Goal: Information Seeking & Learning: Learn about a topic

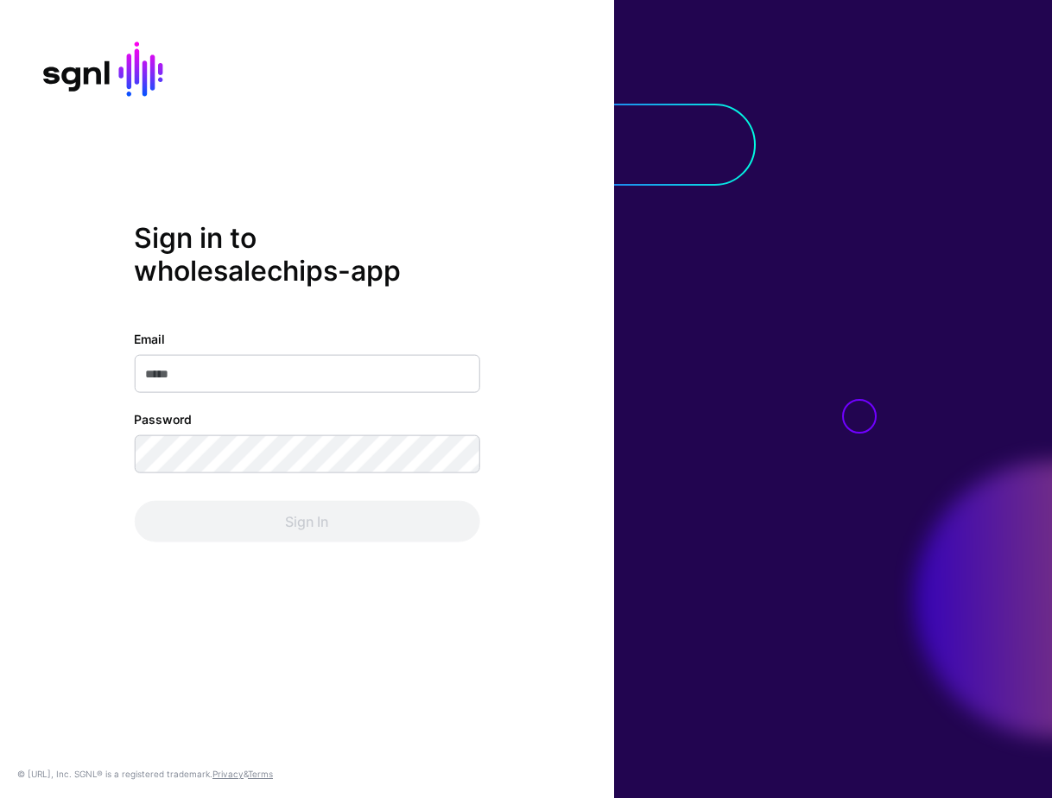
type input "**********"
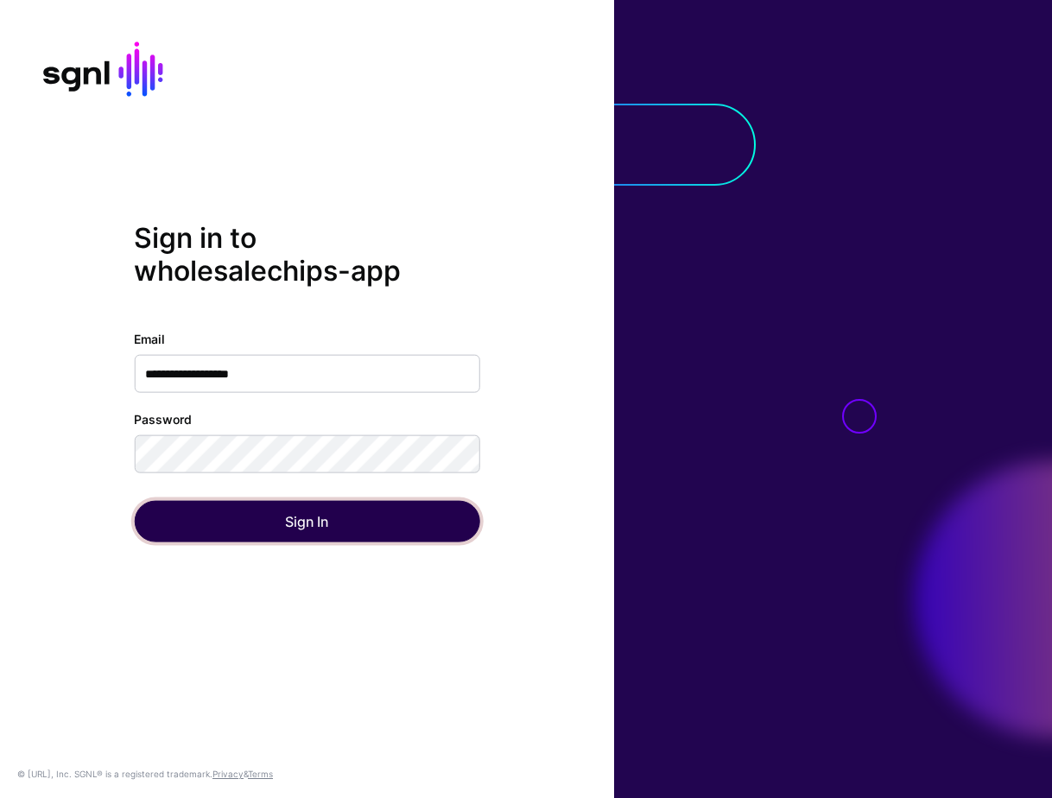
click at [163, 529] on button "Sign In" at bounding box center [307, 520] width 346 height 41
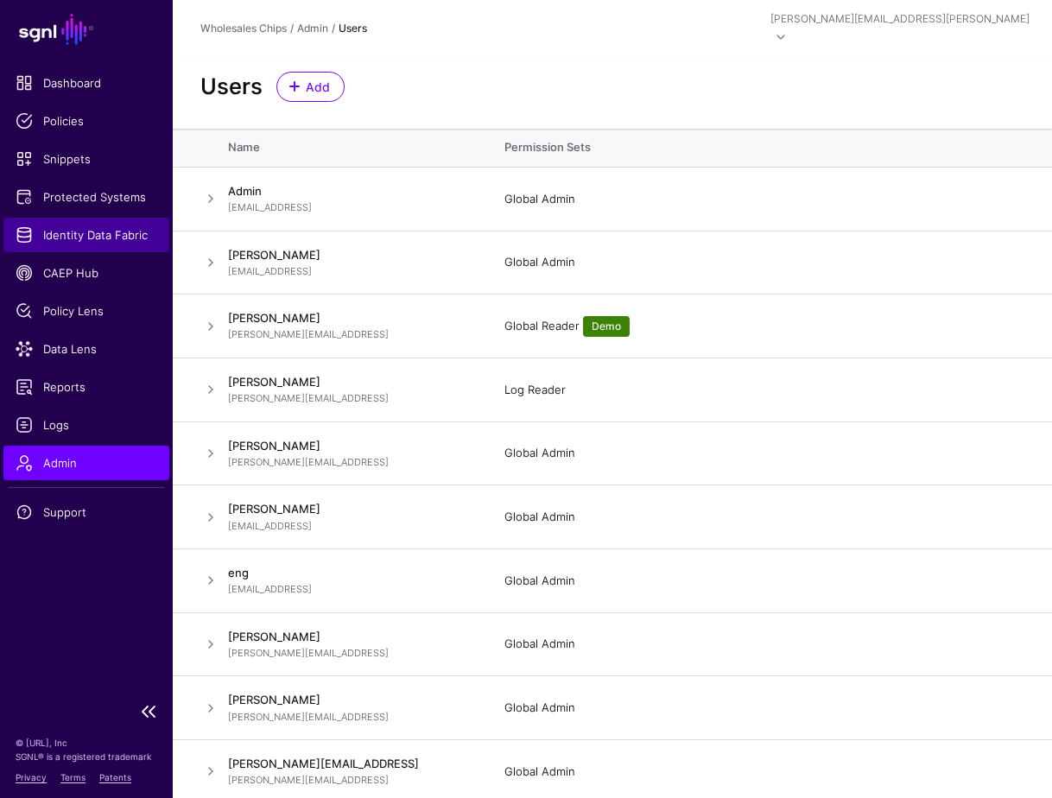
click at [96, 229] on span "Identity Data Fabric" at bounding box center [87, 234] width 142 height 17
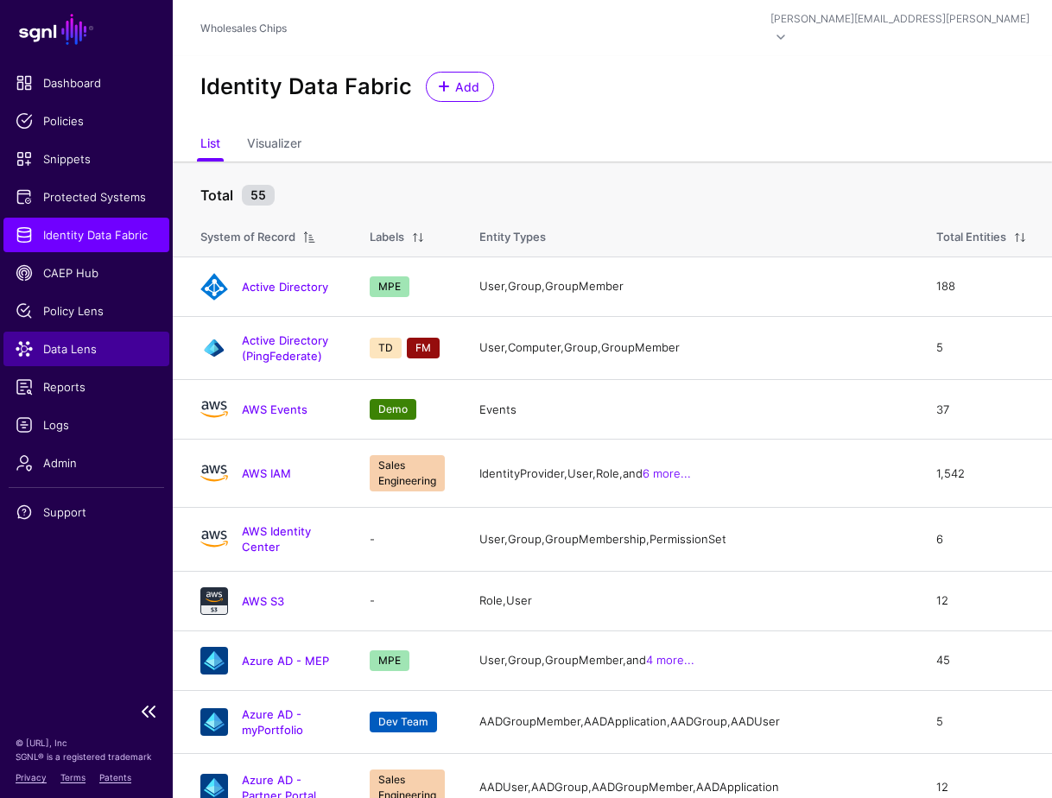
click at [69, 356] on span "Data Lens" at bounding box center [87, 348] width 142 height 17
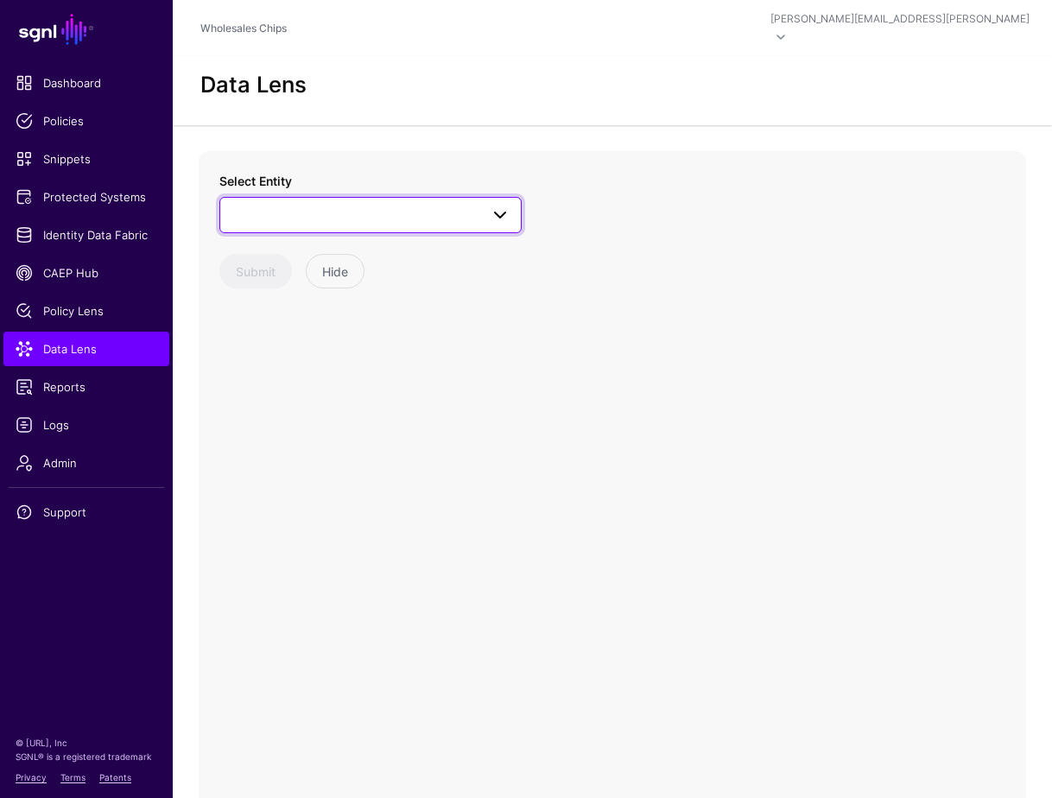
click at [333, 205] on span at bounding box center [371, 215] width 280 height 21
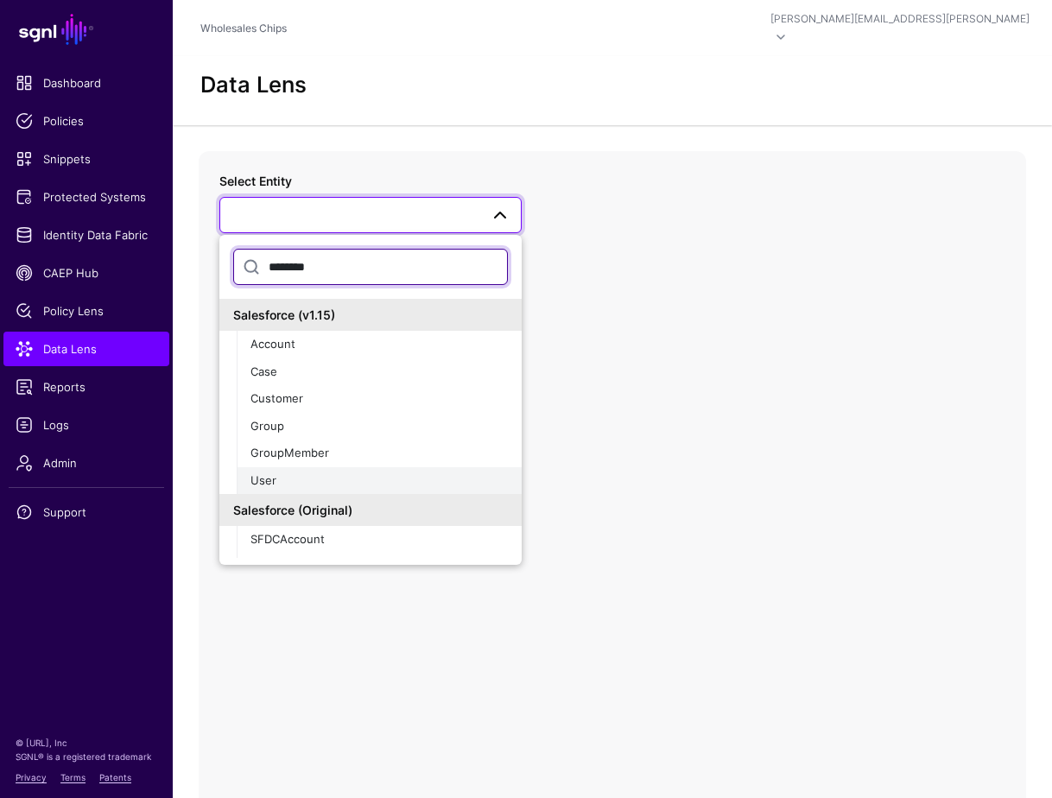
type input "********"
click at [355, 473] on div "User" at bounding box center [379, 481] width 257 height 17
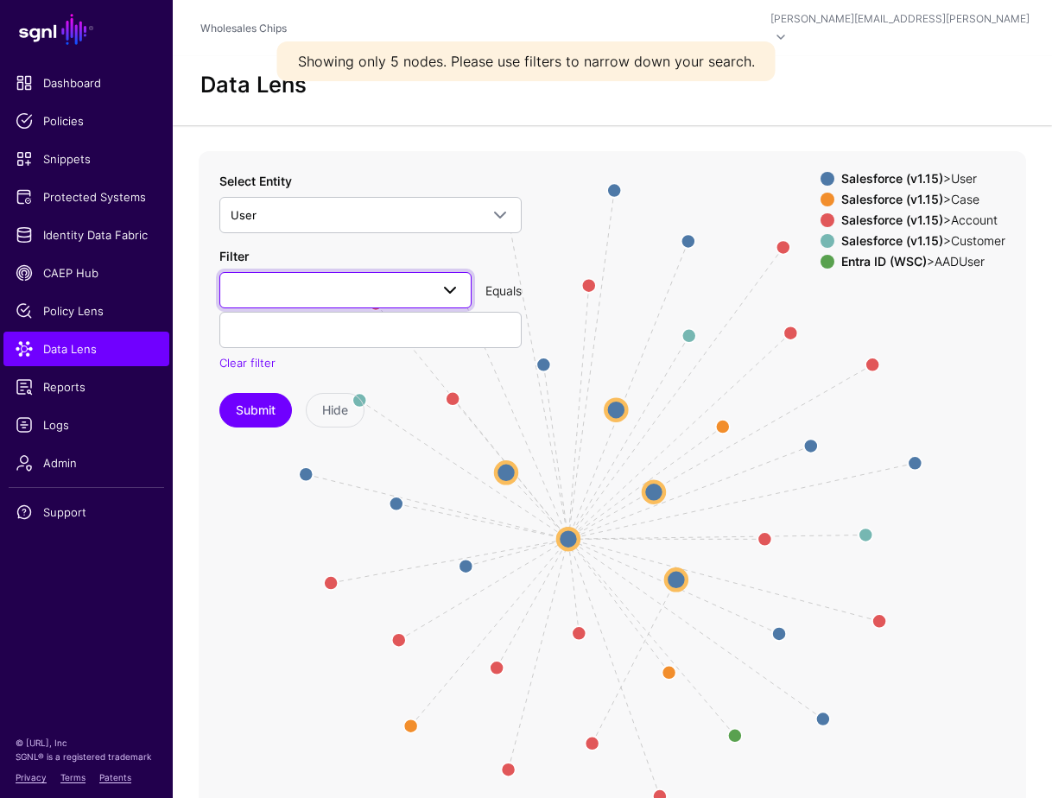
click at [368, 280] on span at bounding box center [346, 290] width 230 height 21
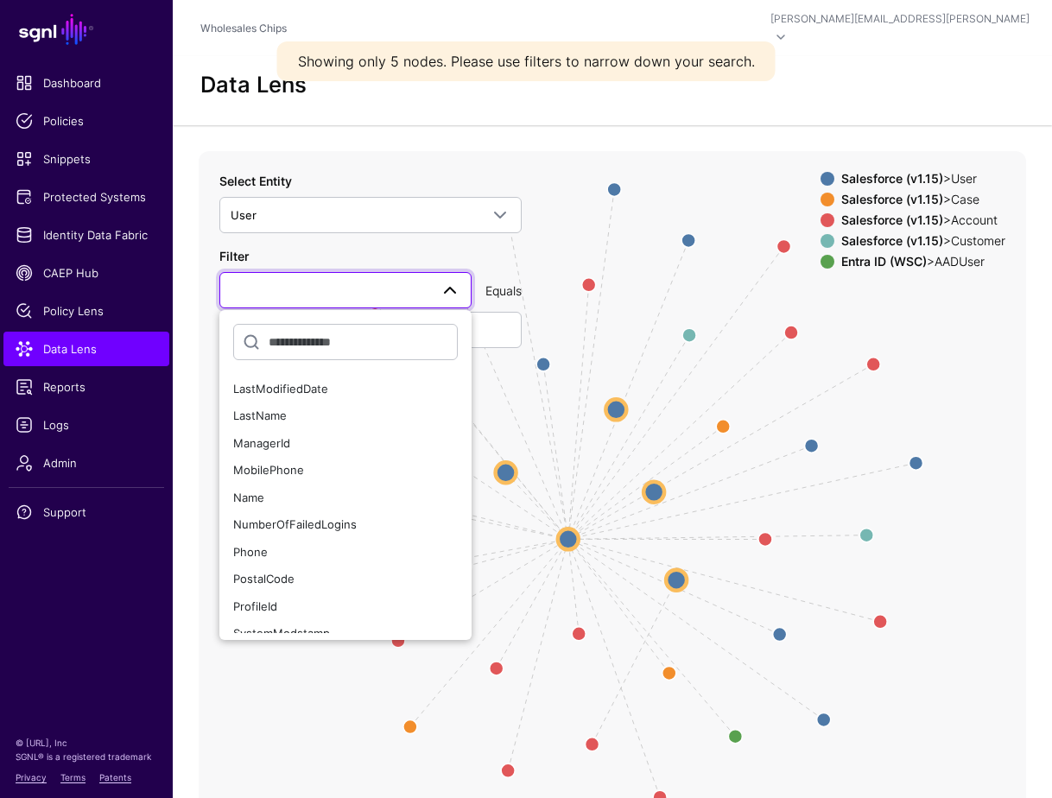
scroll to position [462, 0]
click at [272, 489] on div "Name" at bounding box center [345, 497] width 225 height 17
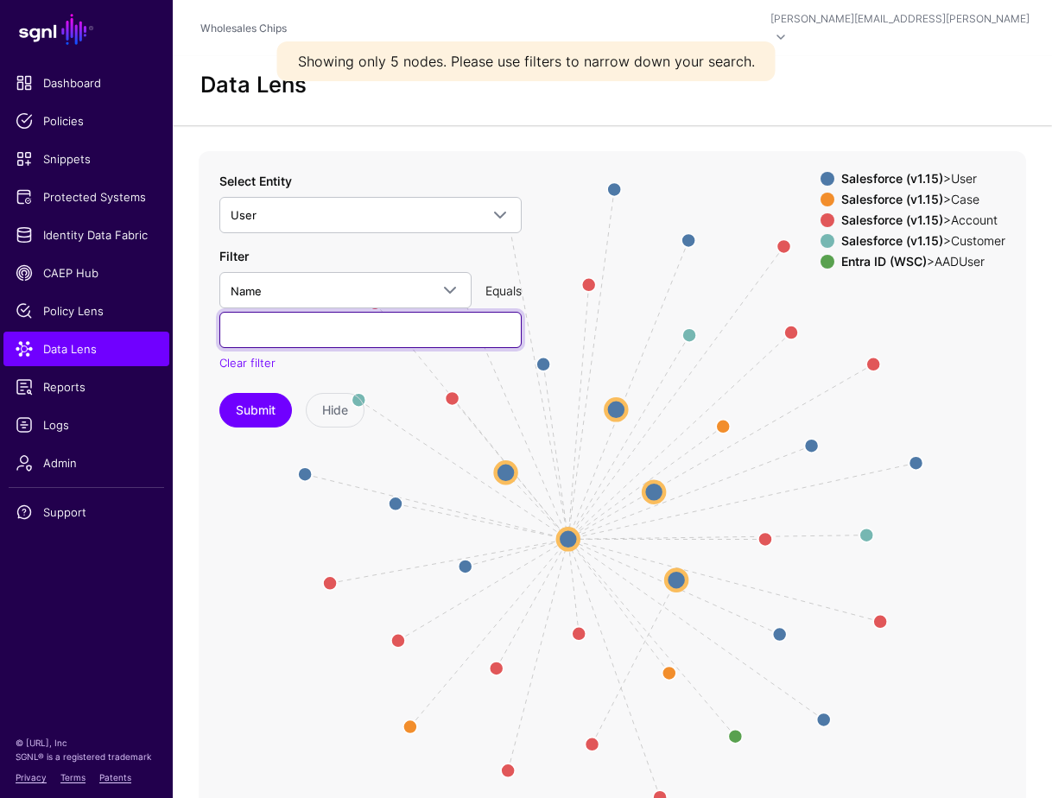
click at [337, 324] on input "text" at bounding box center [370, 330] width 302 height 36
click at [219, 393] on button "Submit" at bounding box center [255, 410] width 73 height 35
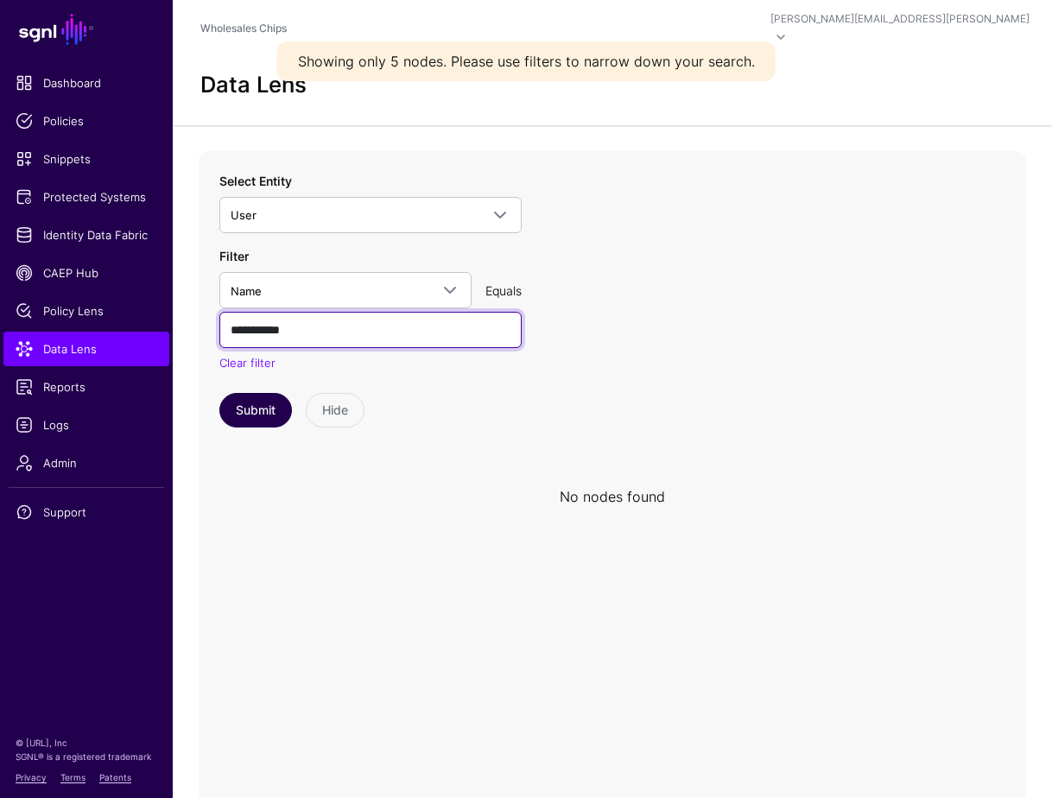
type input "**********"
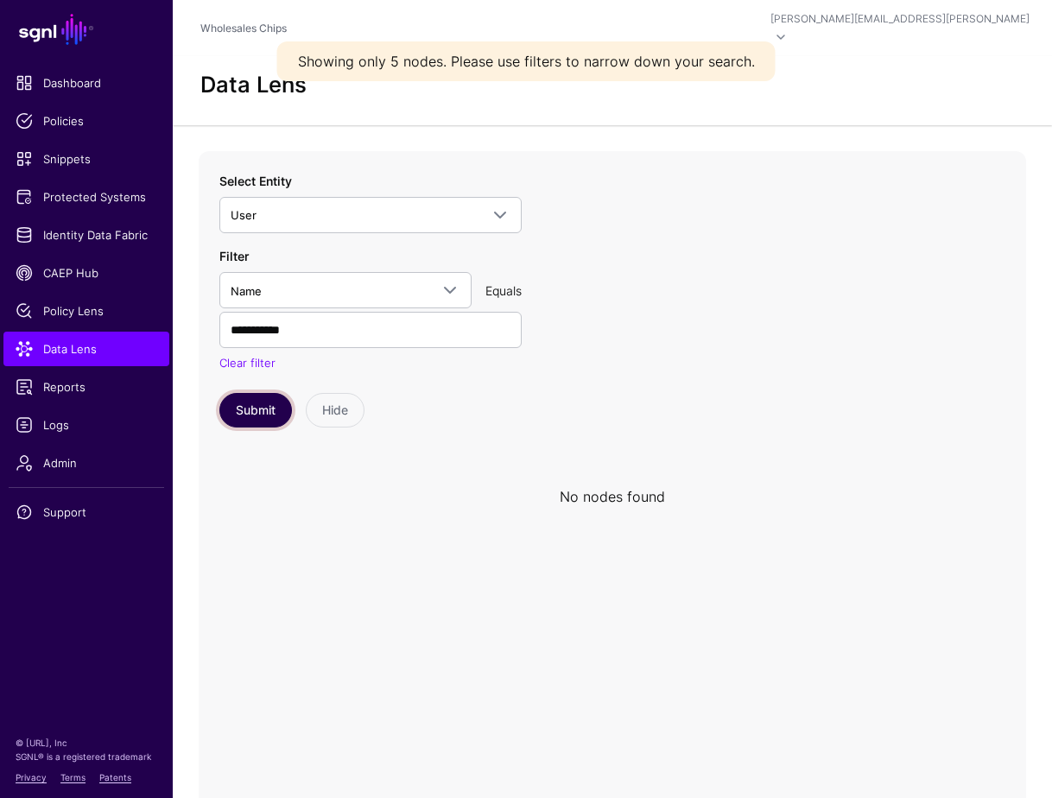
click at [272, 393] on button "Submit" at bounding box center [255, 410] width 73 height 35
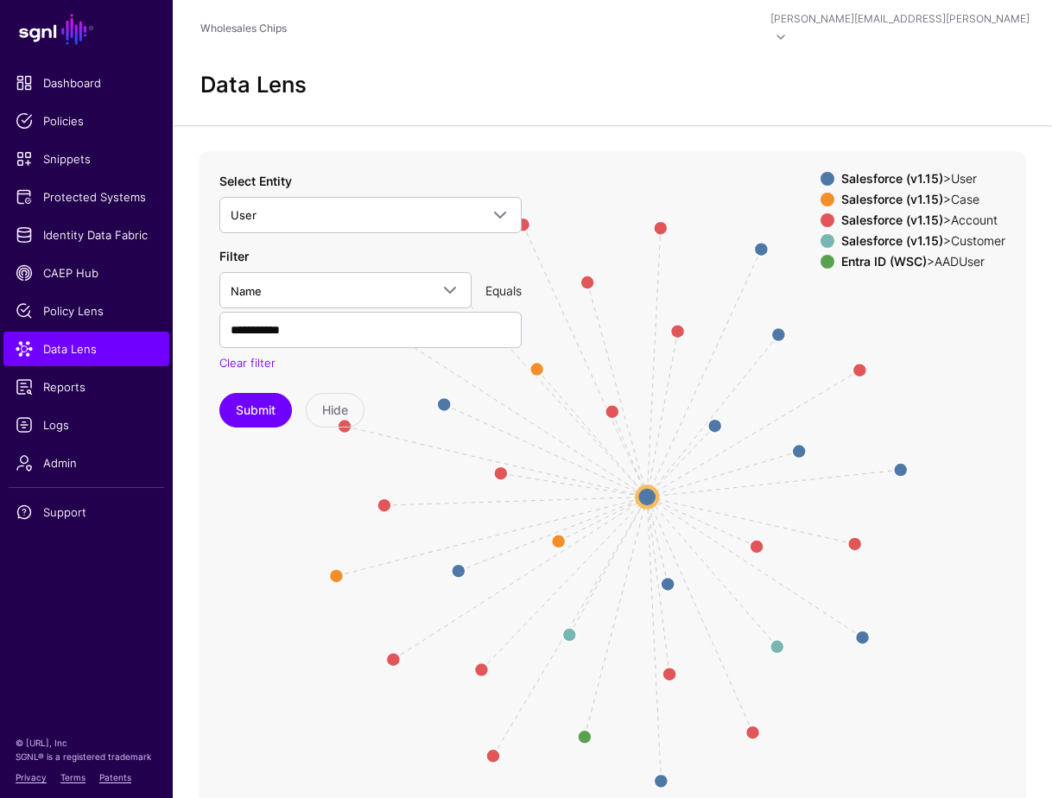
click at [824, 255] on span at bounding box center [828, 262] width 14 height 14
click at [821, 234] on span at bounding box center [828, 241] width 14 height 14
click at [821, 193] on span at bounding box center [828, 200] width 14 height 14
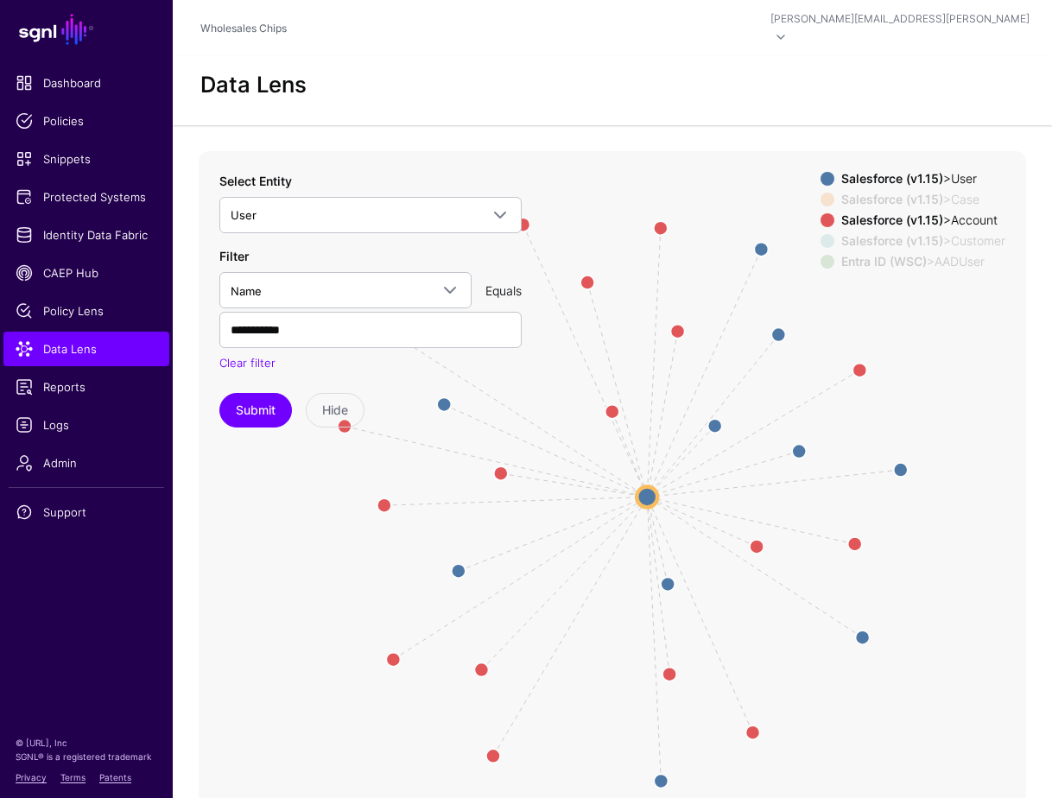
click at [821, 172] on span at bounding box center [828, 179] width 14 height 14
click at [821, 193] on span at bounding box center [828, 200] width 14 height 14
click at [821, 234] on span at bounding box center [828, 241] width 14 height 14
click at [822, 255] on div at bounding box center [827, 262] width 21 height 14
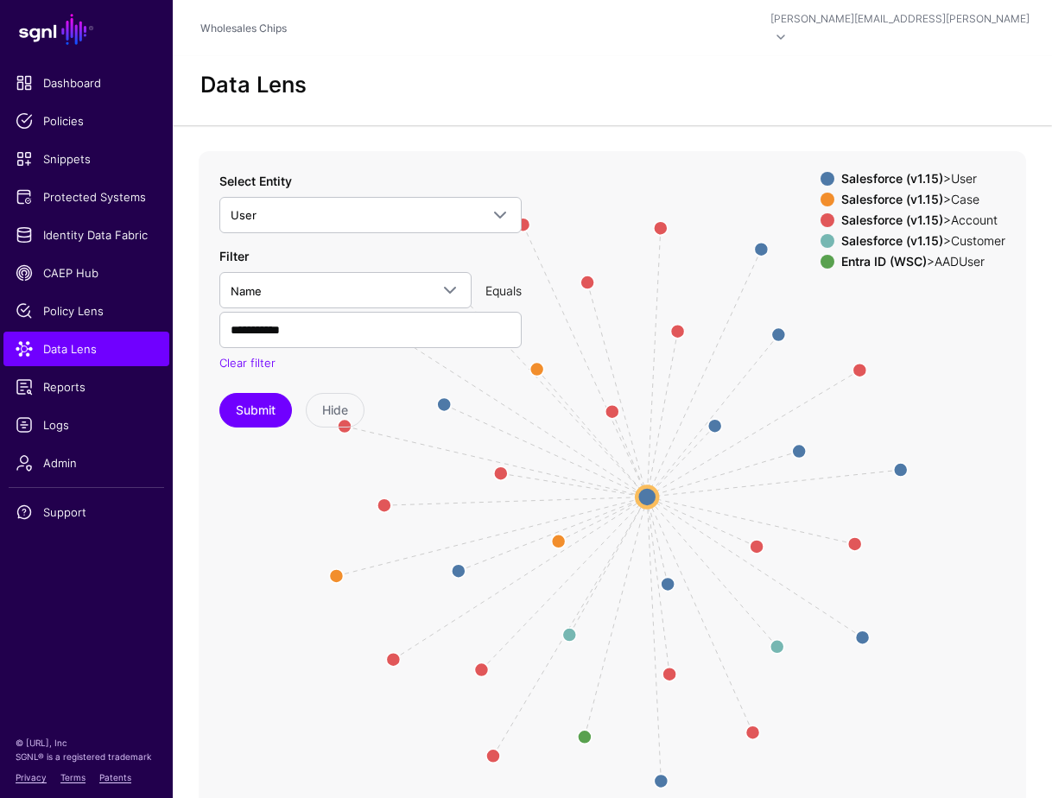
click at [821, 255] on span at bounding box center [828, 262] width 14 height 14
click at [822, 255] on span at bounding box center [828, 262] width 14 height 14
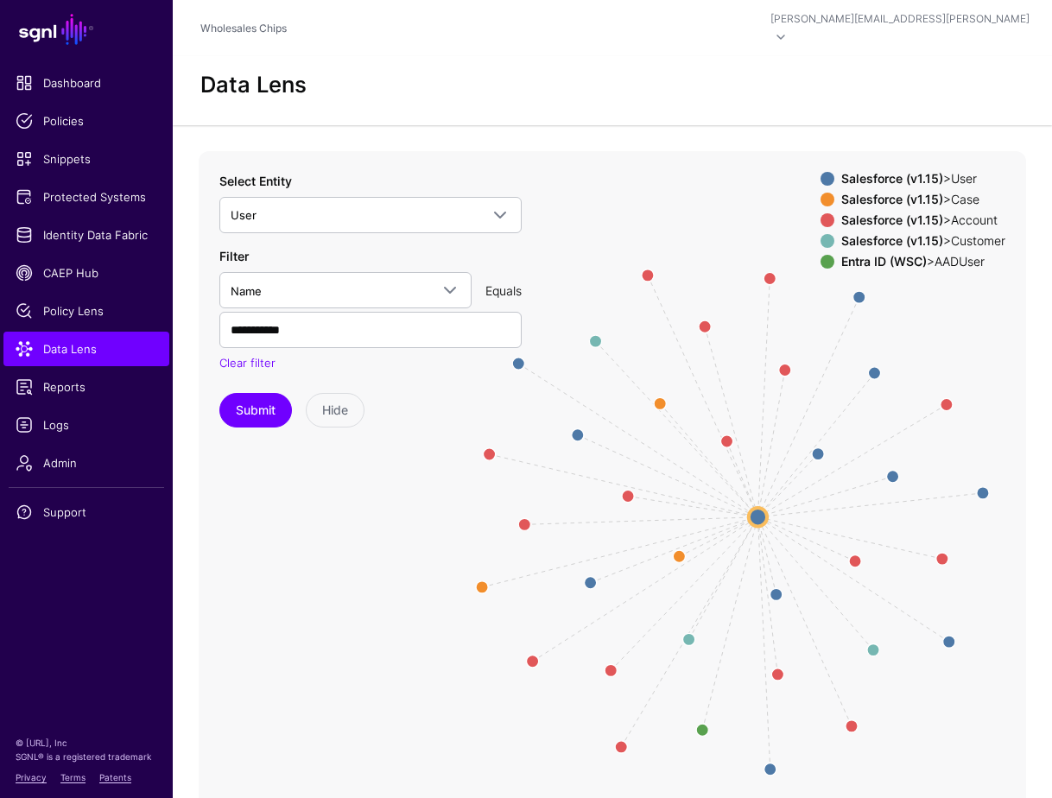
drag, startPoint x: 746, startPoint y: 397, endPoint x: 847, endPoint y: 418, distance: 103.2
click at [847, 418] on icon "CreatedBy / LastModifiedBy / Owner CreatedBy / Owner CreatedBy CreatedBy / Last…" at bounding box center [613, 496] width 828 height 691
click at [860, 254] on strong "Entra ID (WSC)" at bounding box center [884, 261] width 86 height 15
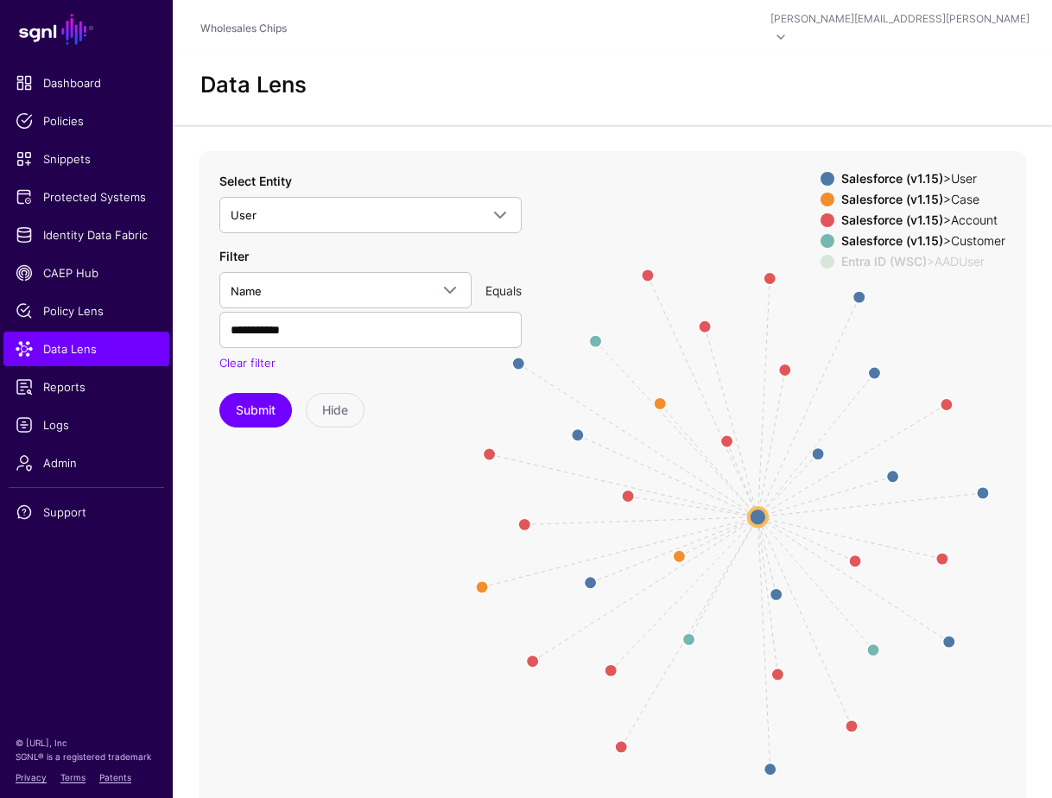
click at [867, 233] on strong "Salesforce (v1.15)" at bounding box center [892, 240] width 102 height 15
click at [872, 192] on strong "Salesforce (v1.15)" at bounding box center [892, 199] width 102 height 15
click at [880, 171] on strong "Salesforce (v1.15)" at bounding box center [892, 178] width 102 height 15
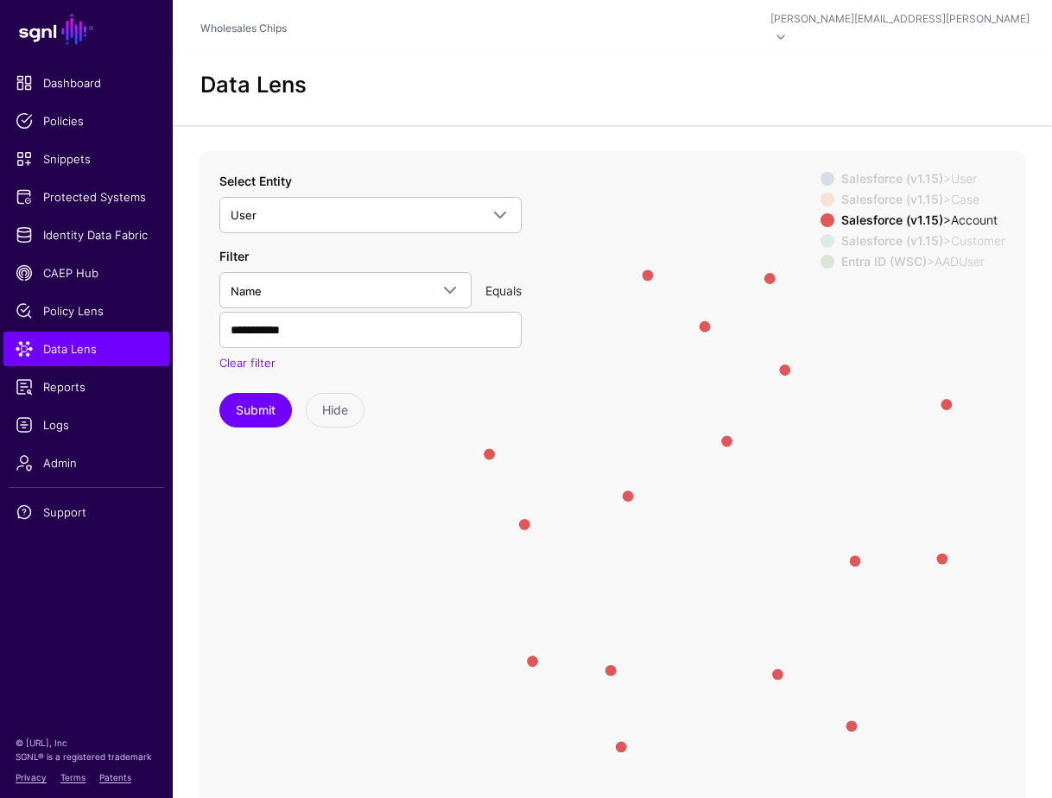
click at [880, 171] on strong "Salesforce (v1.15)" at bounding box center [892, 178] width 102 height 15
click at [878, 192] on strong "Salesforce (v1.15)" at bounding box center [892, 199] width 102 height 15
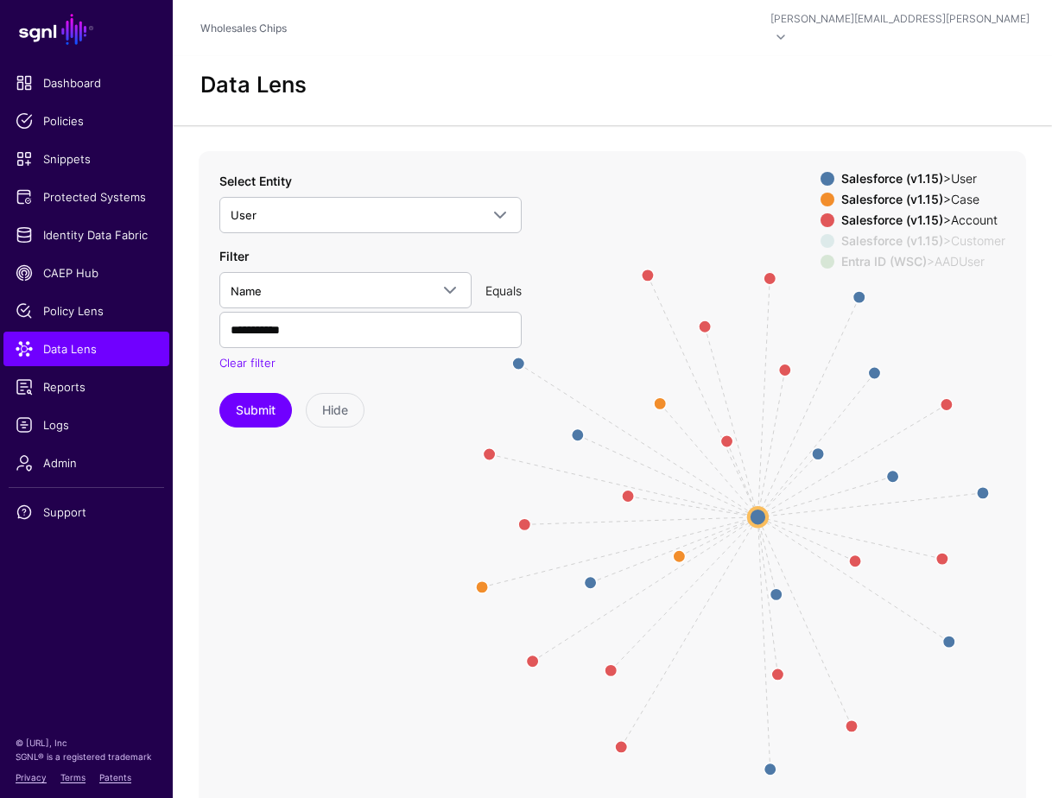
click at [873, 233] on strong "Salesforce (v1.15)" at bounding box center [892, 240] width 102 height 15
click at [870, 254] on strong "Entra ID (WSC)" at bounding box center [884, 261] width 86 height 15
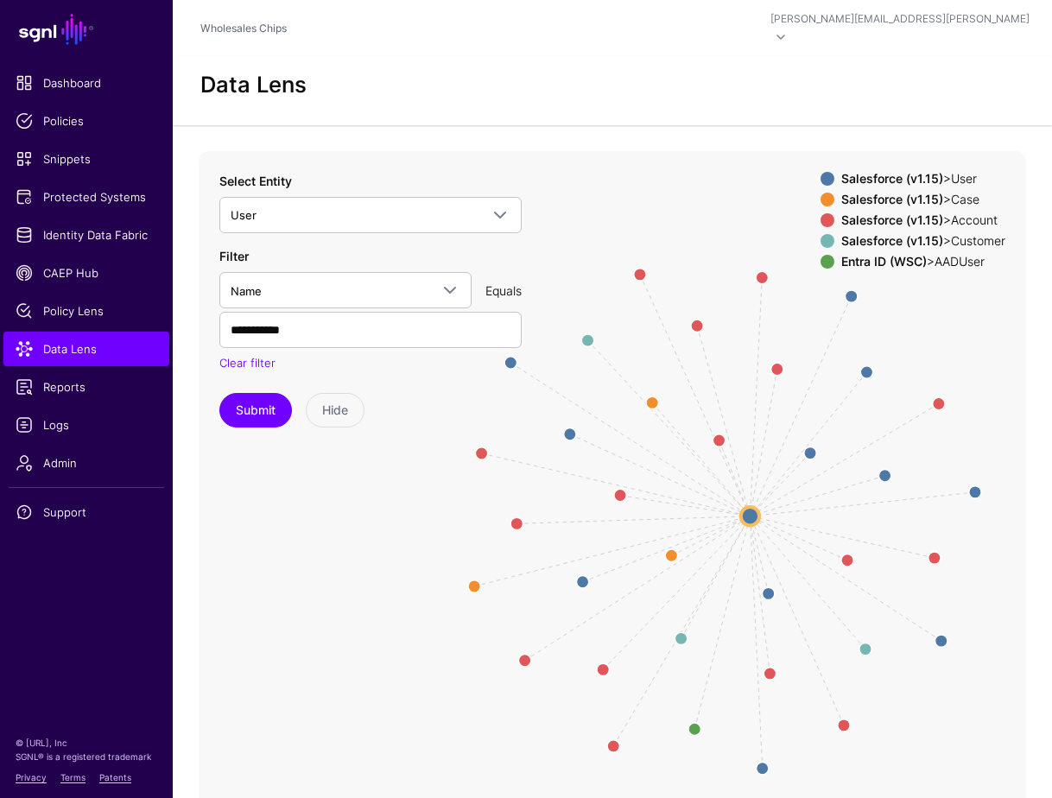
click at [895, 296] on icon "CreatedBy / LastModifiedBy / Owner CreatedBy / Owner CreatedBy CreatedBy / Last…" at bounding box center [613, 496] width 828 height 691
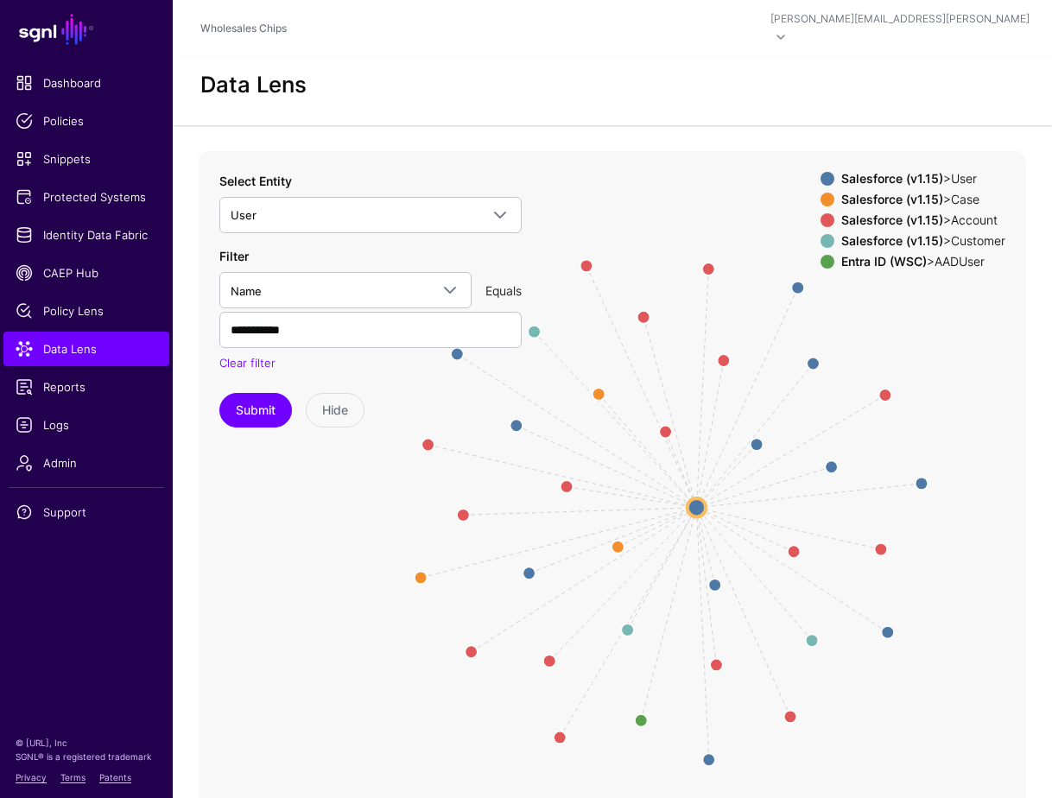
drag, startPoint x: 809, startPoint y: 505, endPoint x: 755, endPoint y: 497, distance: 54.3
click at [755, 497] on icon "CreatedBy / LastModifiedBy / Owner CreatedBy / Owner CreatedBy CreatedBy / Last…" at bounding box center [613, 496] width 828 height 691
click at [821, 234] on span at bounding box center [828, 241] width 14 height 14
click at [821, 193] on span at bounding box center [828, 200] width 14 height 14
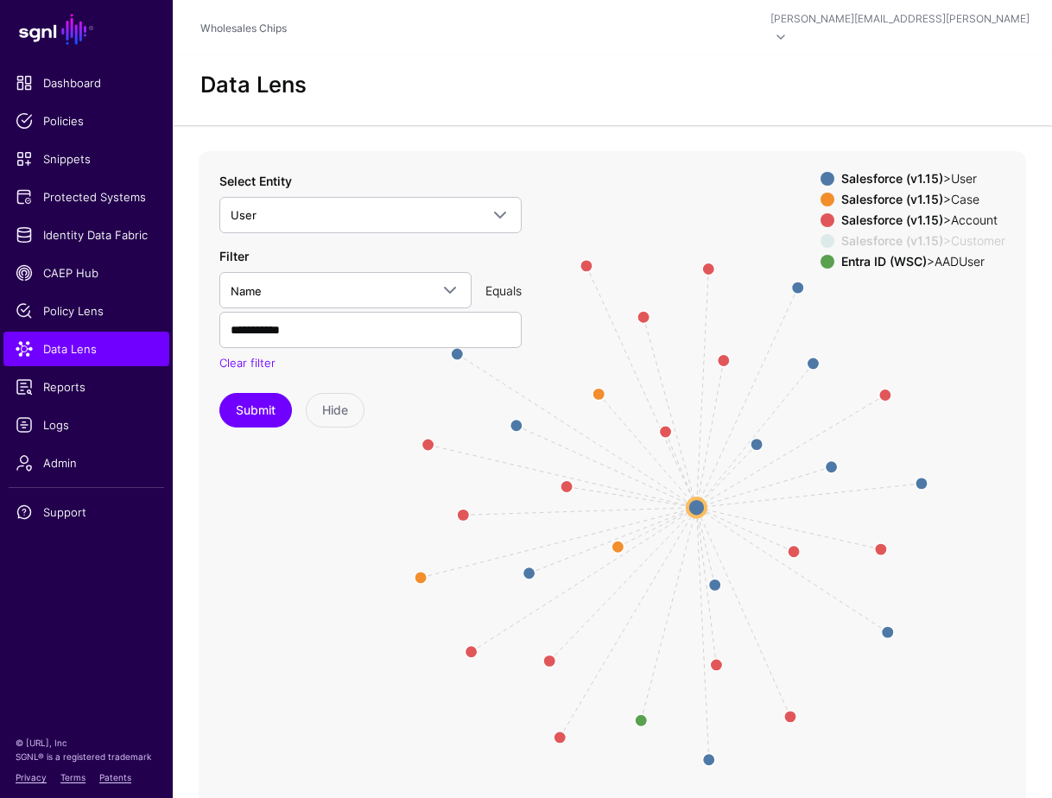
click at [822, 234] on span at bounding box center [828, 241] width 14 height 14
click at [821, 193] on span at bounding box center [828, 200] width 14 height 14
click at [701, 498] on circle at bounding box center [697, 507] width 18 height 18
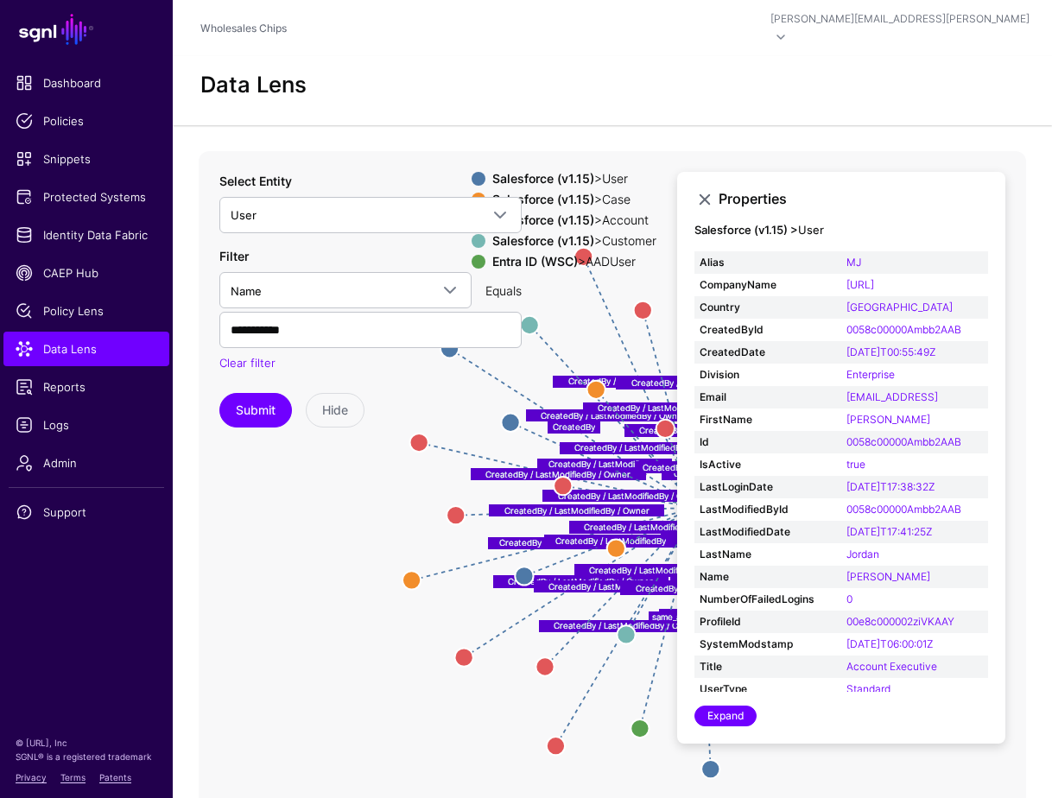
click at [412, 650] on icon "CreatedBy / LastModifiedBy CreatedBy CreatedBy CreatedBy / LastModifiedBy Creat…" at bounding box center [613, 496] width 828 height 691
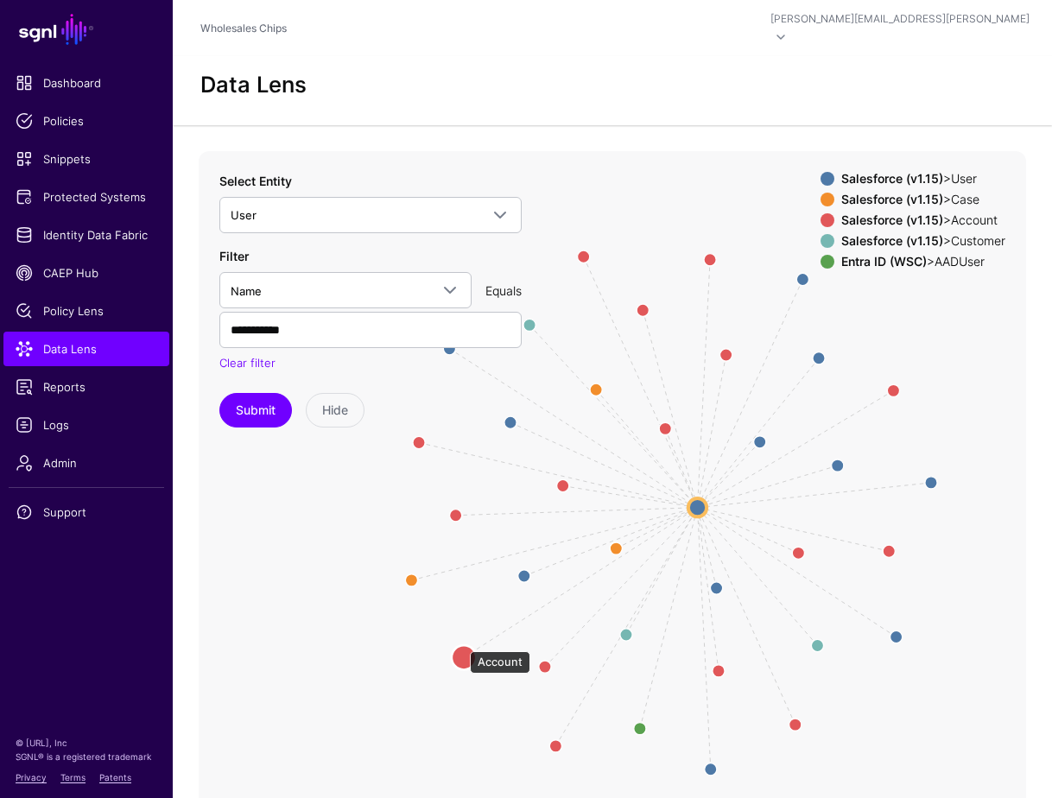
click at [461, 645] on circle at bounding box center [464, 657] width 24 height 24
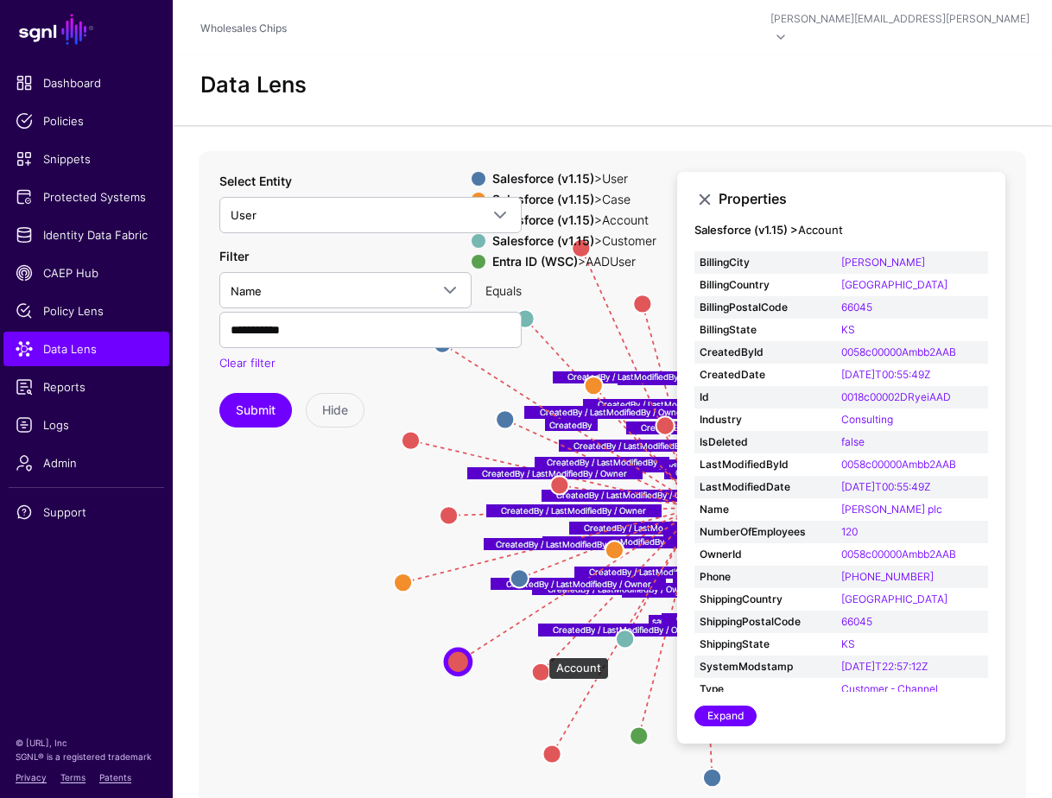
click at [540, 663] on circle at bounding box center [541, 672] width 18 height 18
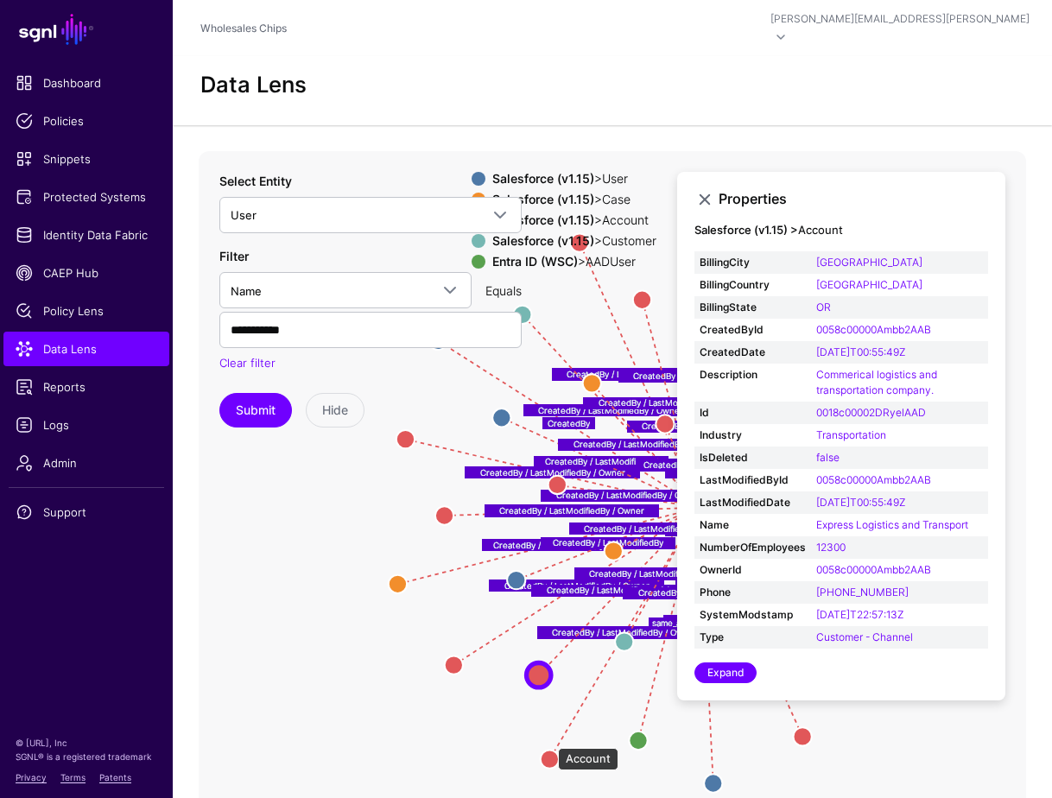
click at [549, 750] on circle at bounding box center [550, 759] width 18 height 18
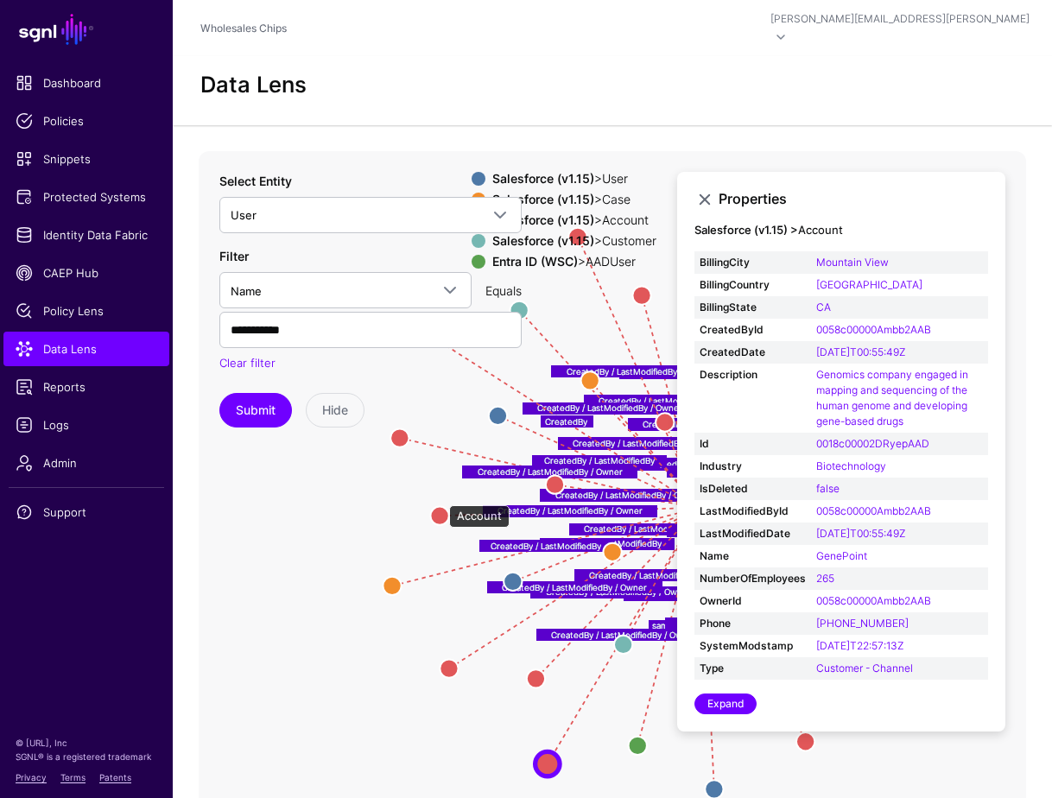
click at [441, 507] on circle at bounding box center [439, 516] width 18 height 18
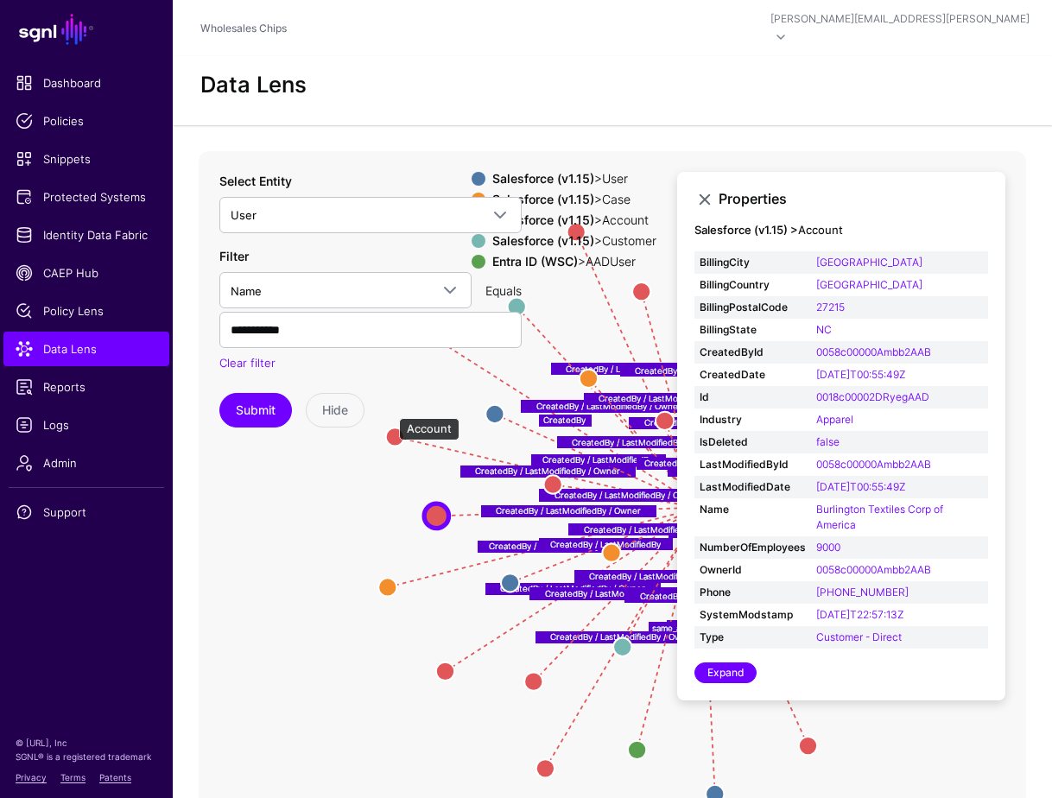
click at [390, 428] on circle at bounding box center [395, 437] width 18 height 18
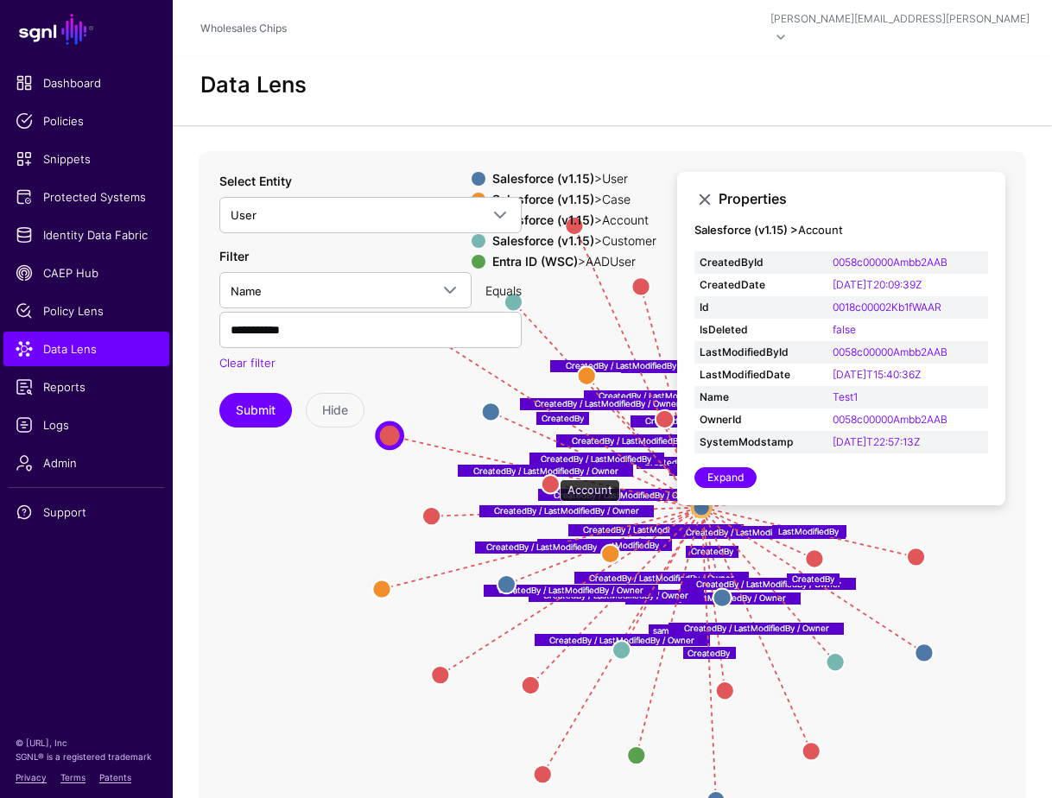
click at [551, 475] on circle at bounding box center [551, 484] width 18 height 18
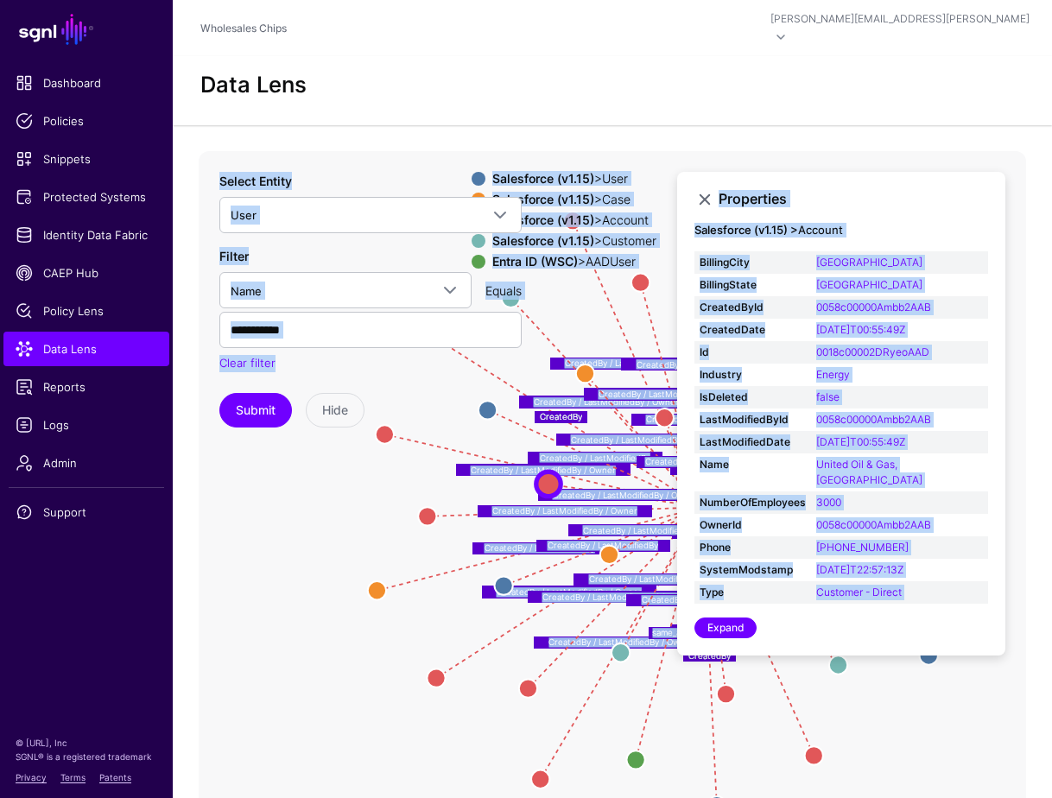
drag, startPoint x: 425, startPoint y: 372, endPoint x: 424, endPoint y: 511, distance: 138.2
click at [425, 511] on div "CreatedBy / LastModifiedBy CreatedBy CreatedBy CreatedBy / LastModifiedBy Creat…" at bounding box center [613, 496] width 828 height 691
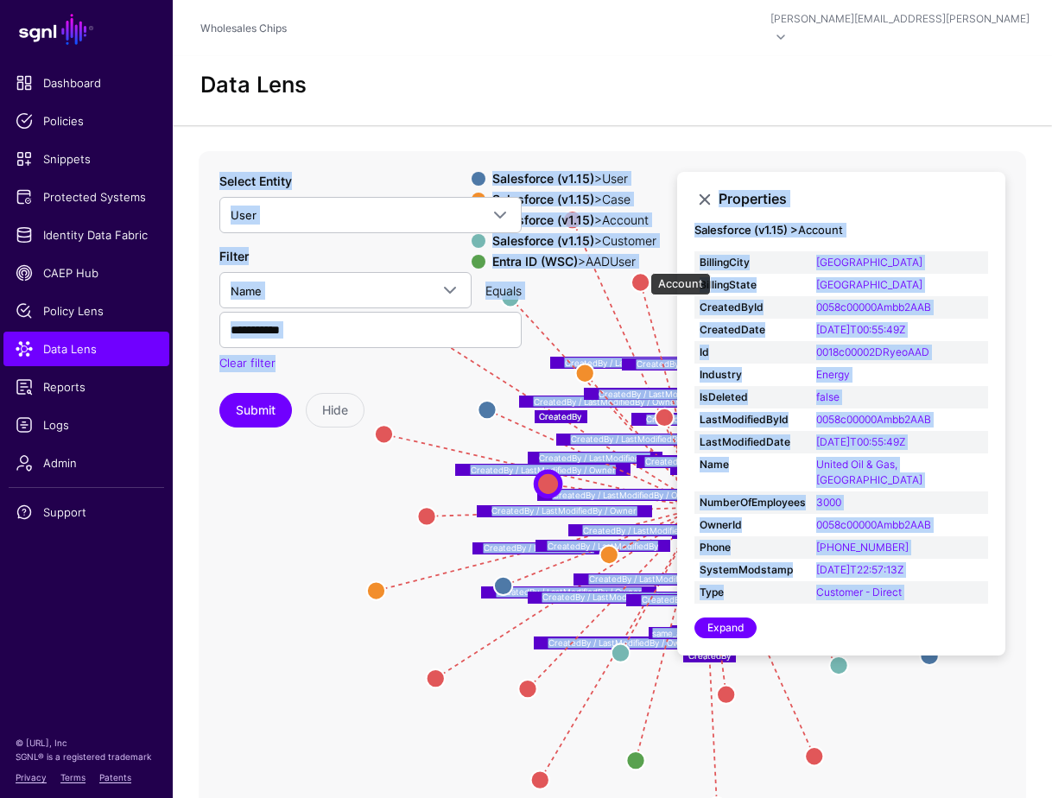
click at [642, 273] on circle at bounding box center [641, 282] width 18 height 18
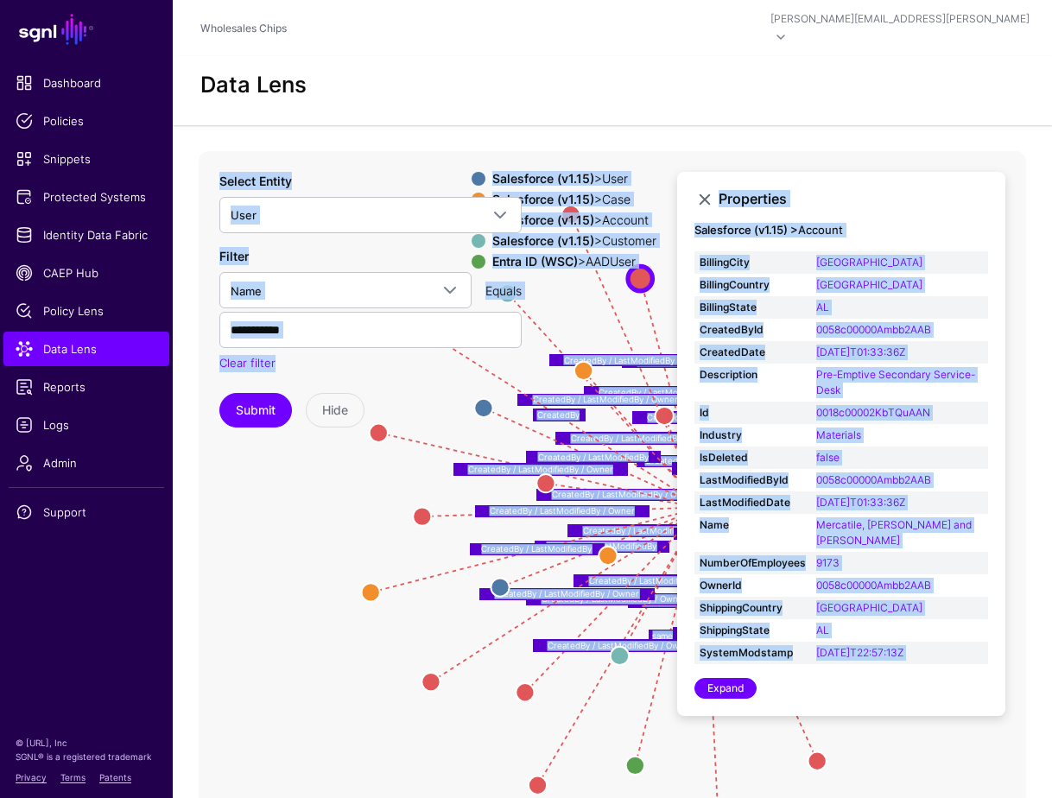
click at [584, 286] on icon "CreatedBy / LastModifiedBy / Owner CreatedBy / Owner CreatedBy CreatedBy / Last…" at bounding box center [613, 496] width 828 height 691
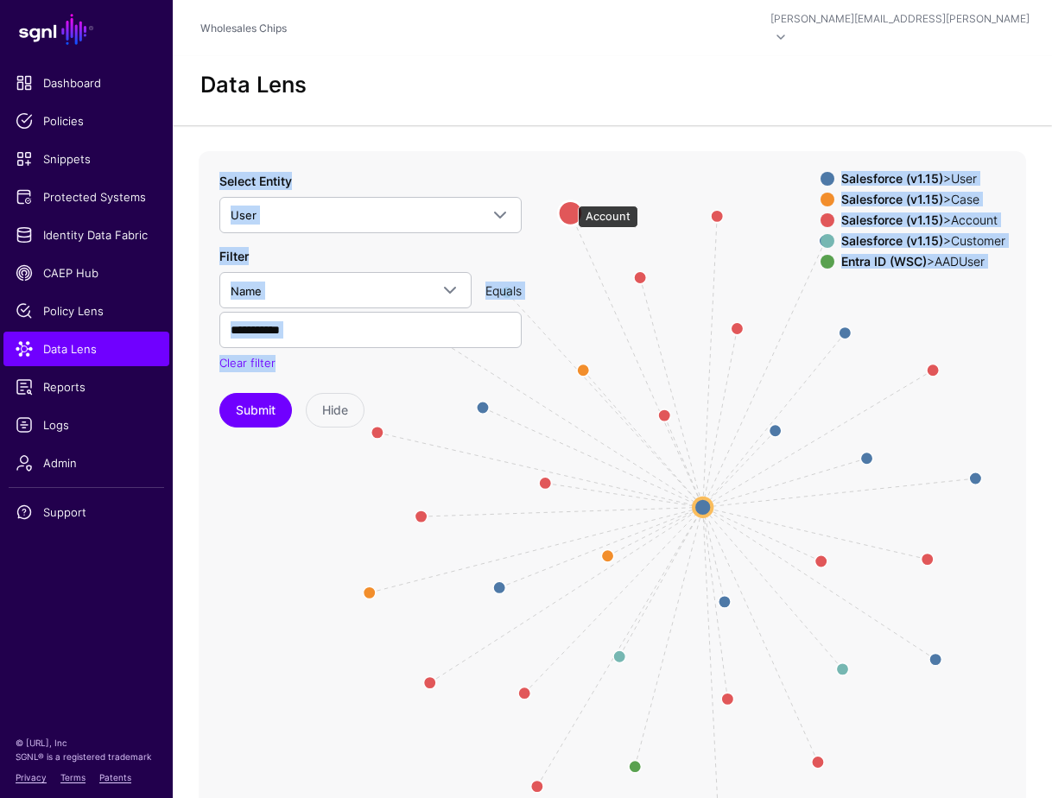
click at [569, 201] on circle at bounding box center [570, 213] width 24 height 24
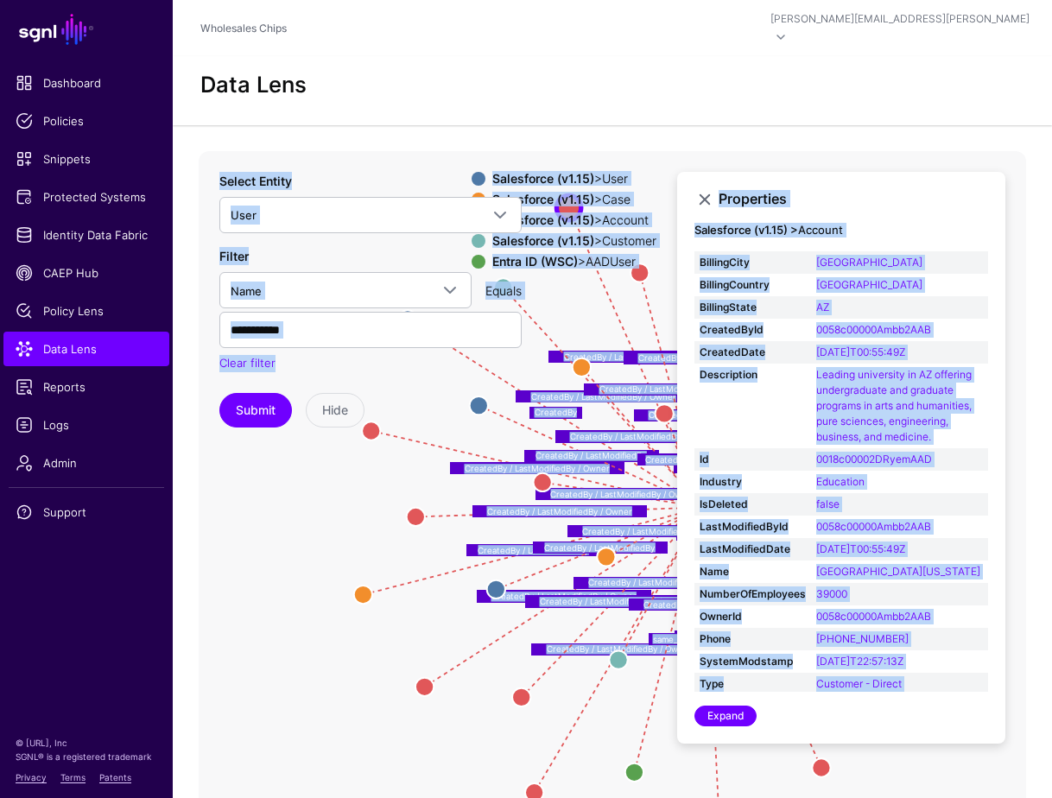
click at [732, 223] on strong "Salesforce (v1.15) >" at bounding box center [747, 230] width 104 height 14
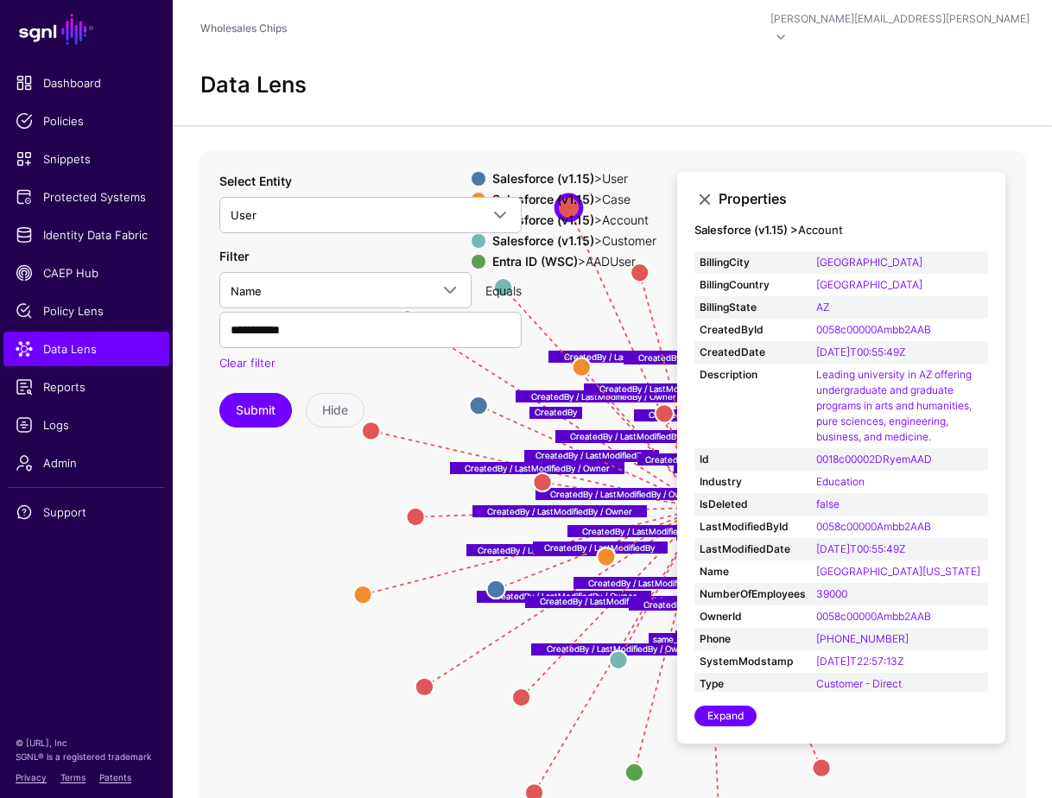
click at [685, 151] on icon "CreatedBy / LastModifiedBy CreatedBy CreatedBy CreatedBy / LastModifiedBy Creat…" at bounding box center [613, 496] width 828 height 691
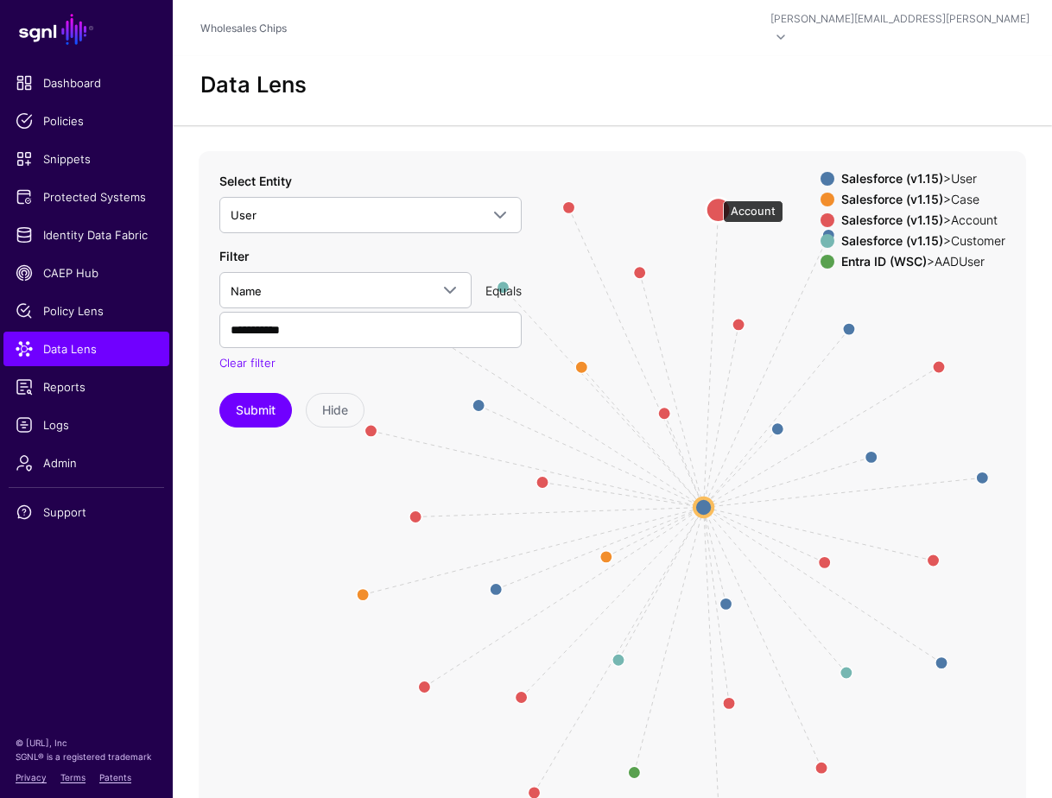
click at [720, 198] on circle at bounding box center [718, 210] width 24 height 24
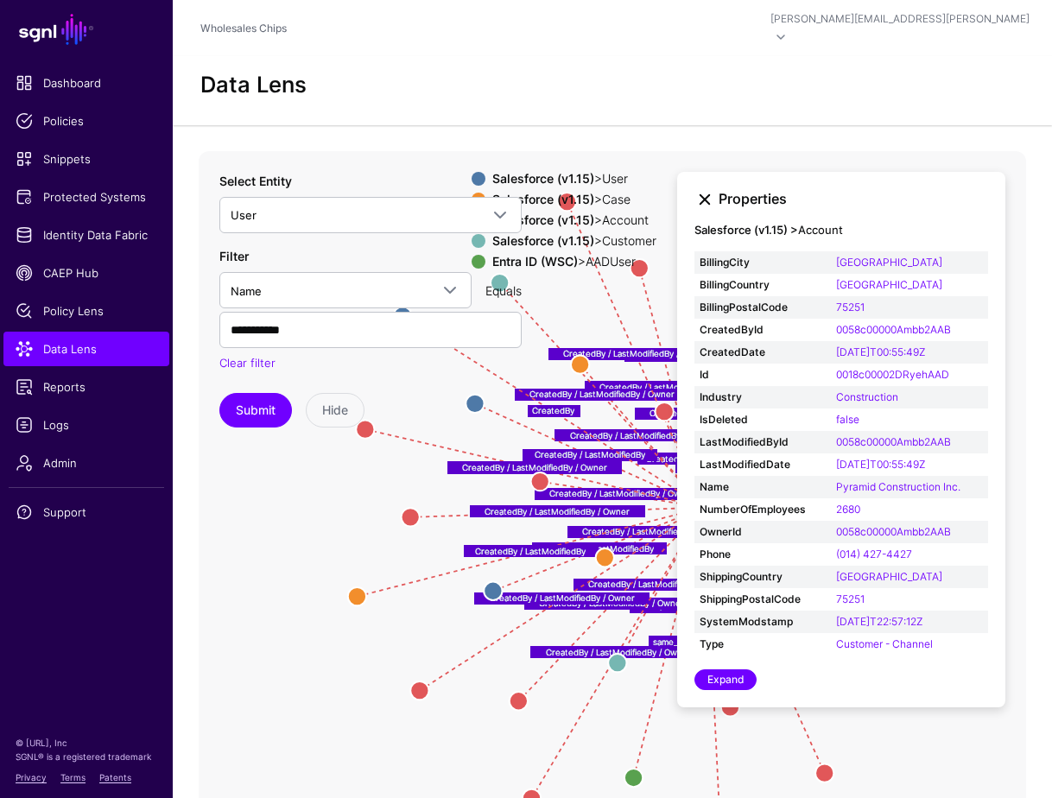
click at [698, 189] on link at bounding box center [705, 199] width 21 height 21
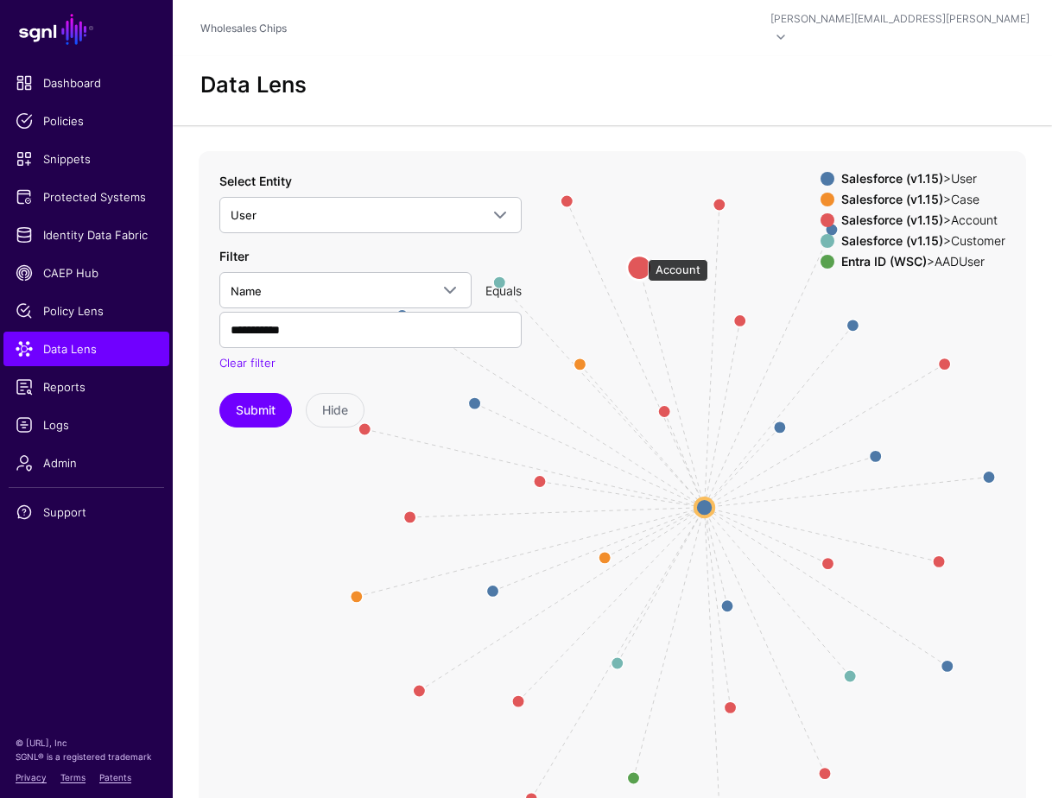
click at [639, 256] on circle at bounding box center [639, 268] width 24 height 24
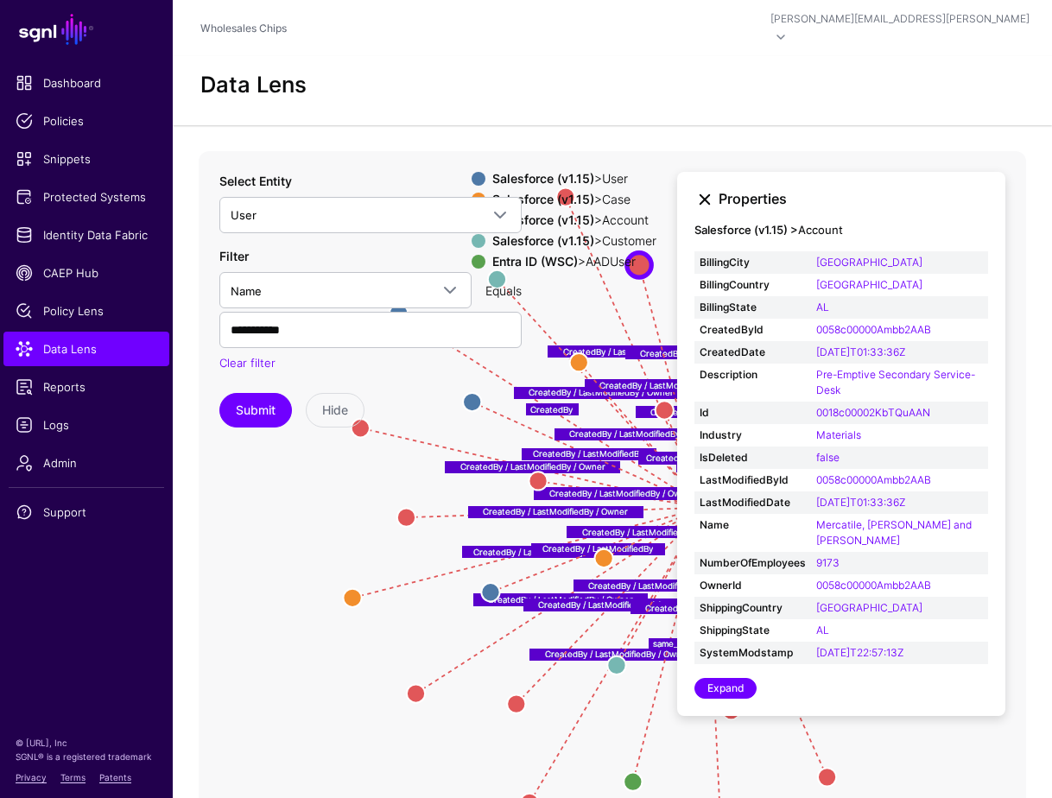
click at [710, 189] on link at bounding box center [705, 199] width 21 height 21
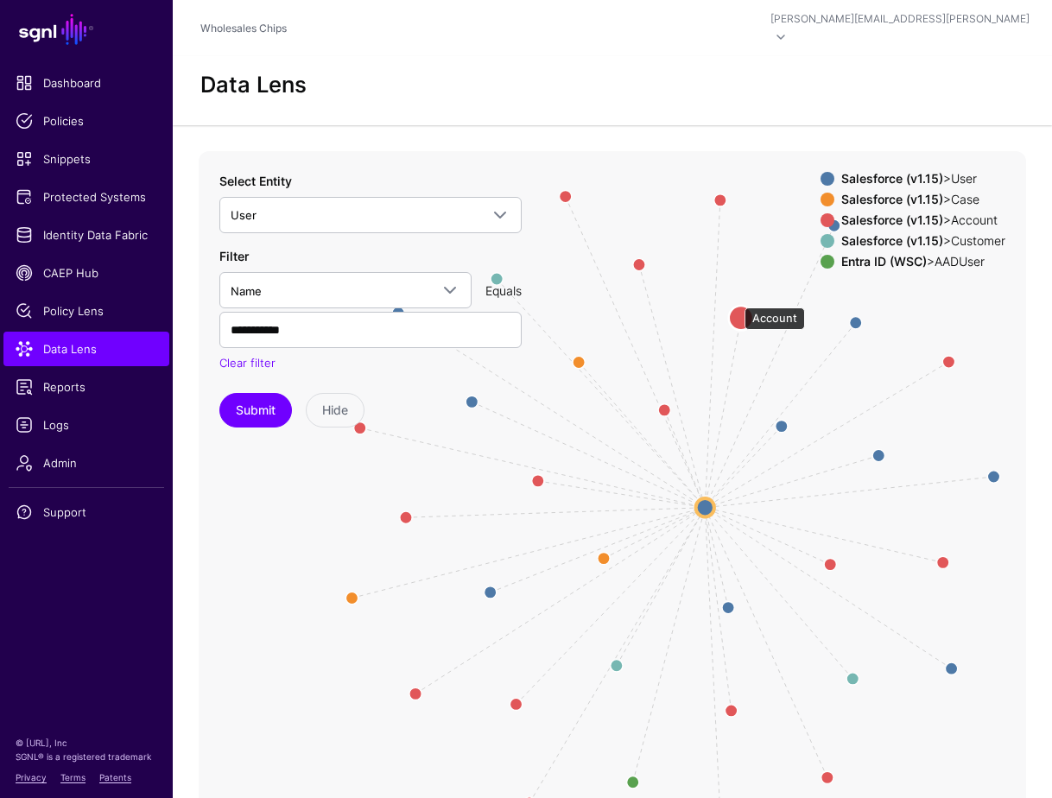
click at [736, 306] on circle at bounding box center [741, 318] width 24 height 24
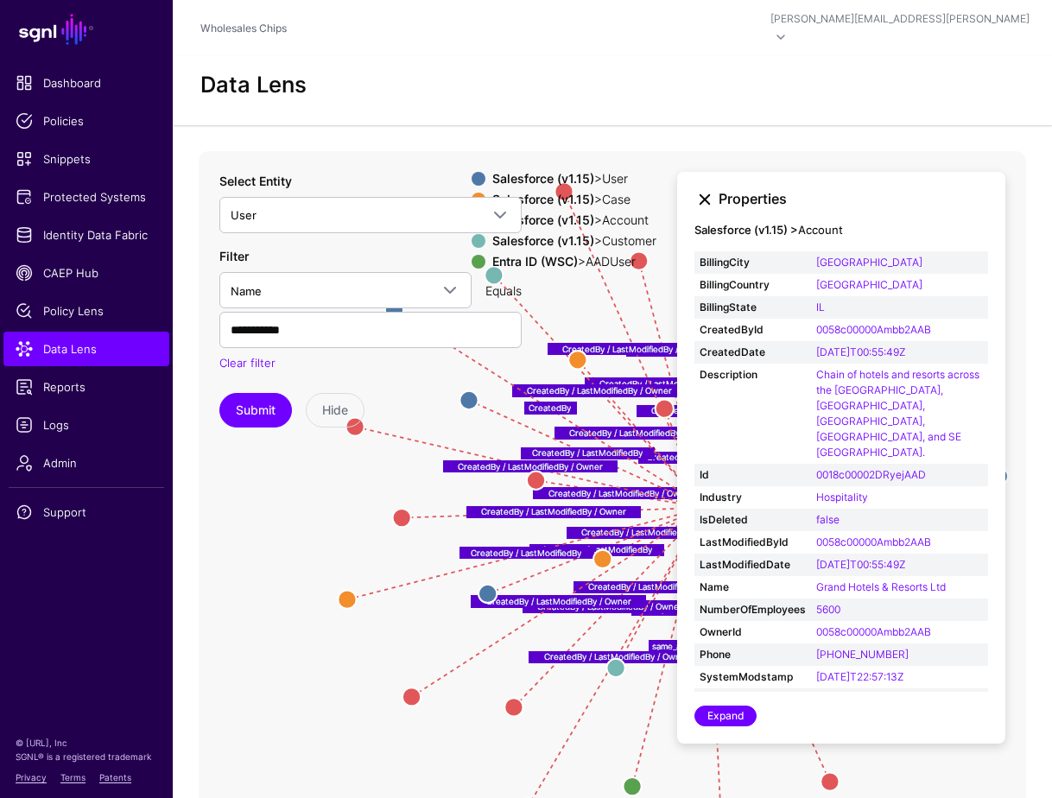
click at [701, 189] on link at bounding box center [705, 199] width 21 height 21
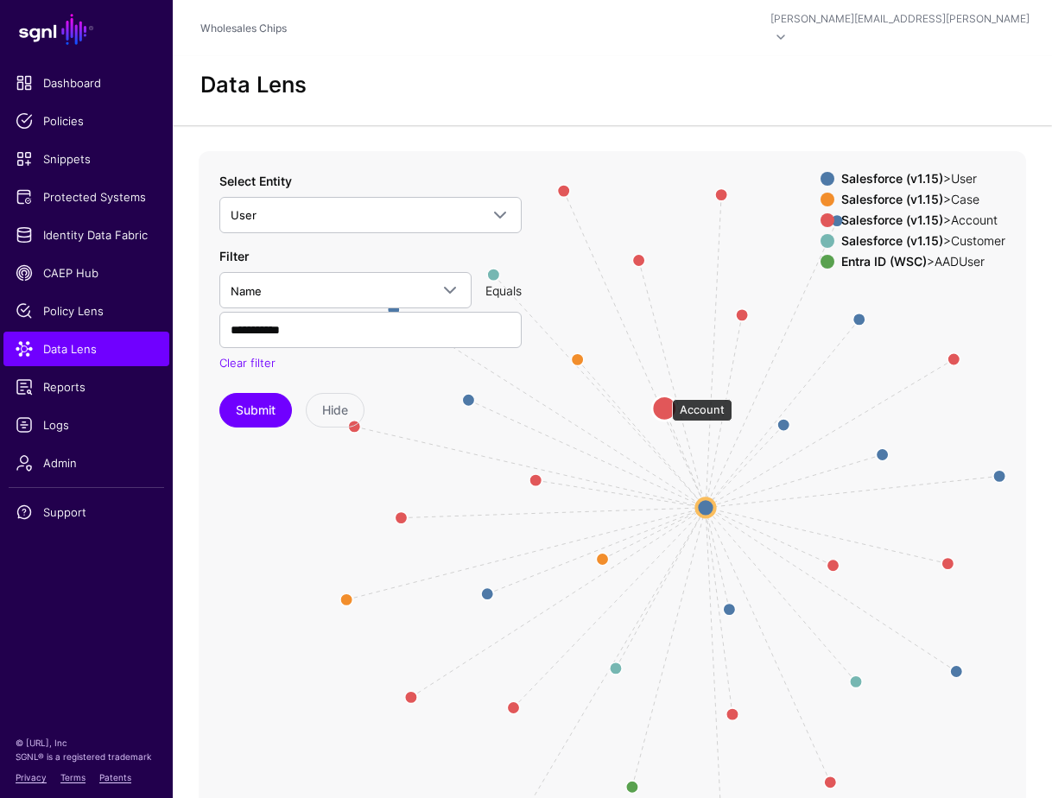
click at [663, 397] on circle at bounding box center [664, 409] width 24 height 24
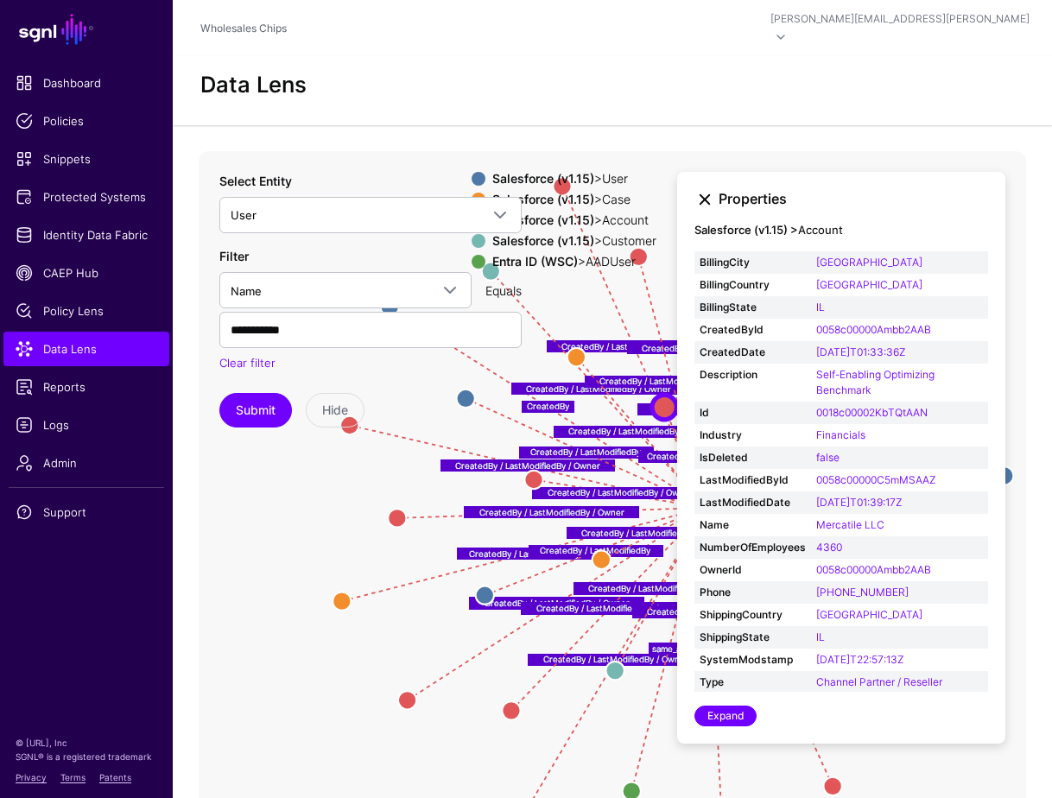
click at [704, 189] on link at bounding box center [705, 199] width 21 height 21
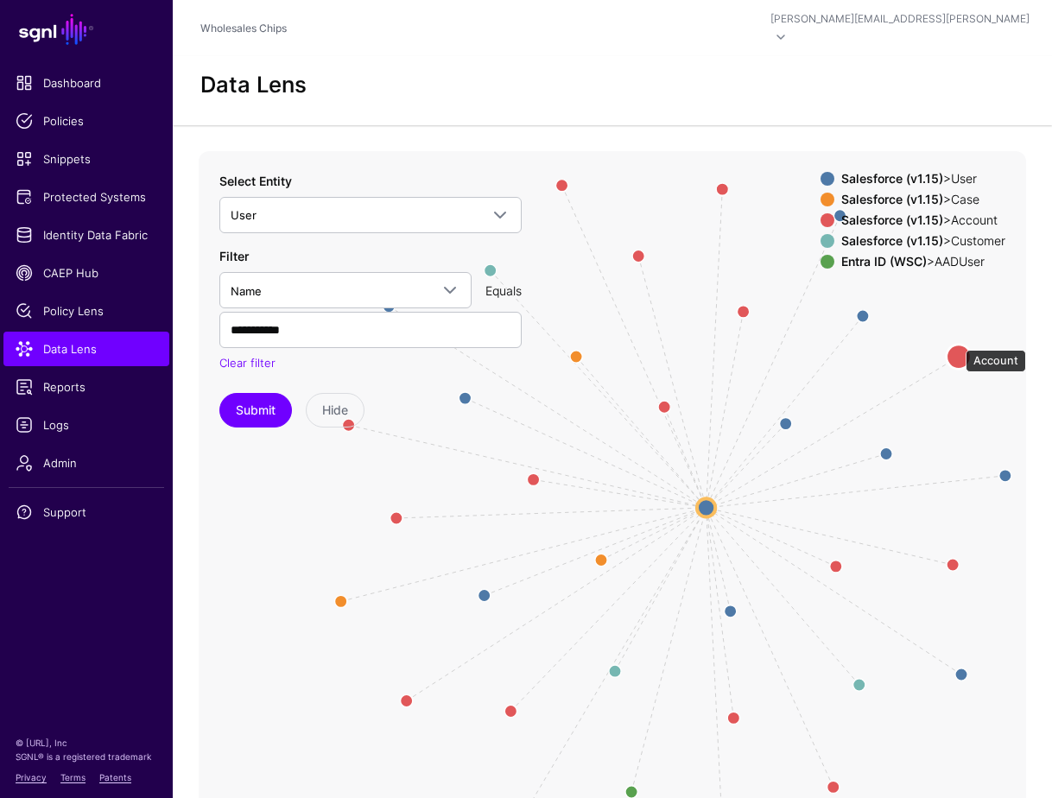
click at [957, 345] on circle at bounding box center [959, 357] width 24 height 24
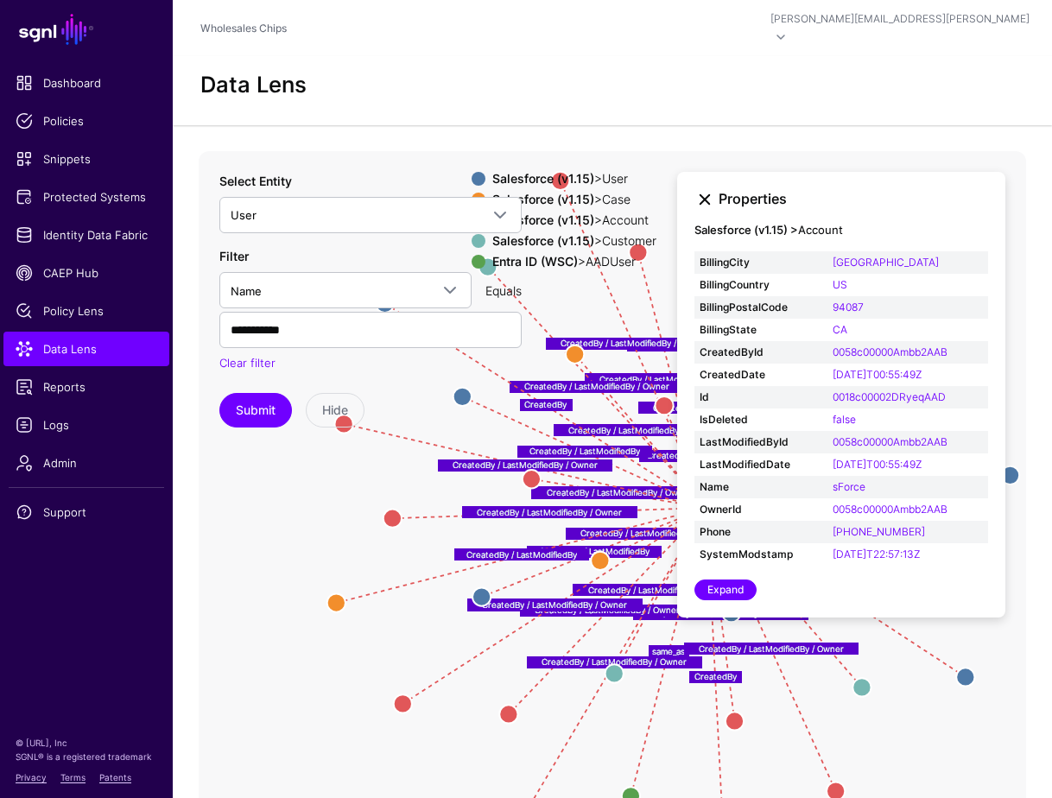
click at [698, 189] on link at bounding box center [705, 199] width 21 height 21
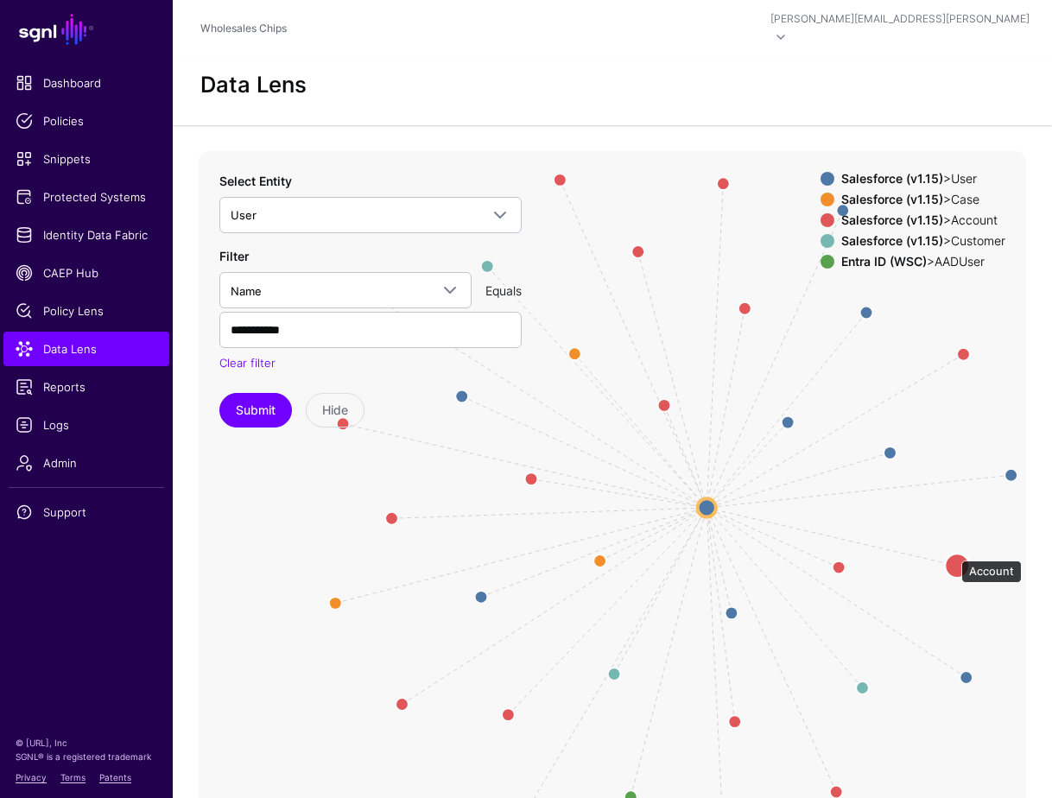
click at [953, 554] on circle at bounding box center [957, 566] width 24 height 24
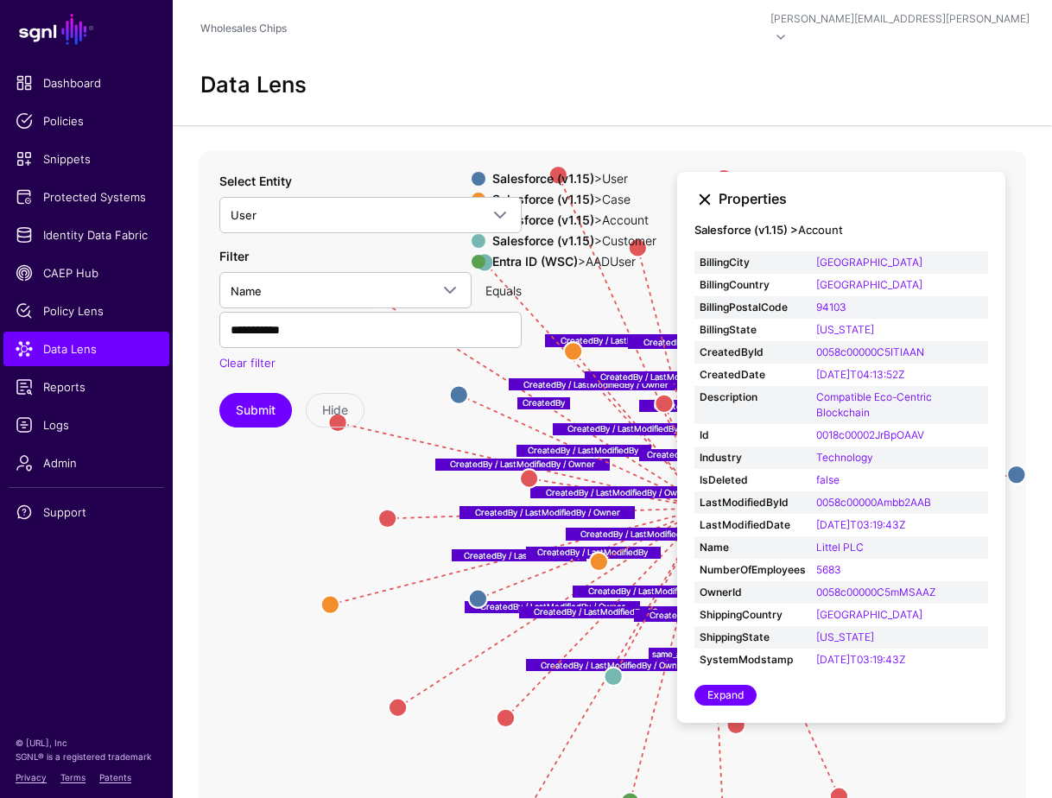
click at [700, 189] on link at bounding box center [705, 199] width 21 height 21
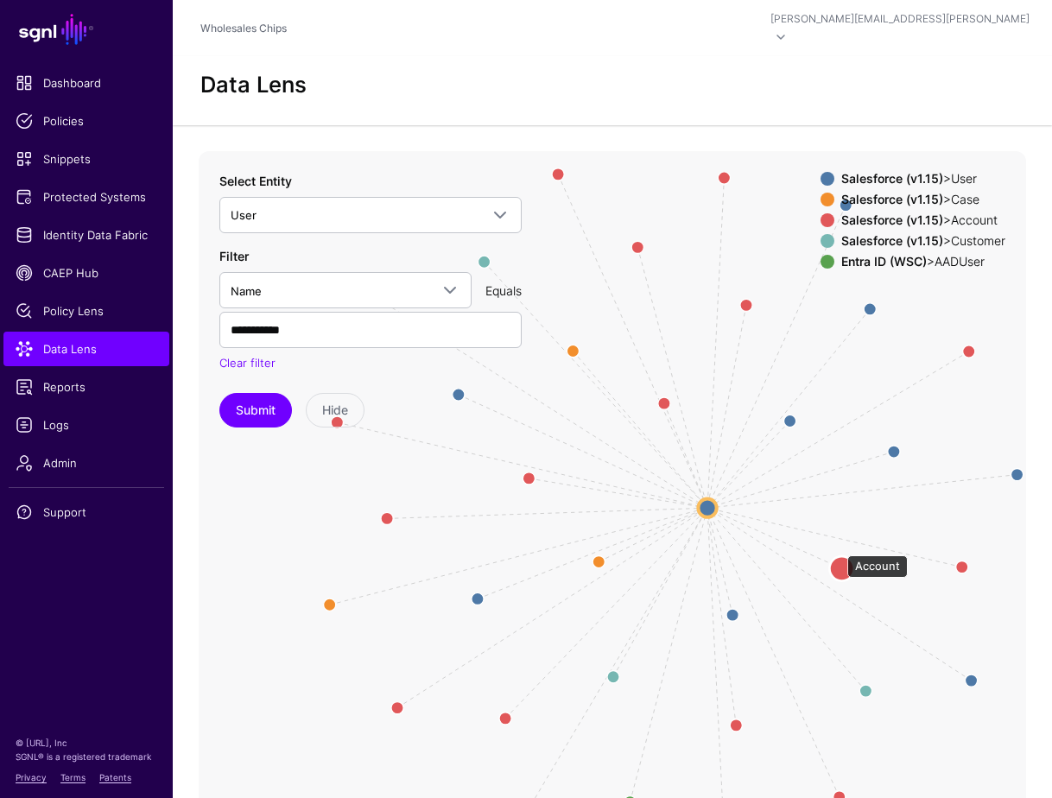
click at [839, 556] on circle at bounding box center [841, 568] width 24 height 24
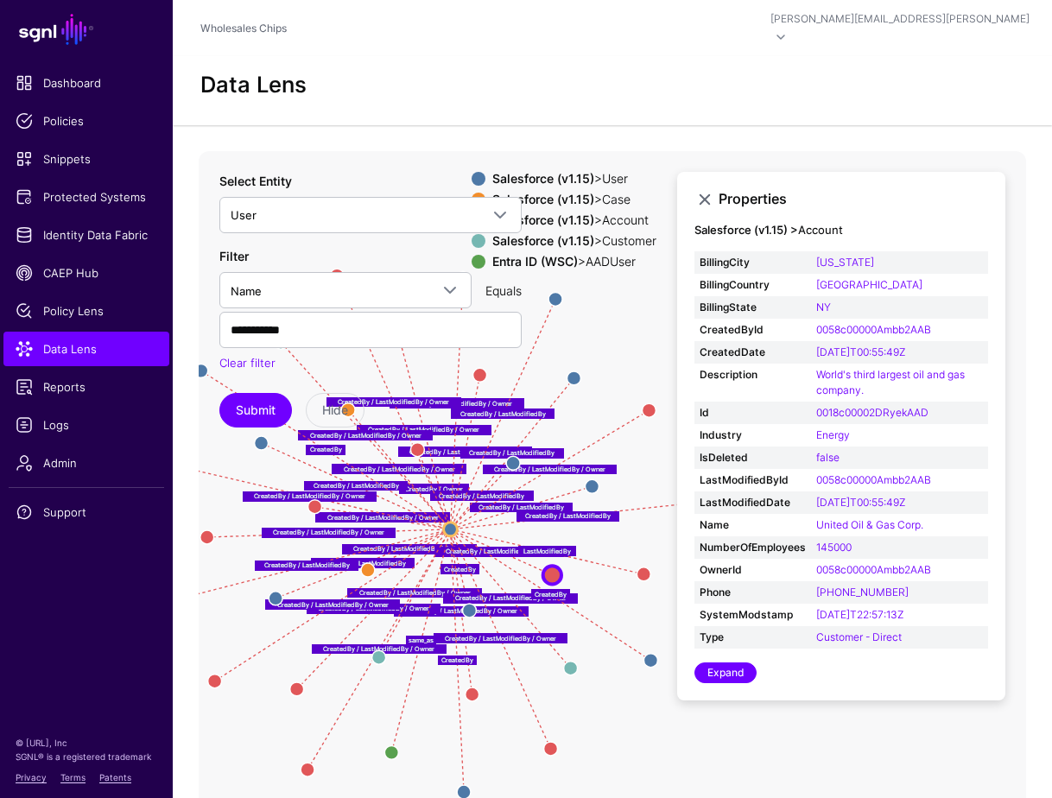
drag, startPoint x: 551, startPoint y: 692, endPoint x: 340, endPoint y: 666, distance: 213.2
click at [340, 666] on icon "CreatedBy / LastModifiedBy / Owner CreatedBy / Owner CreatedBy CreatedBy / Last…" at bounding box center [613, 496] width 828 height 691
click at [715, 663] on link "Expand" at bounding box center [726, 673] width 62 height 21
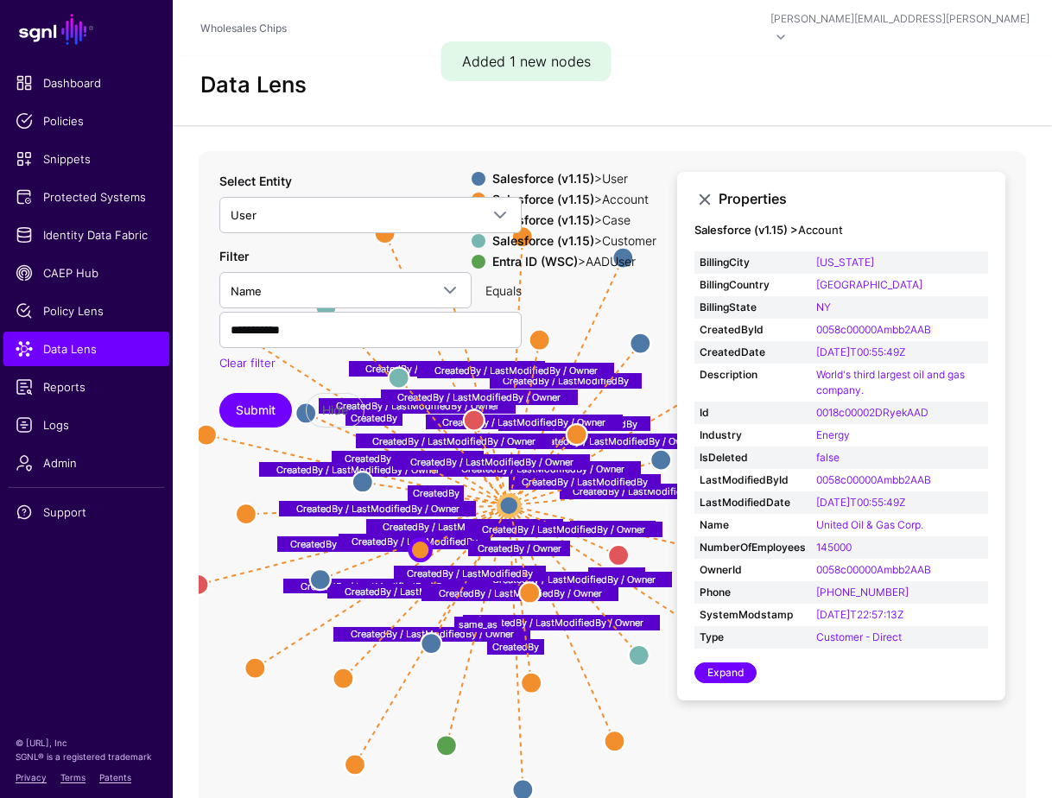
drag, startPoint x: 612, startPoint y: 686, endPoint x: 467, endPoint y: 697, distance: 145.6
click at [467, 696] on icon "CreatedBy / LastModifiedBy CreatedBy CreatedBy CreatedBy / LastModifiedBy Creat…" at bounding box center [613, 496] width 828 height 691
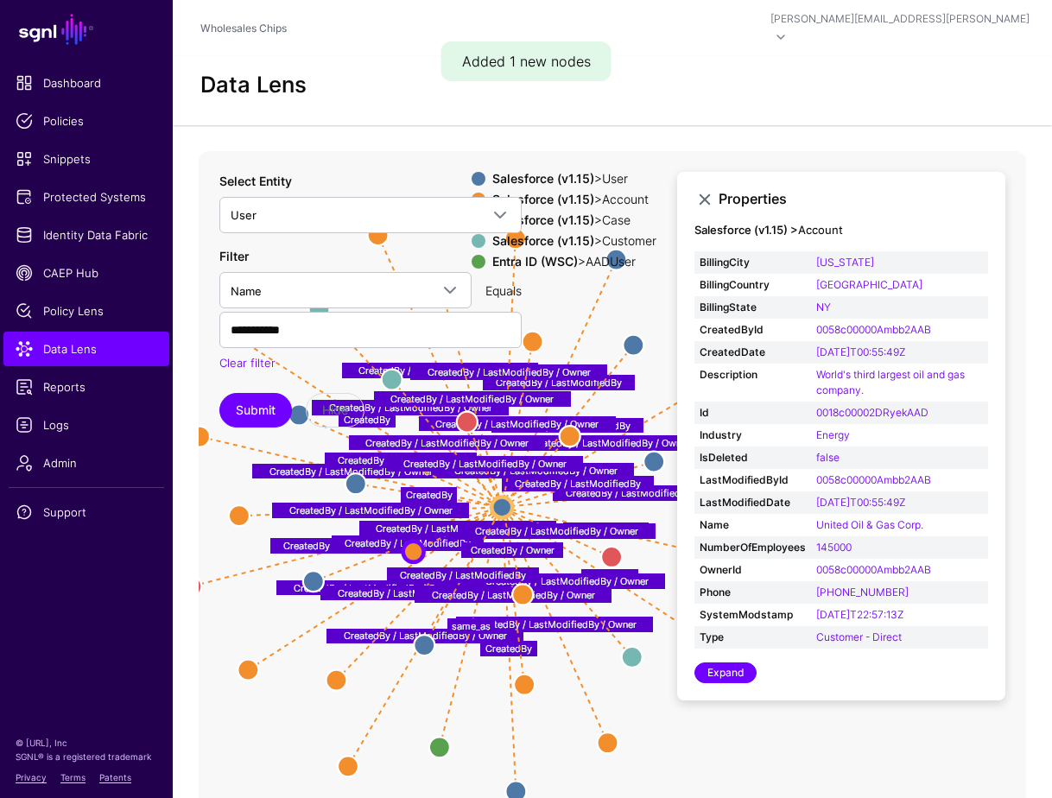
click at [467, 697] on icon "CreatedBy / LastModifiedBy CreatedBy CreatedBy CreatedBy / LastModifiedBy Creat…" at bounding box center [613, 496] width 828 height 691
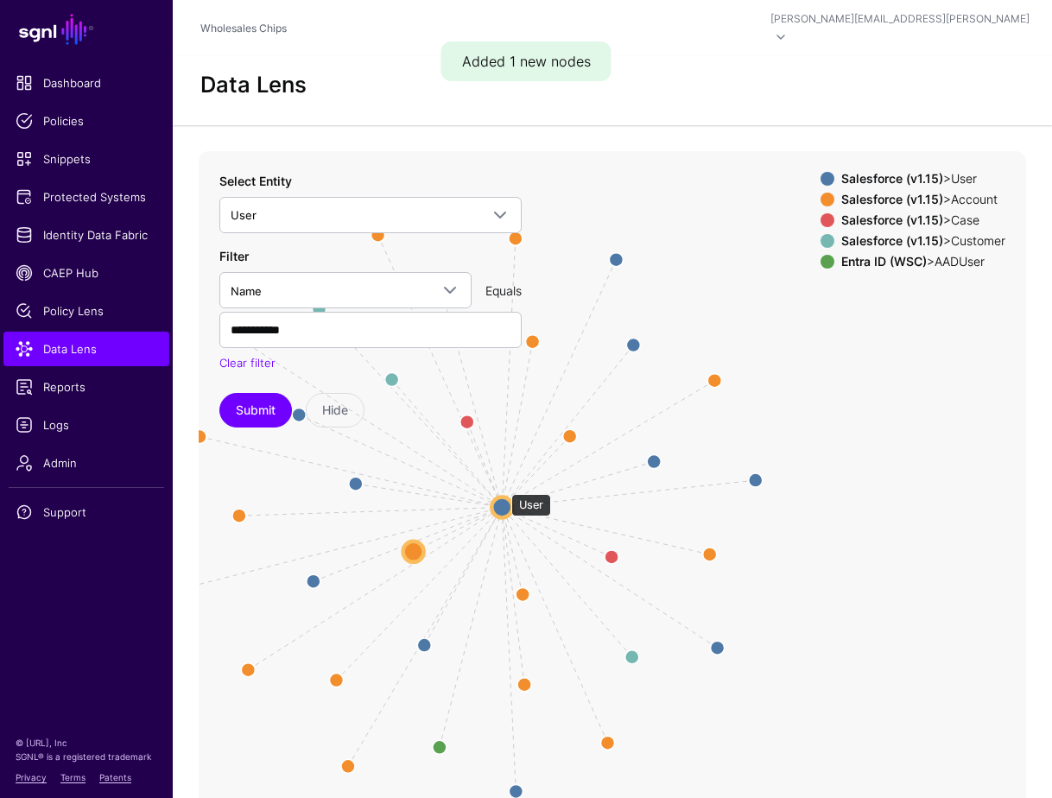
click at [503, 498] on circle at bounding box center [502, 508] width 21 height 21
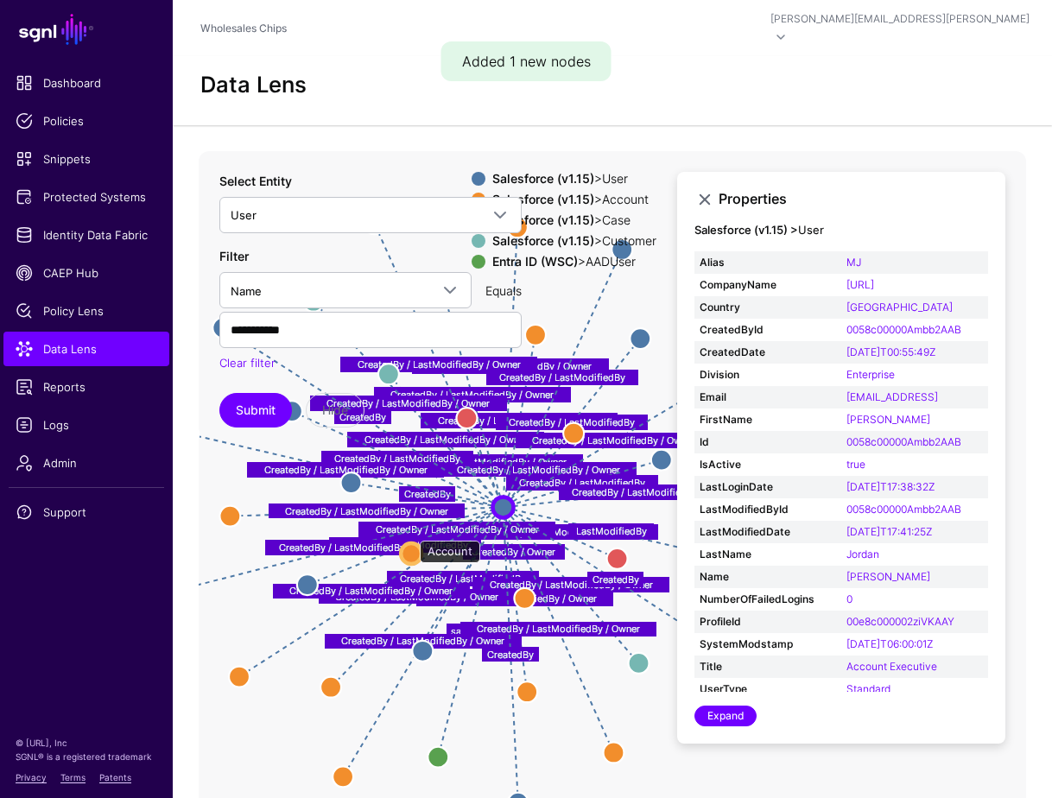
click at [411, 543] on circle at bounding box center [411, 553] width 21 height 21
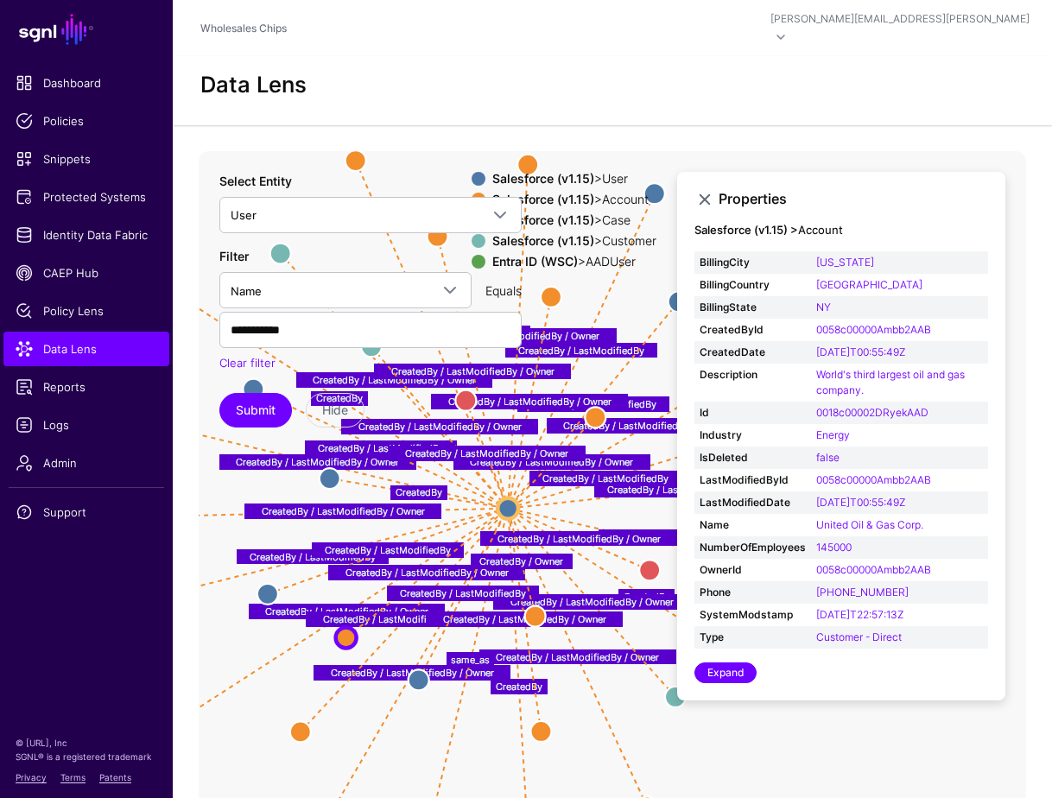
drag, startPoint x: 409, startPoint y: 542, endPoint x: 346, endPoint y: 625, distance: 104.4
click at [346, 628] on circle at bounding box center [346, 638] width 21 height 21
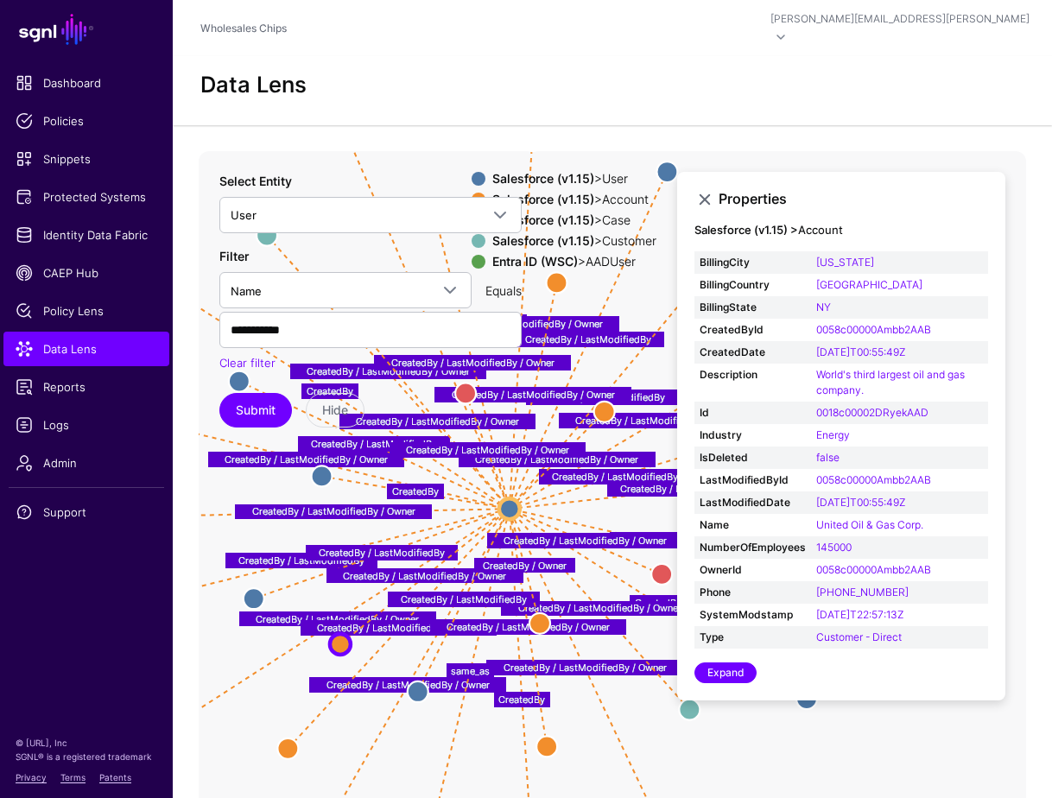
click at [264, 687] on icon "CreatedBy / LastModifiedBy CreatedBy CreatedBy CreatedBy / LastModifiedBy Creat…" at bounding box center [613, 496] width 828 height 691
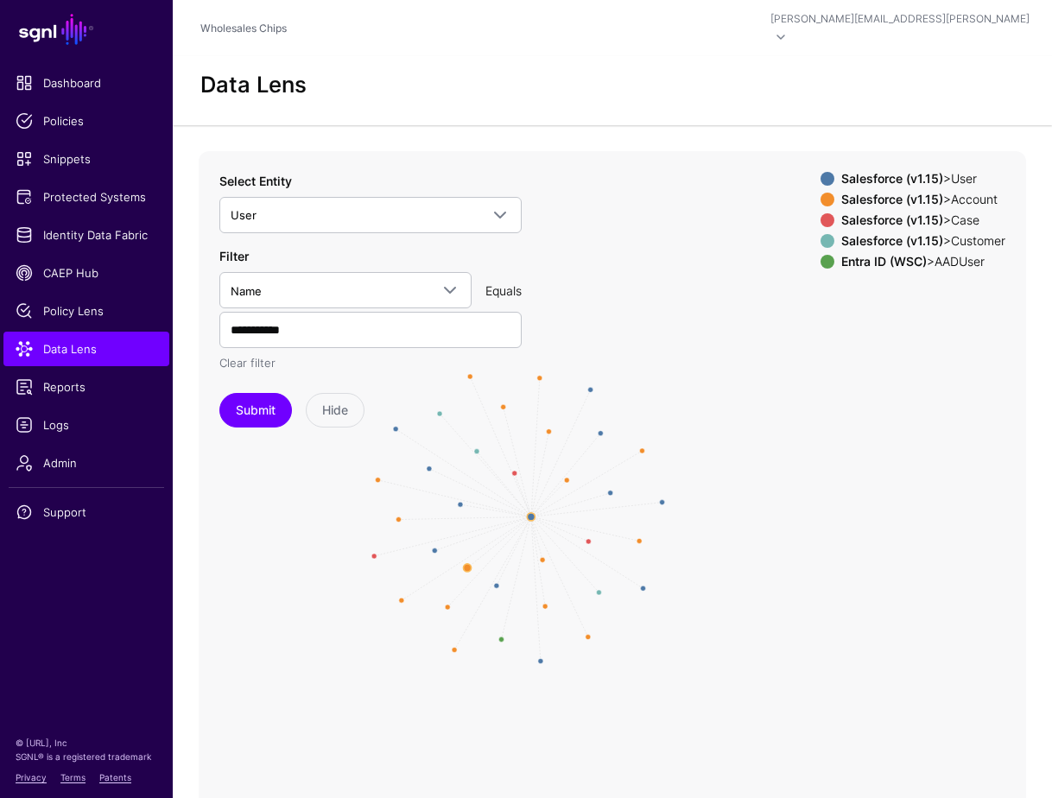
click at [261, 356] on link "Clear filter" at bounding box center [247, 363] width 56 height 14
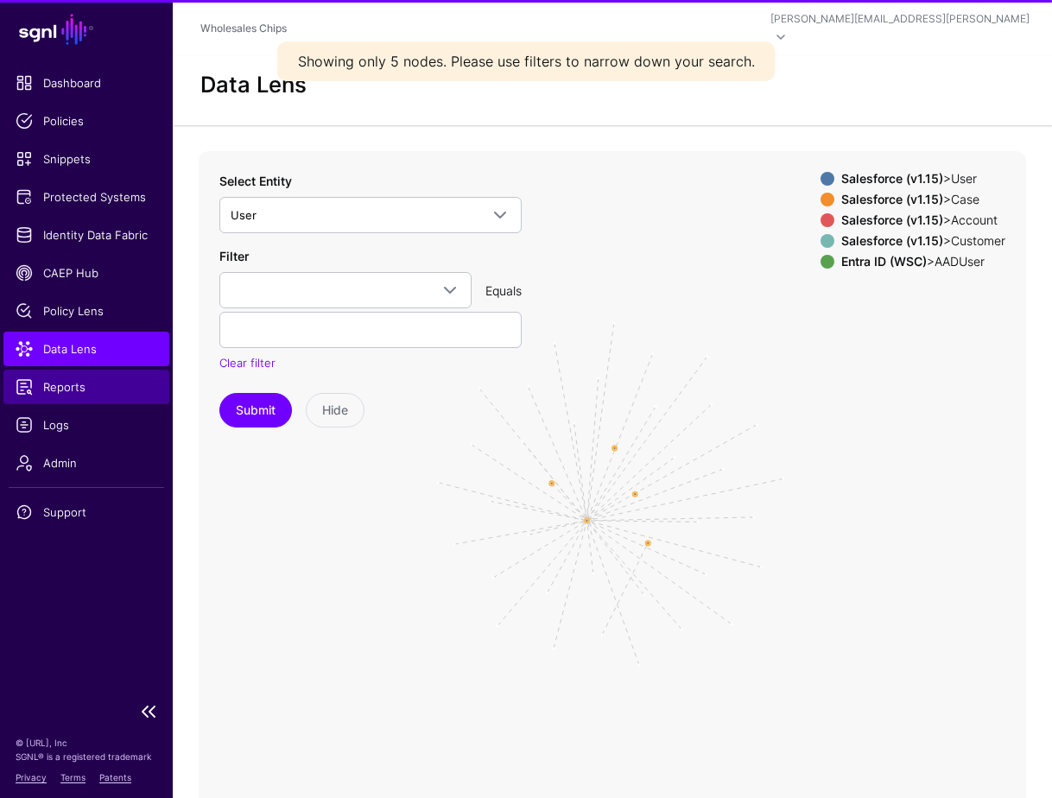
click at [66, 391] on span "Reports" at bounding box center [87, 386] width 142 height 17
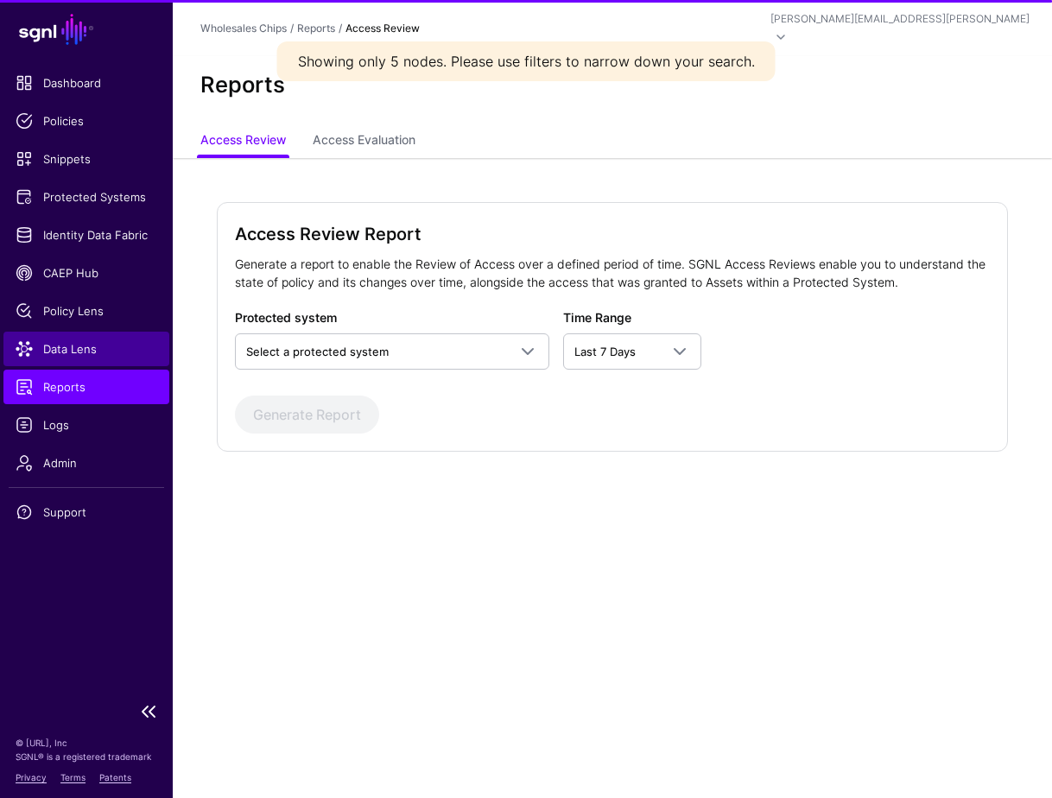
click at [92, 355] on span "Data Lens" at bounding box center [87, 348] width 142 height 17
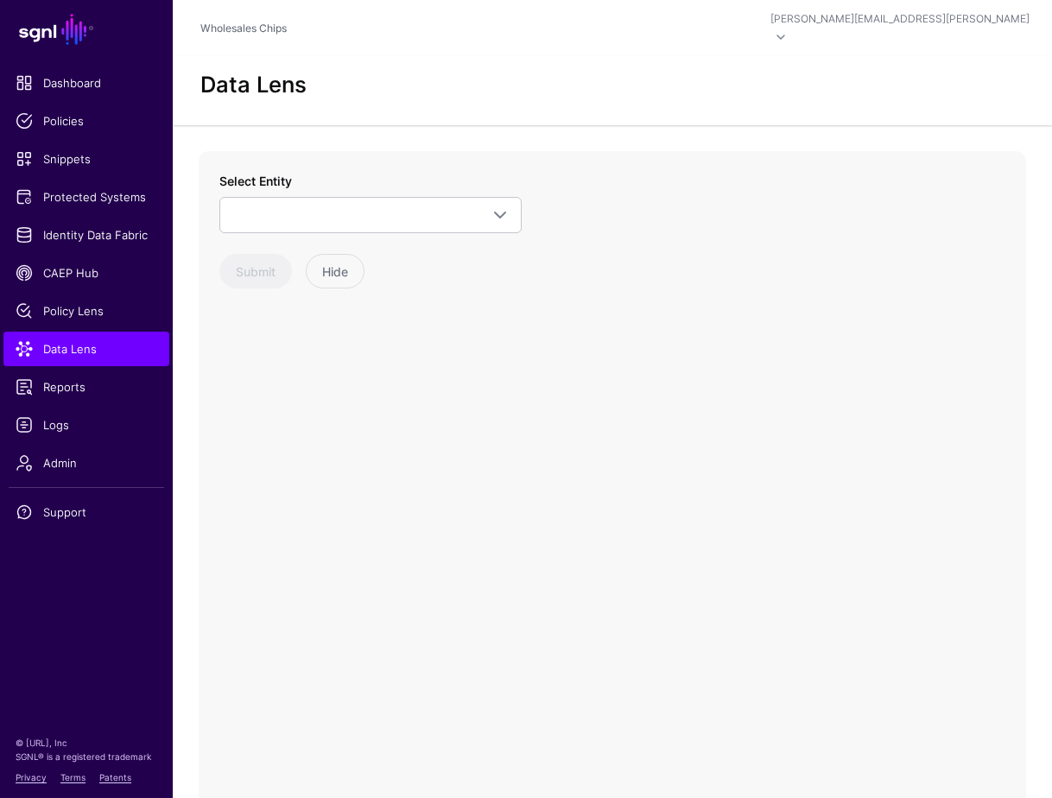
click at [549, 428] on div "Select Entity Linux Host (Sudo Plugin) Host Information [PERSON_NAME] Configura…" at bounding box center [613, 496] width 828 height 691
click at [308, 205] on span at bounding box center [371, 215] width 280 height 21
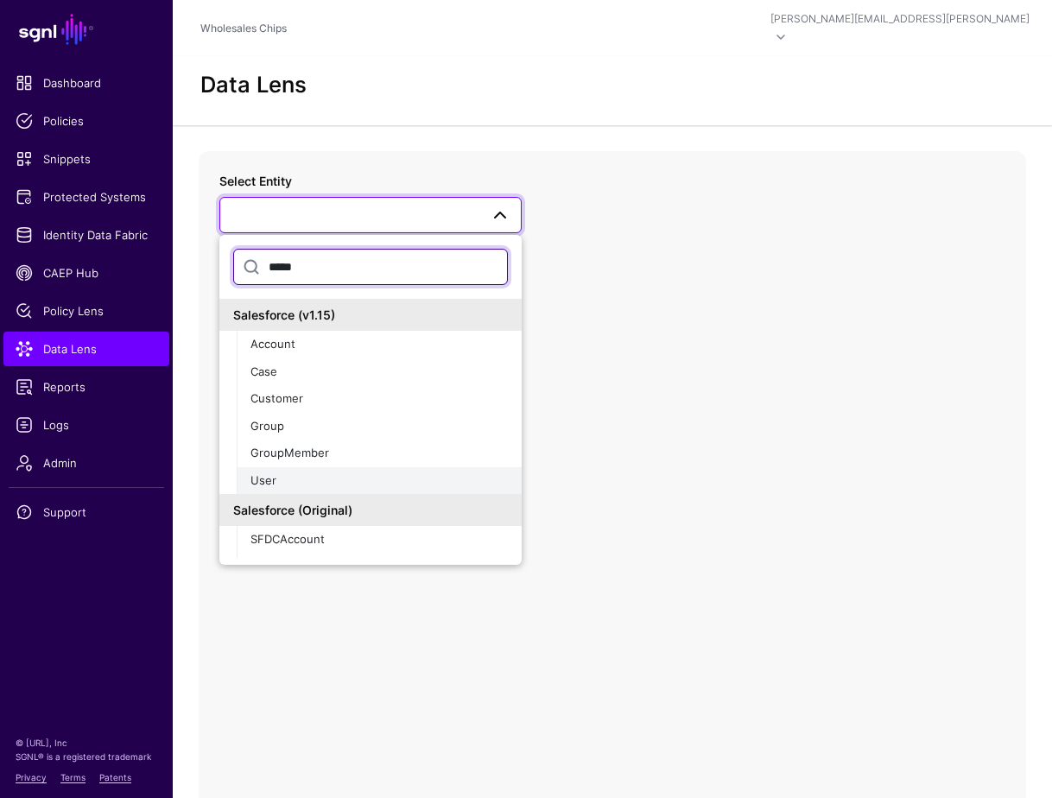
type input "*****"
click at [295, 473] on div "User" at bounding box center [379, 481] width 257 height 17
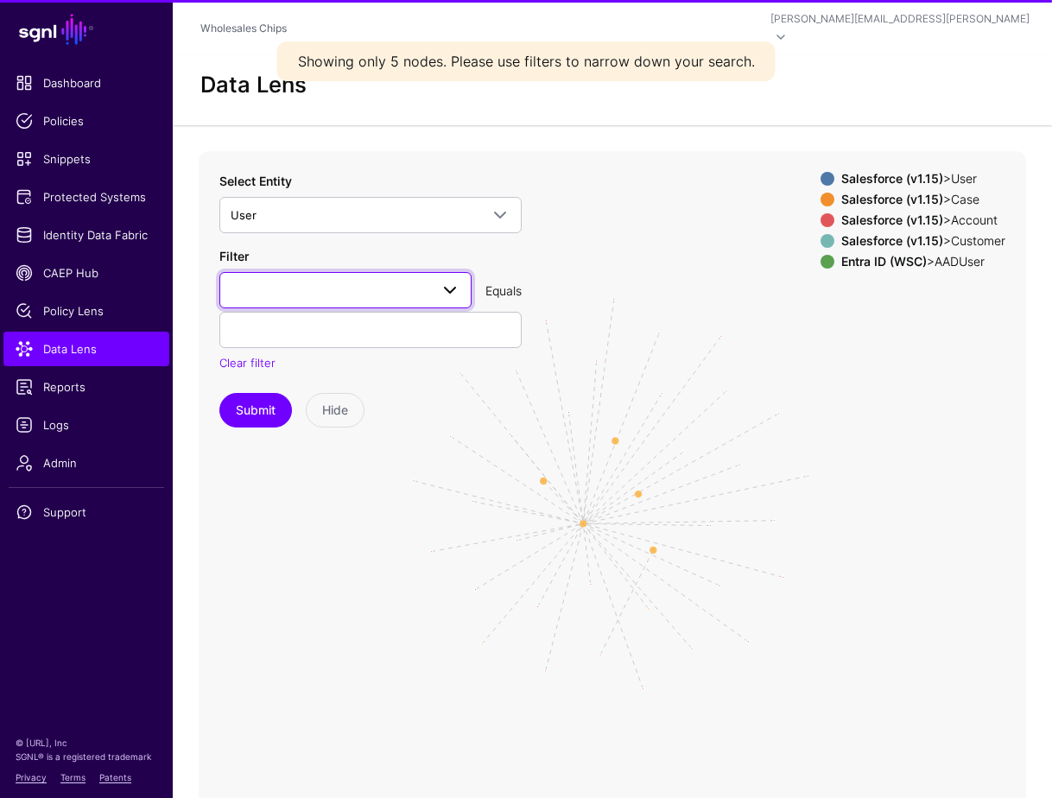
click at [320, 280] on span at bounding box center [346, 290] width 230 height 21
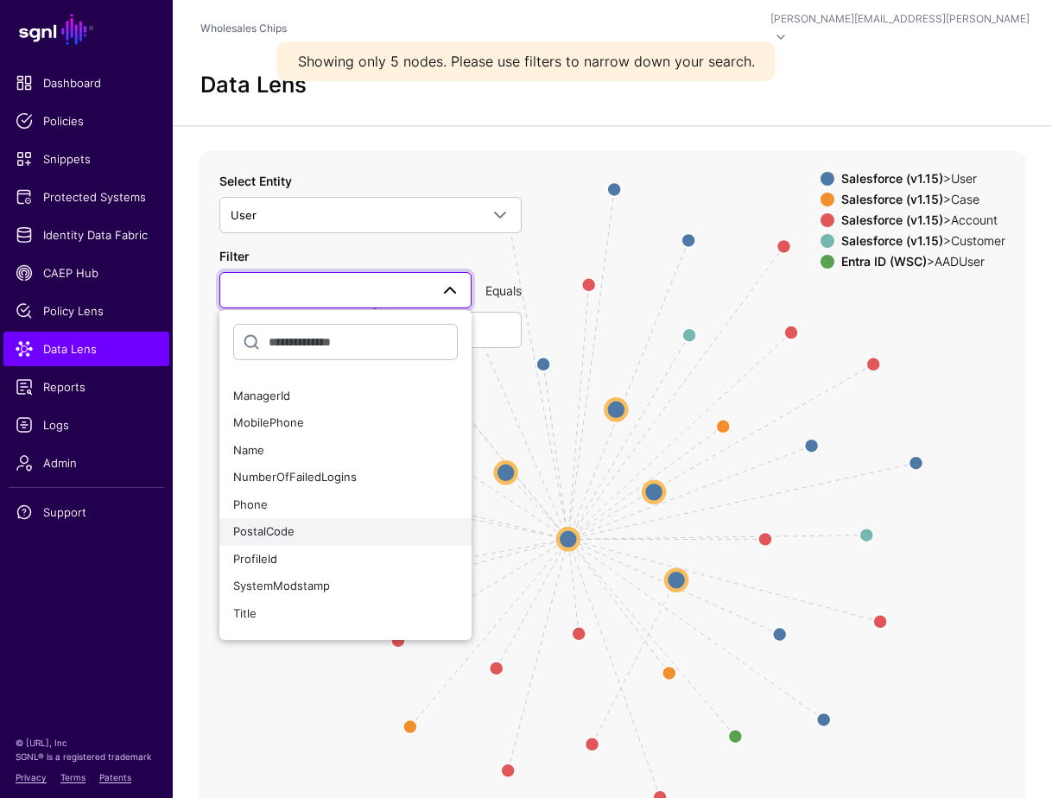
scroll to position [508, 0]
click at [263, 443] on div "Name" at bounding box center [345, 451] width 225 height 17
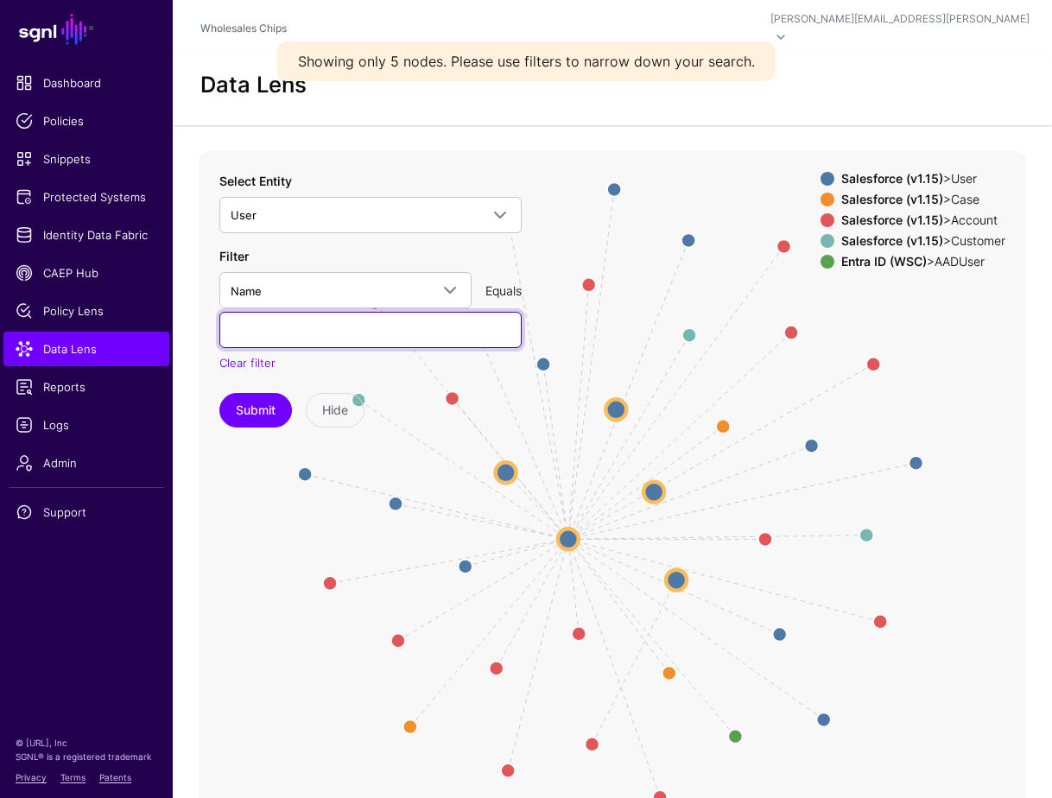
click at [351, 312] on input "text" at bounding box center [370, 330] width 302 height 36
type input "**********"
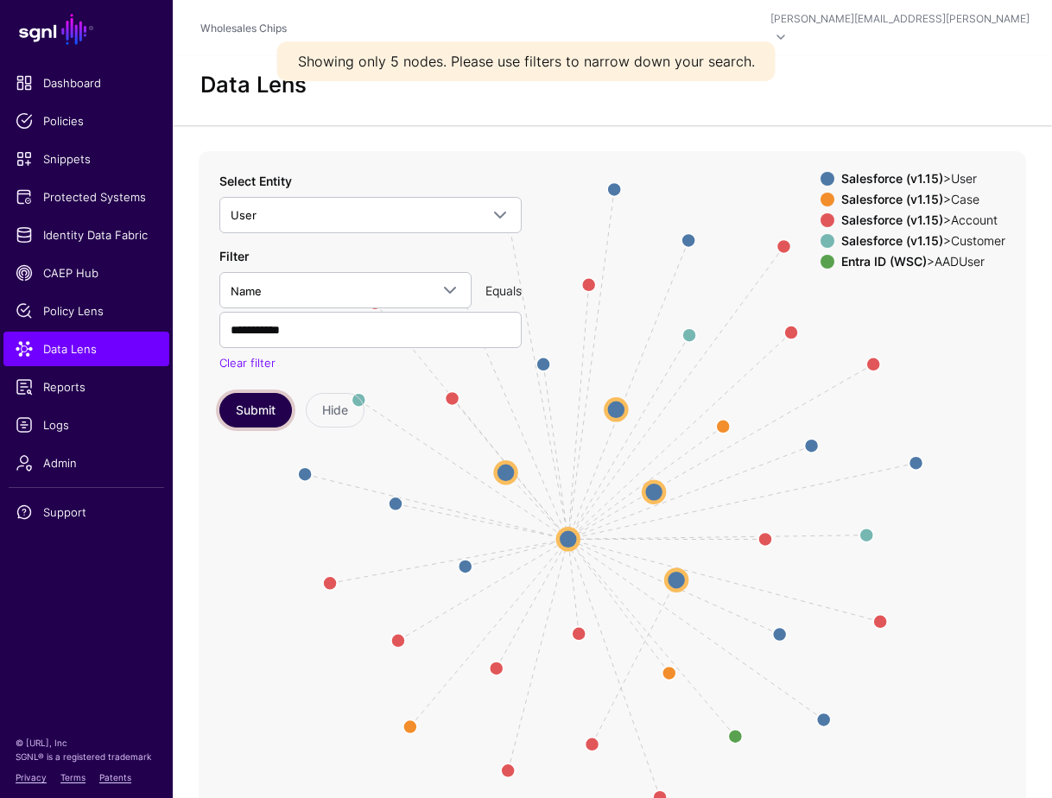
click at [262, 399] on button "Submit" at bounding box center [255, 410] width 73 height 35
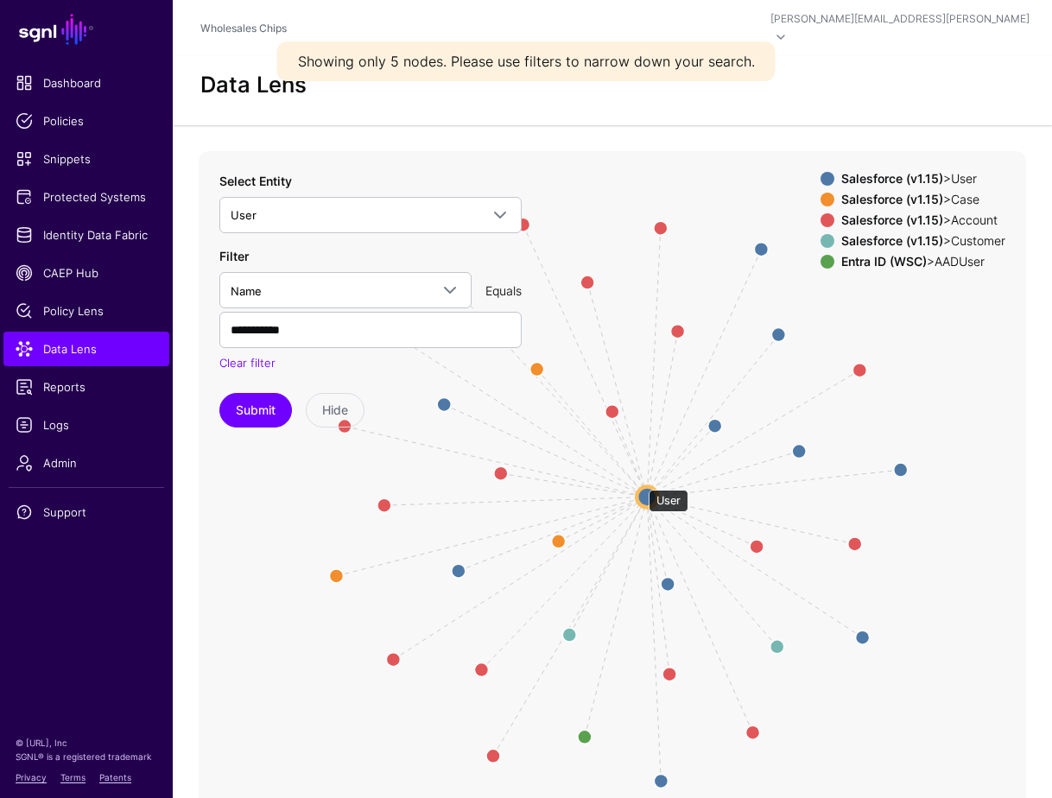
click at [640, 487] on circle at bounding box center [647, 497] width 21 height 21
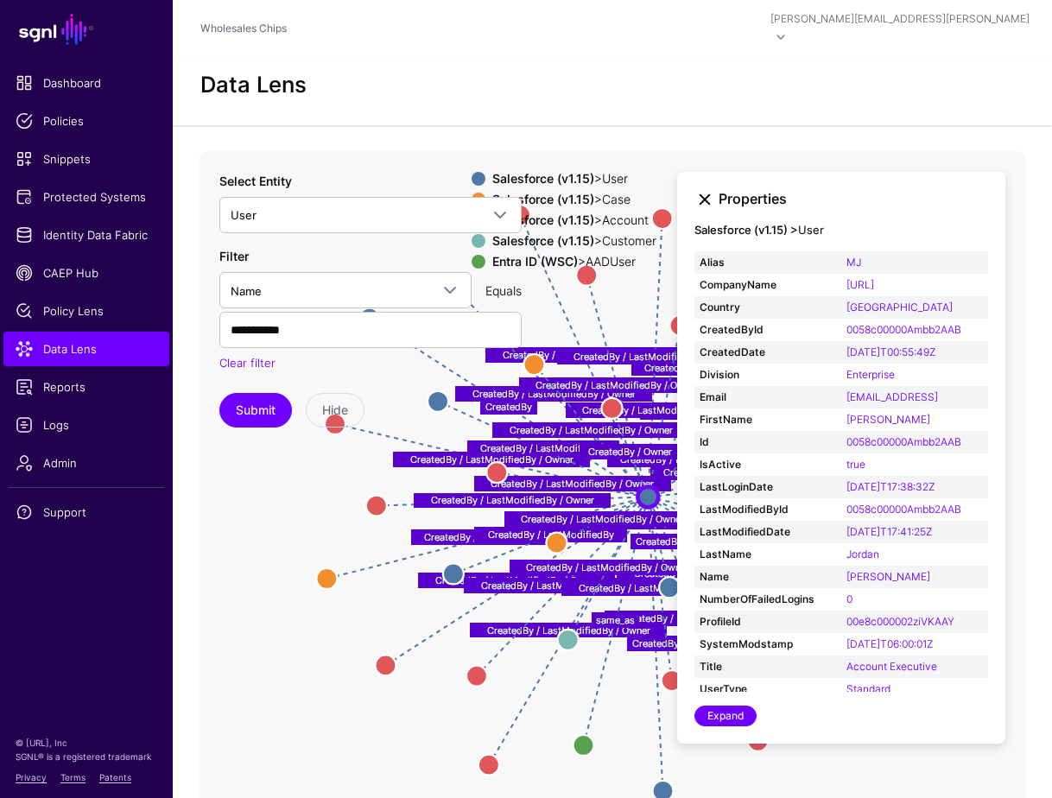
click at [704, 189] on link at bounding box center [705, 199] width 21 height 21
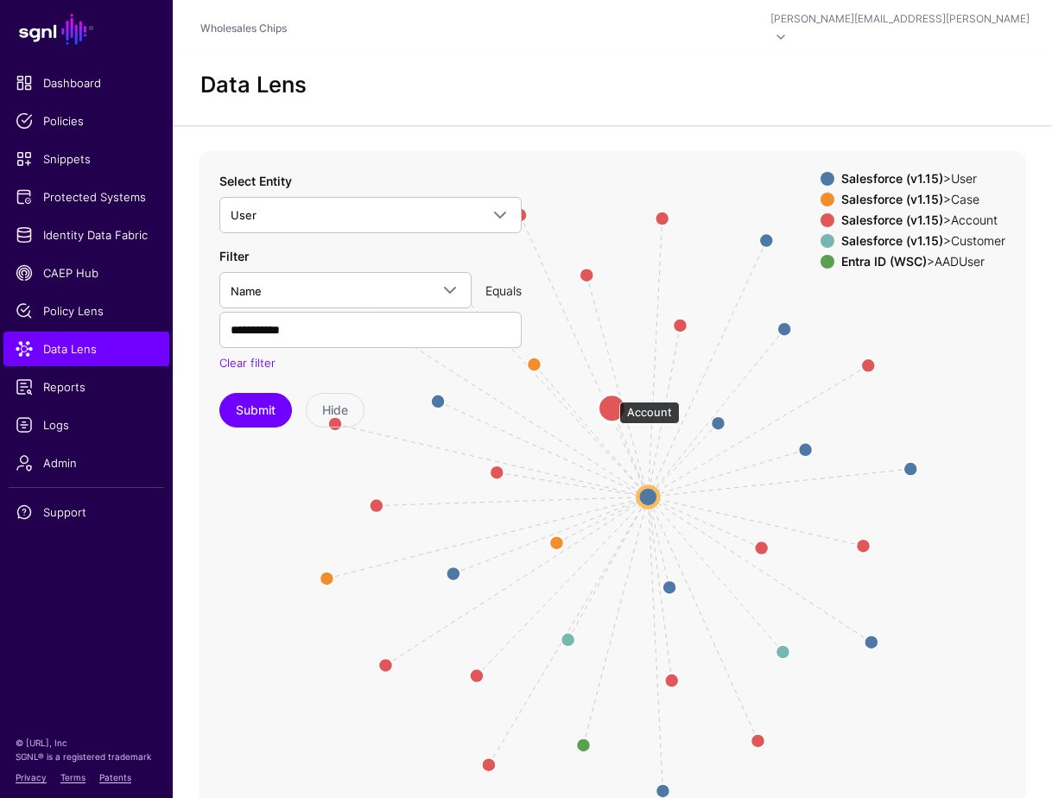
click at [611, 395] on circle at bounding box center [613, 409] width 28 height 28
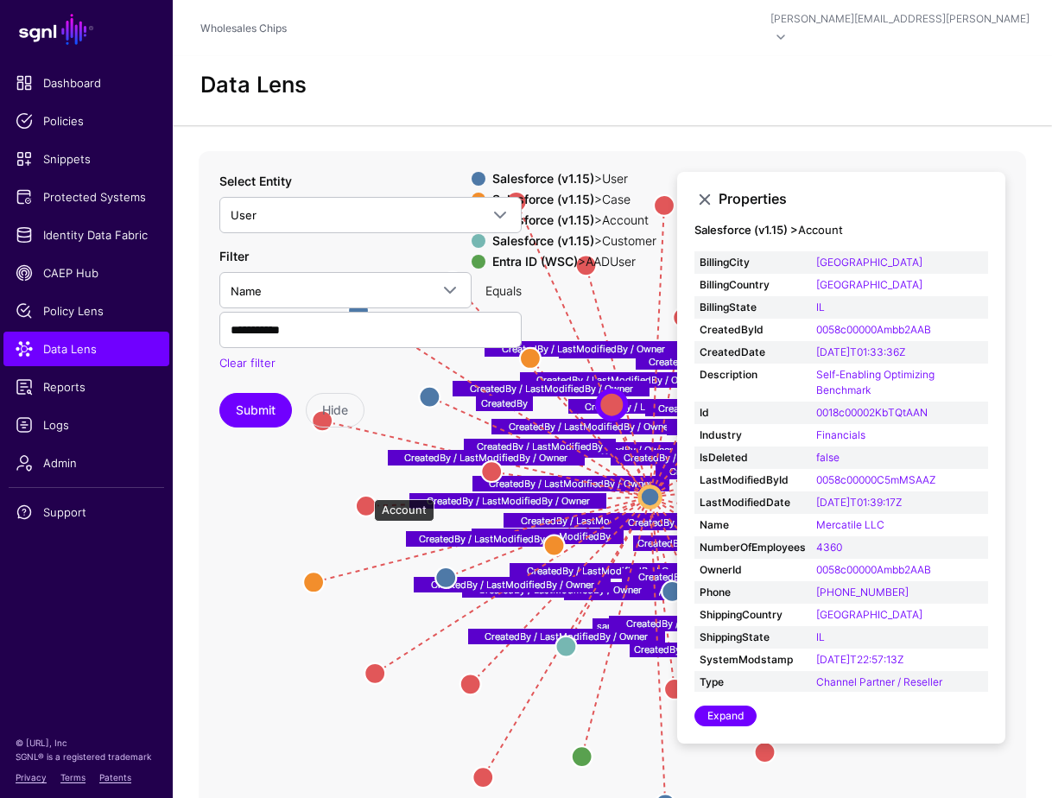
click at [365, 496] on circle at bounding box center [366, 506] width 21 height 21
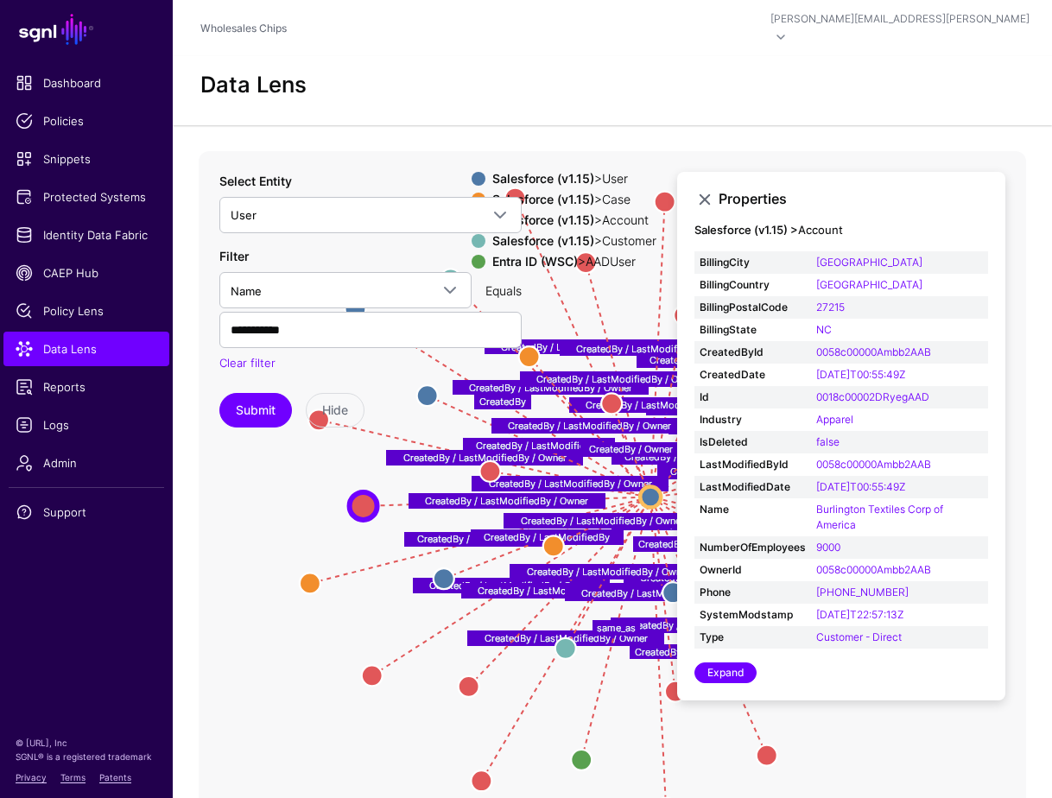
click at [298, 499] on icon "CreatedBy / LastModifiedBy CreatedBy CreatedBy CreatedBy / LastModifiedBy Creat…" at bounding box center [613, 496] width 828 height 691
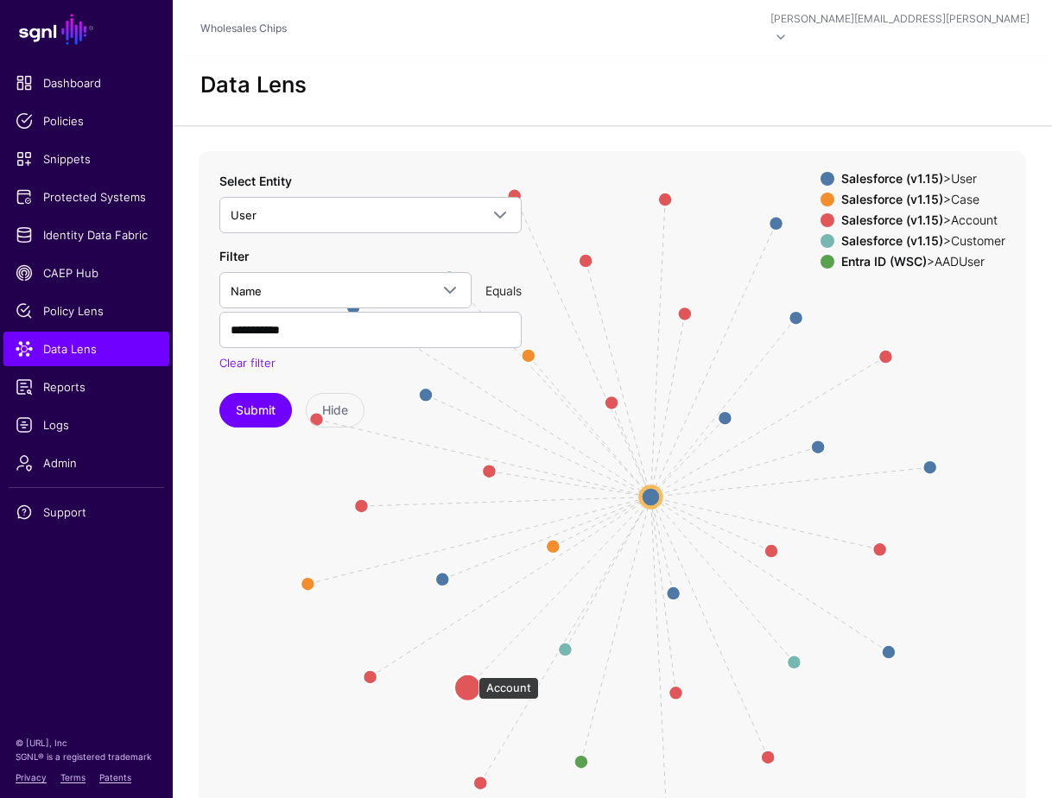
click at [470, 674] on circle at bounding box center [468, 688] width 28 height 28
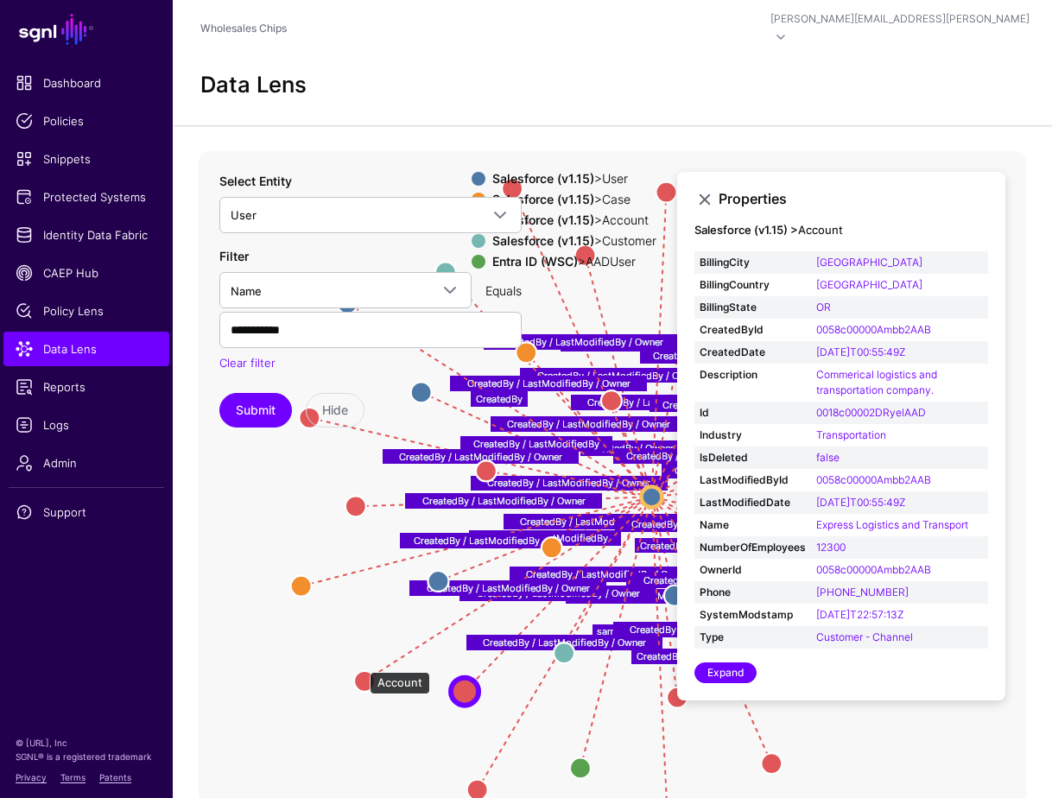
click at [361, 671] on circle at bounding box center [364, 681] width 21 height 21
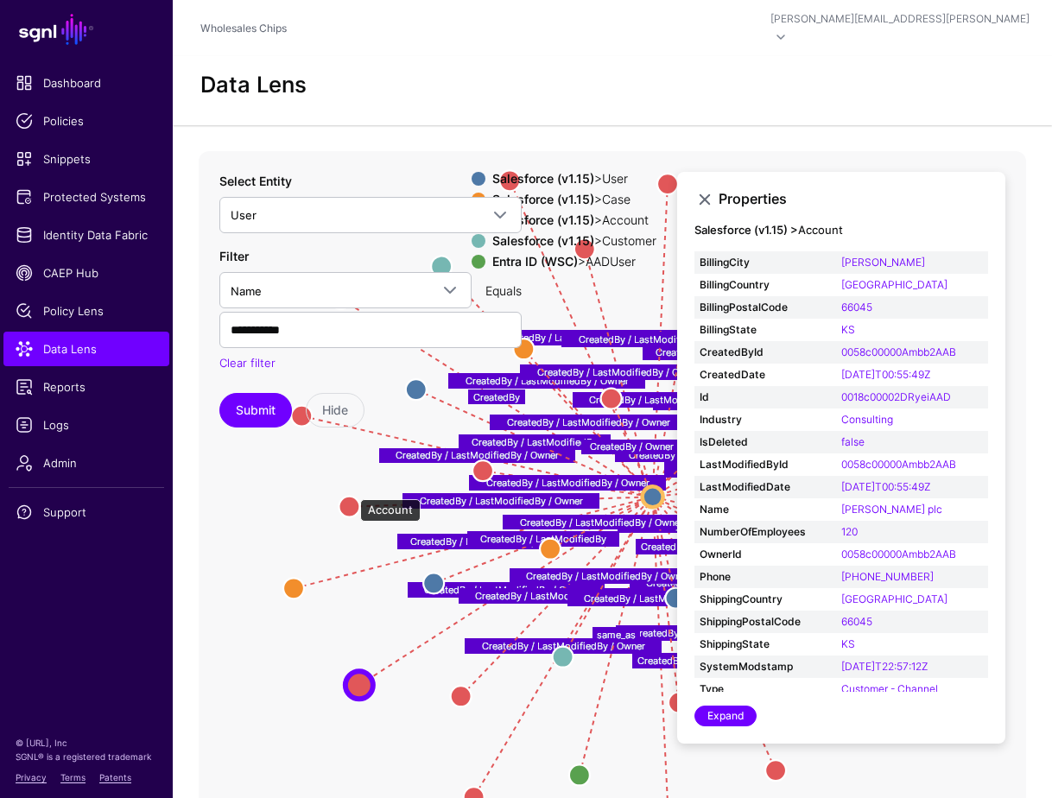
click at [350, 497] on circle at bounding box center [349, 507] width 21 height 21
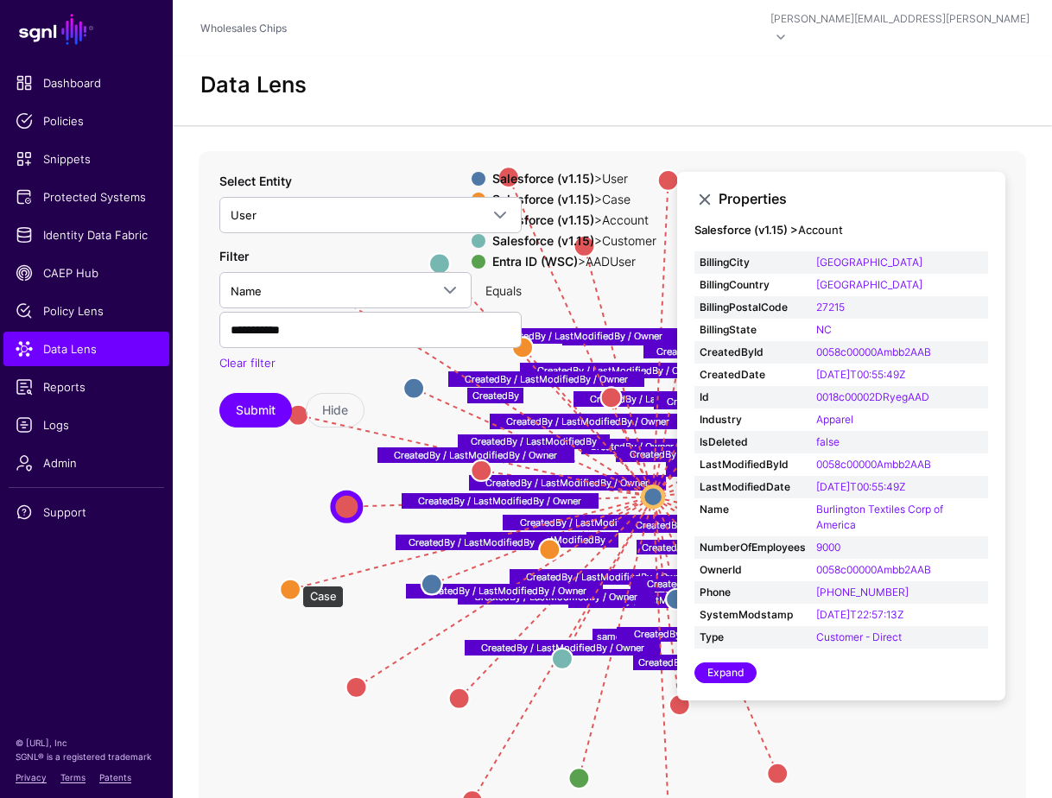
click at [291, 580] on circle at bounding box center [290, 590] width 21 height 21
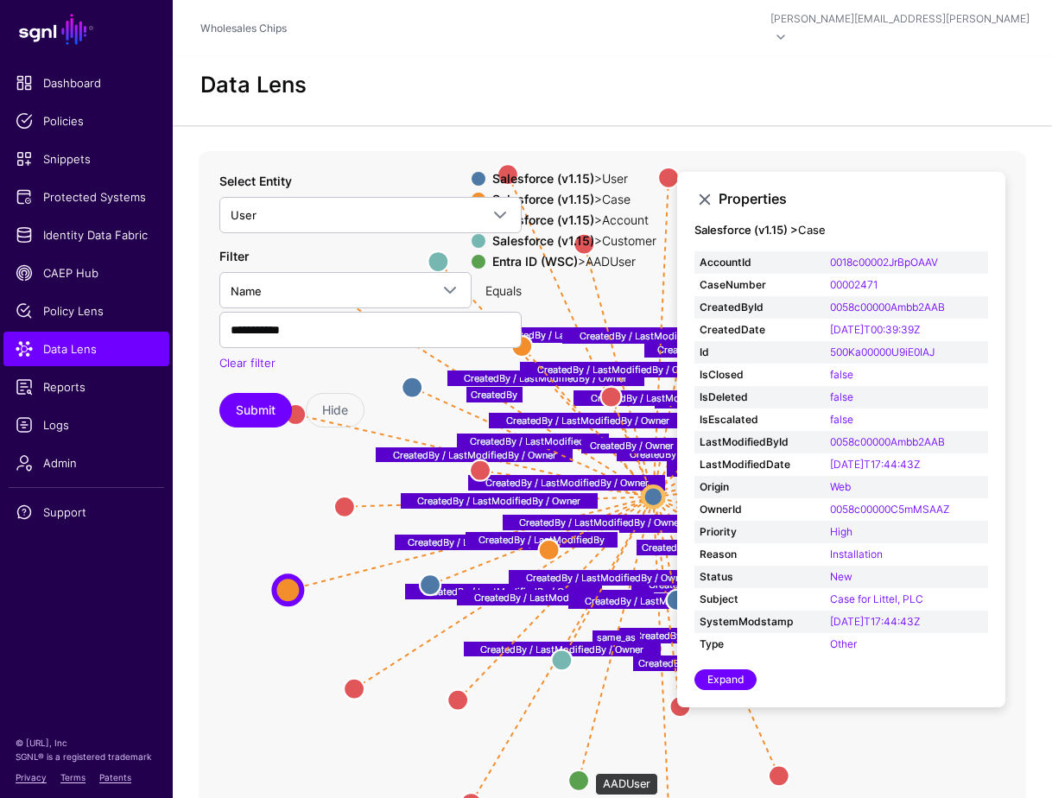
click at [587, 771] on circle at bounding box center [578, 781] width 21 height 21
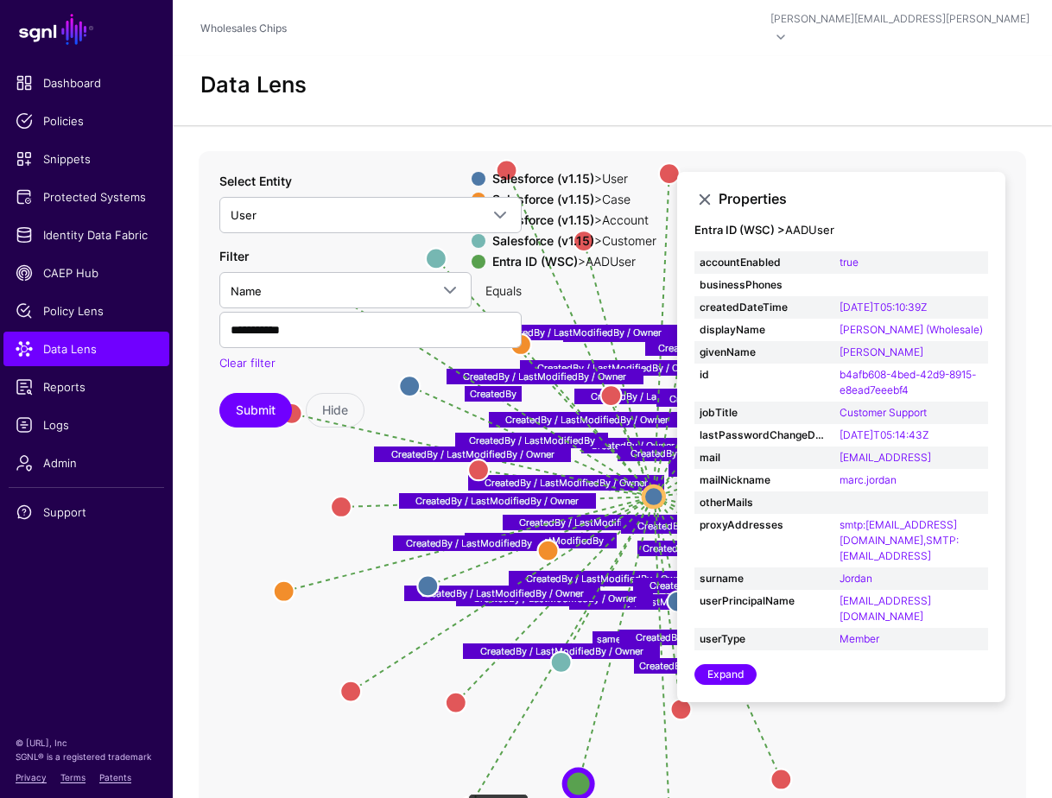
click at [460, 797] on circle at bounding box center [469, 807] width 21 height 21
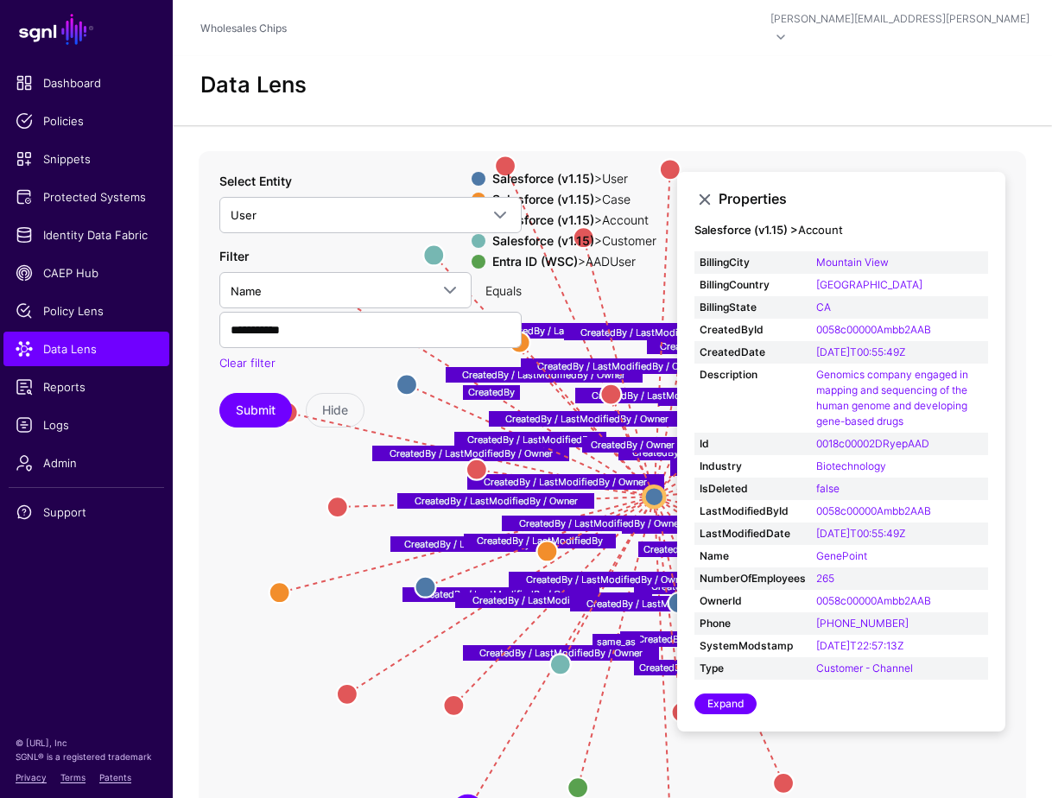
click at [422, 742] on icon "CreatedBy / LastModifiedBy CreatedBy CreatedBy CreatedBy / LastModifiedBy Creat…" at bounding box center [613, 496] width 828 height 691
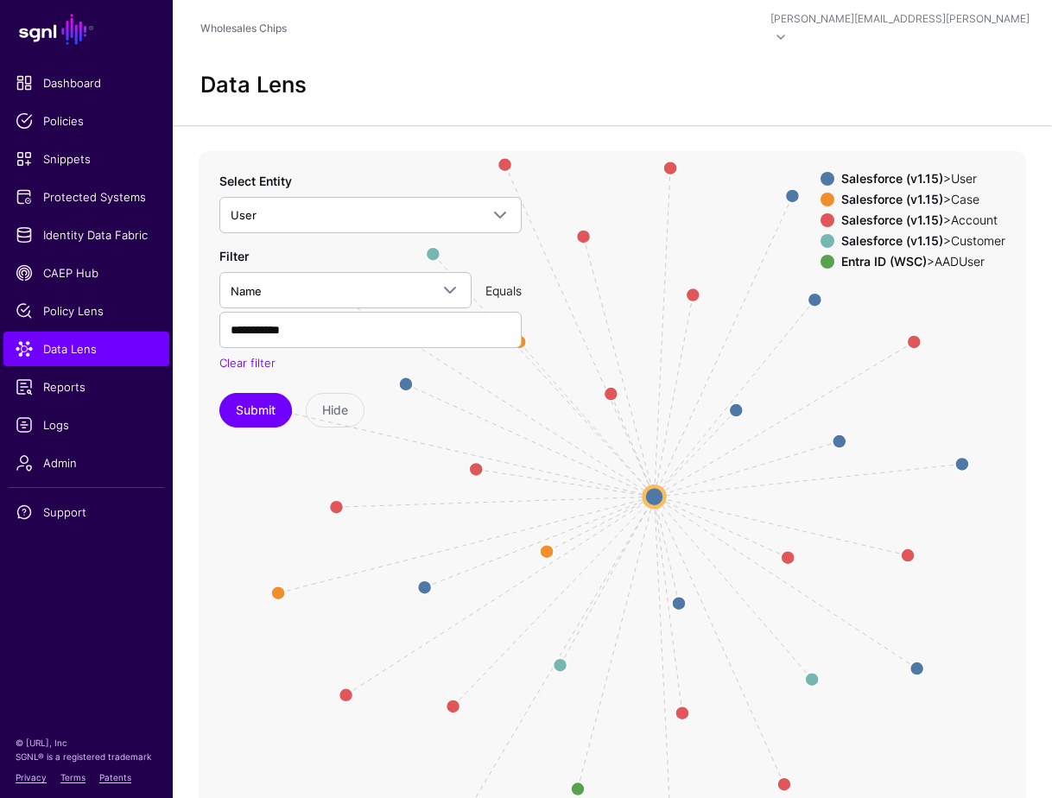
click at [616, 383] on icon "CreatedBy / LastModifiedBy CreatedBy CreatedBy CreatedBy / LastModifiedBy Creat…" at bounding box center [613, 496] width 828 height 691
click at [615, 381] on circle at bounding box center [611, 394] width 28 height 28
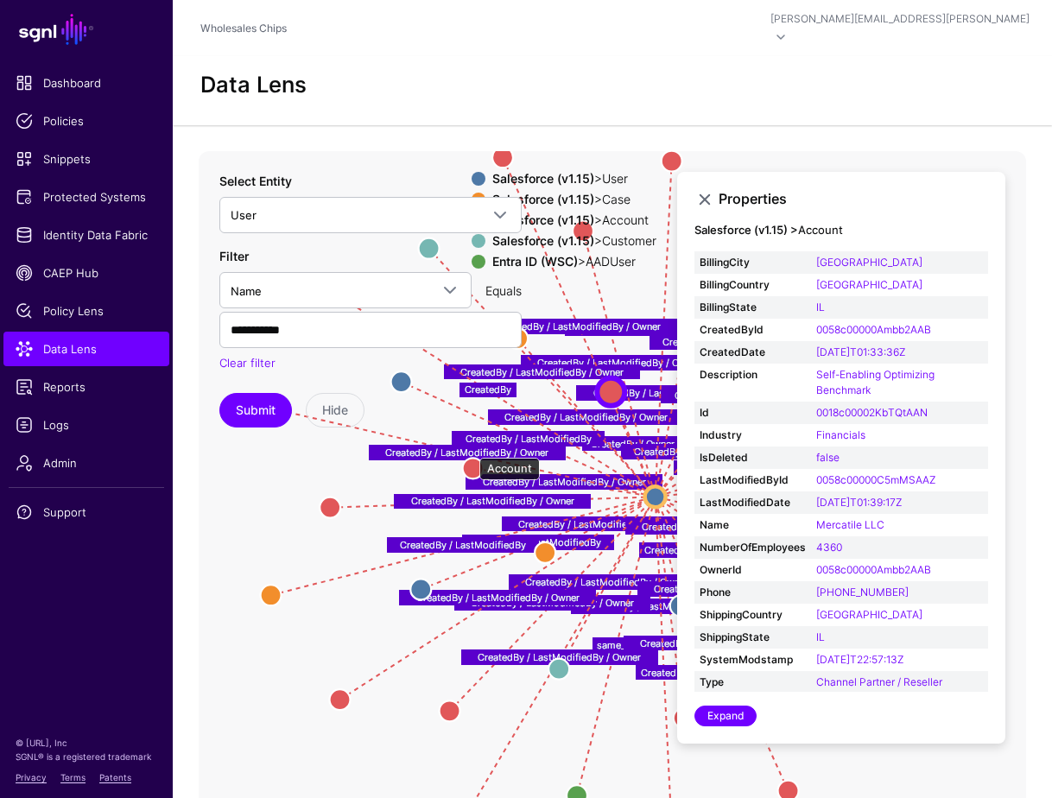
click at [471, 458] on circle at bounding box center [473, 468] width 21 height 21
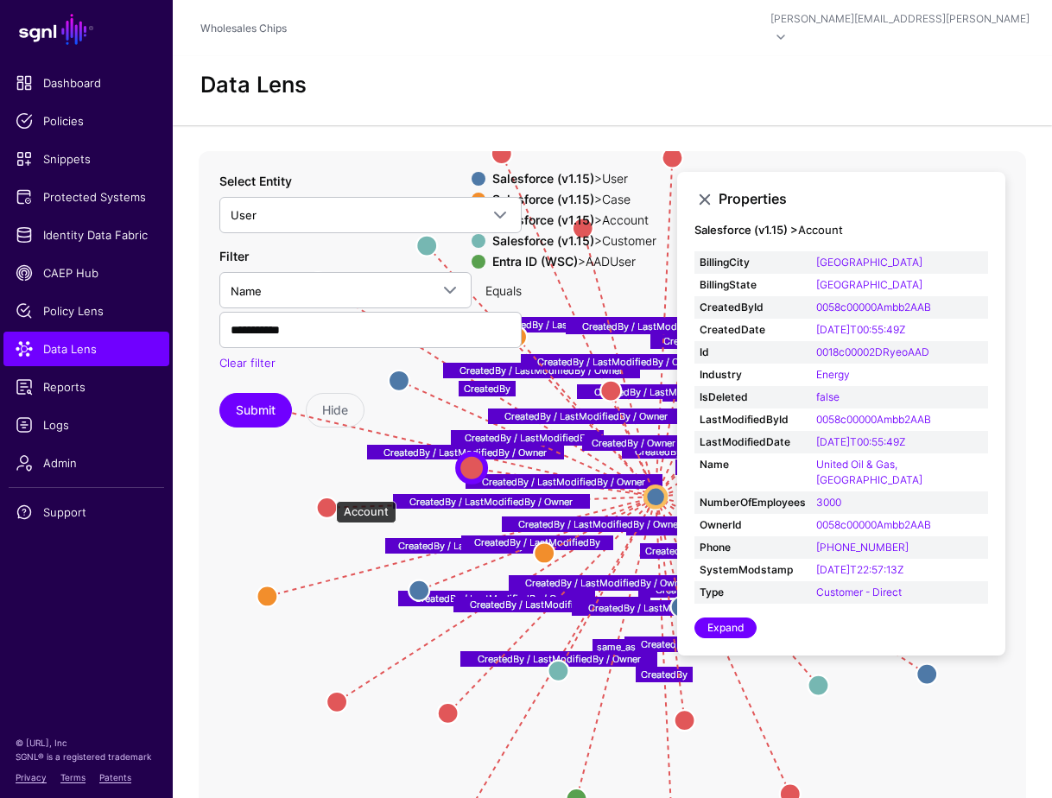
click at [319, 498] on circle at bounding box center [327, 508] width 21 height 21
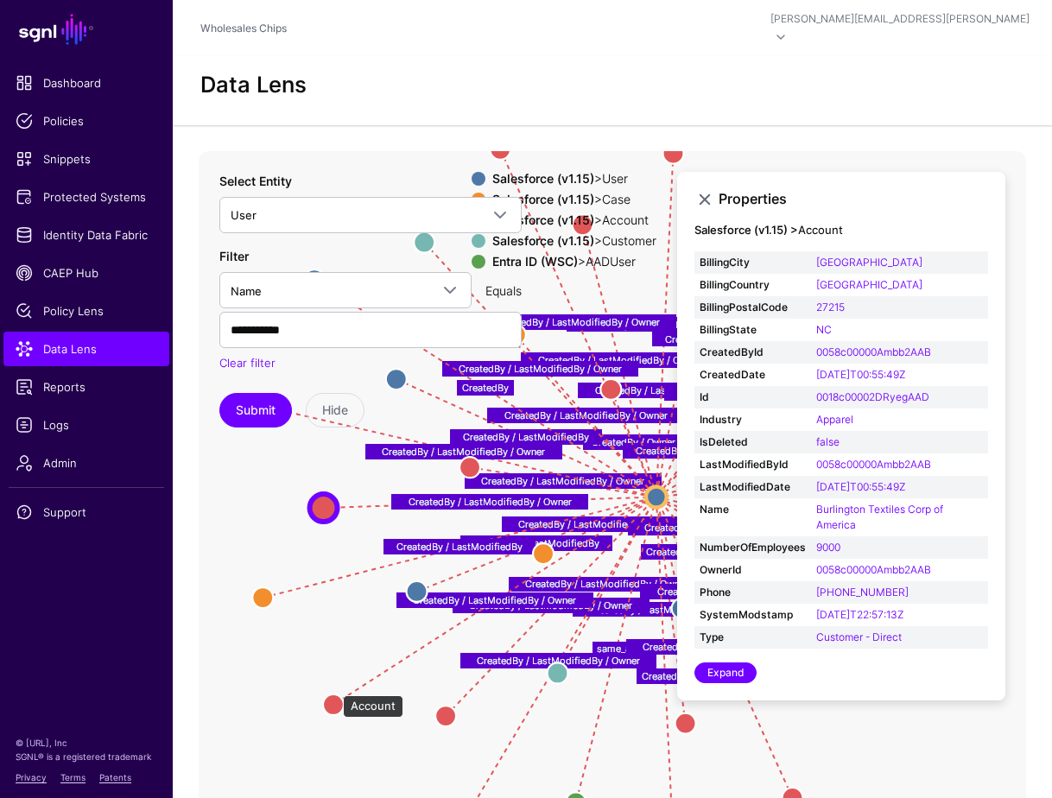
click at [334, 695] on circle at bounding box center [333, 705] width 21 height 21
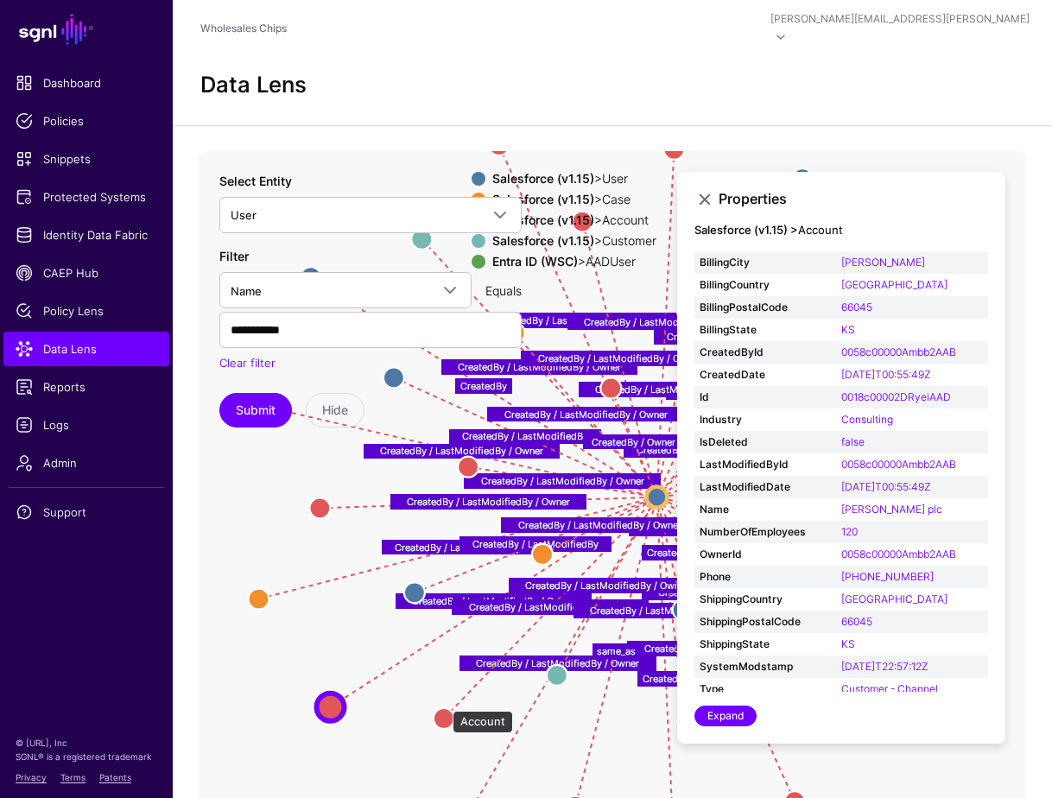
click at [444, 708] on circle at bounding box center [444, 718] width 21 height 21
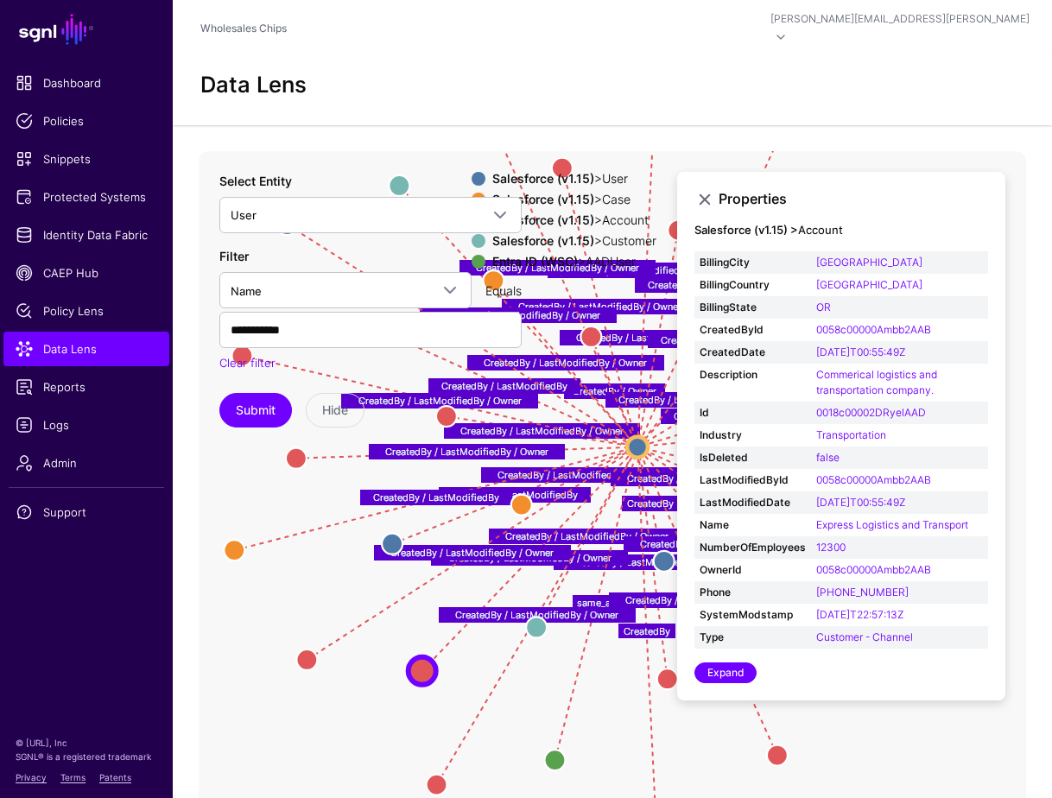
drag, startPoint x: 517, startPoint y: 701, endPoint x: 495, endPoint y: 640, distance: 65.3
click at [495, 640] on icon "CreatedBy / LastModifiedBy / Owner CreatedBy / Owner CreatedBy CreatedBy / Last…" at bounding box center [613, 496] width 828 height 691
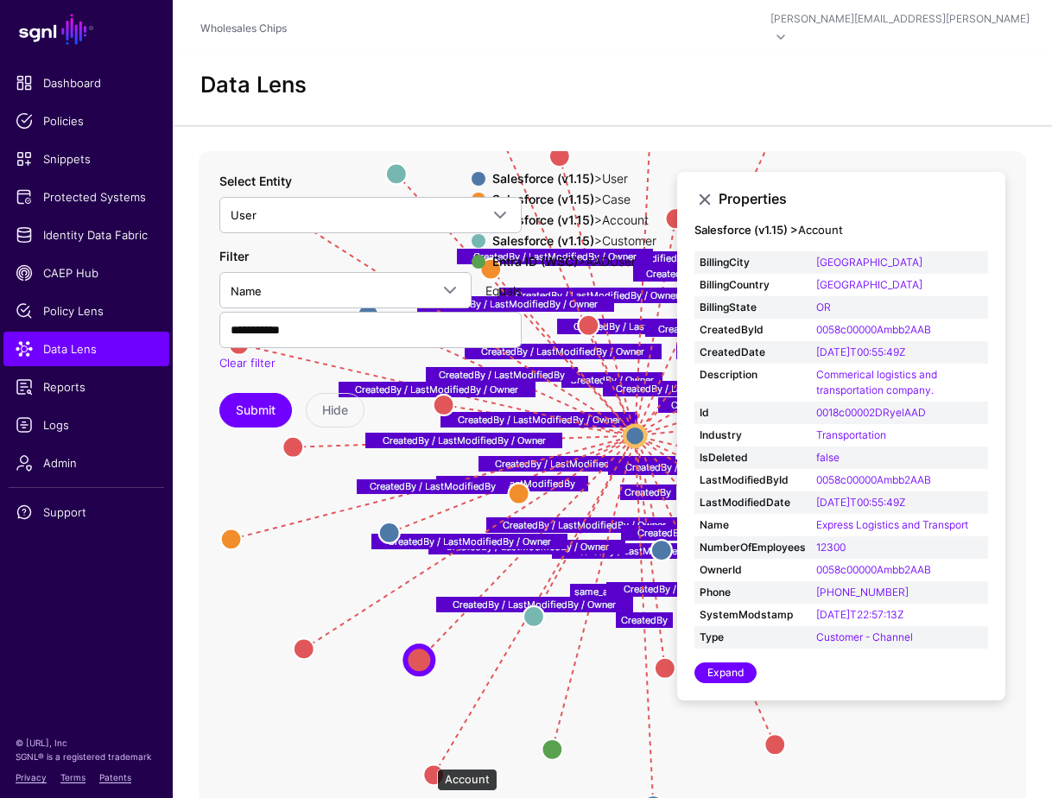
click at [428, 765] on circle at bounding box center [433, 775] width 21 height 21
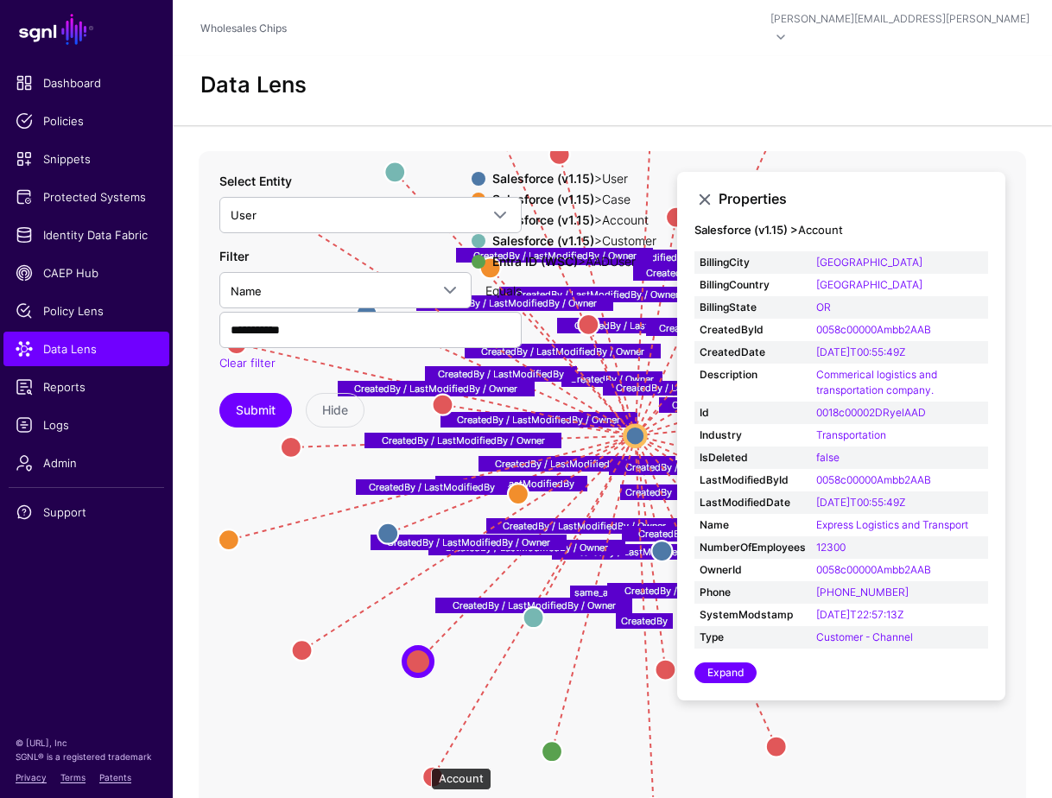
click at [422, 767] on circle at bounding box center [432, 777] width 21 height 21
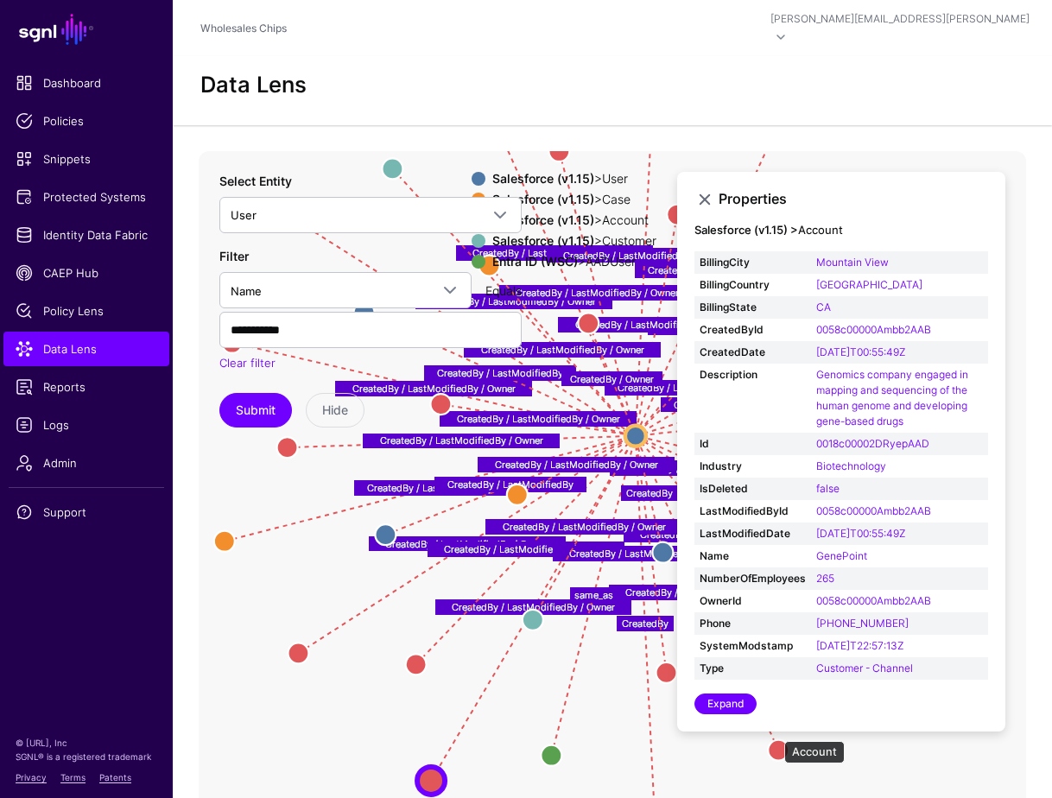
click at [776, 740] on circle at bounding box center [778, 750] width 21 height 21
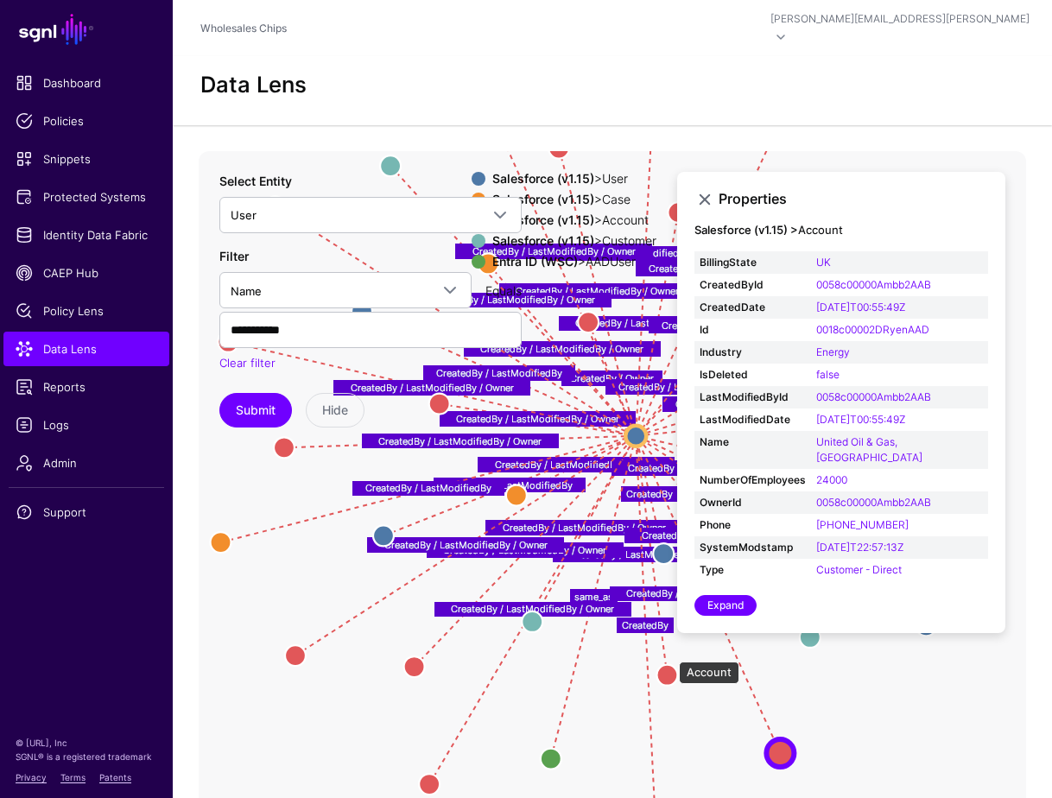
click at [670, 665] on circle at bounding box center [667, 675] width 21 height 21
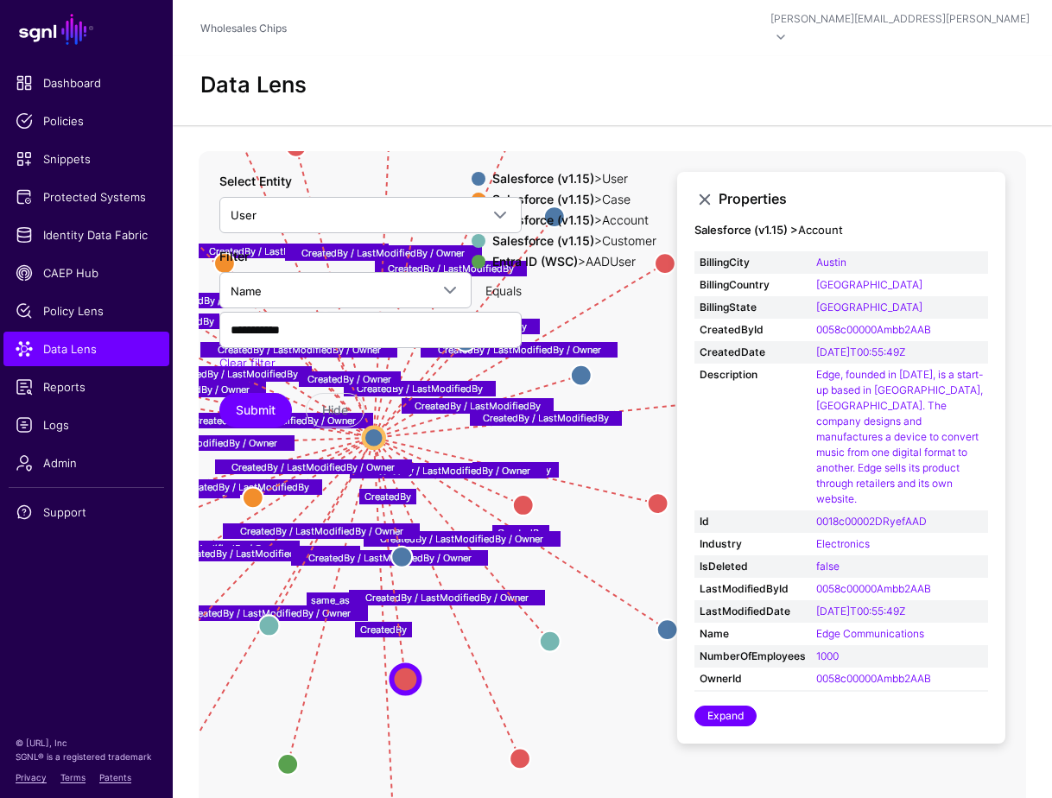
drag, startPoint x: 587, startPoint y: 688, endPoint x: 323, endPoint y: 689, distance: 263.5
click at [323, 689] on icon "CreatedBy / LastModifiedBy CreatedBy CreatedBy CreatedBy / LastModifiedBy Creat…" at bounding box center [613, 496] width 828 height 691
click at [655, 493] on circle at bounding box center [657, 503] width 21 height 21
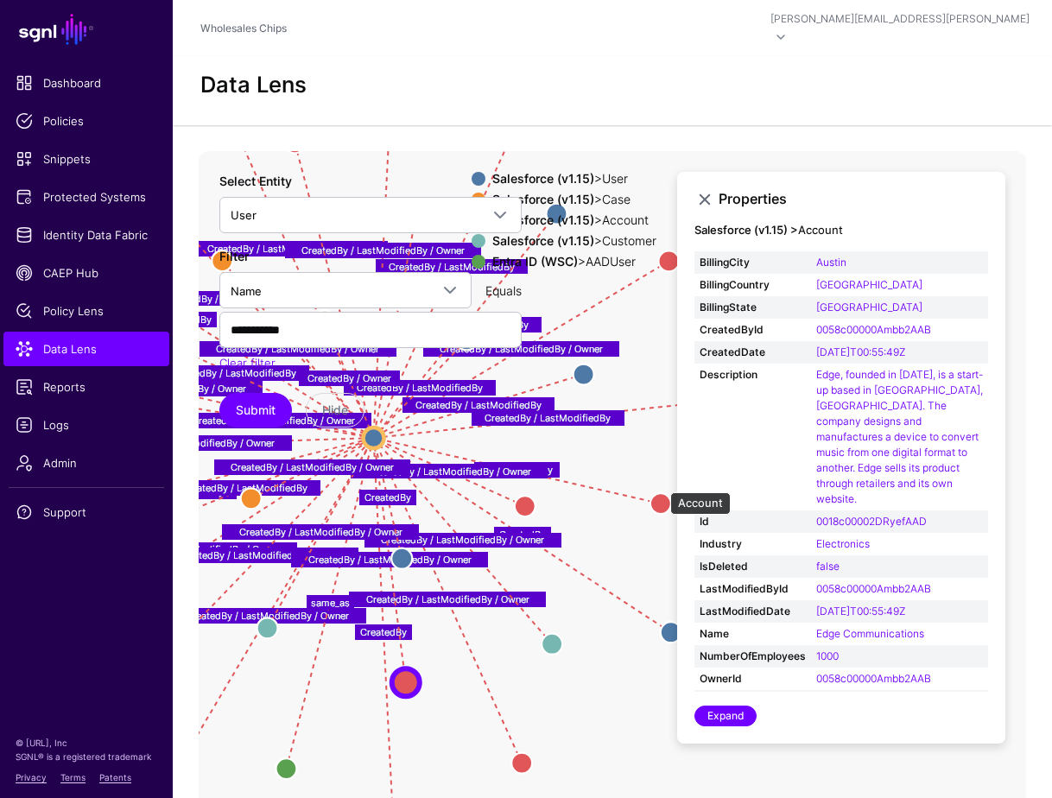
click at [662, 493] on circle at bounding box center [661, 503] width 21 height 21
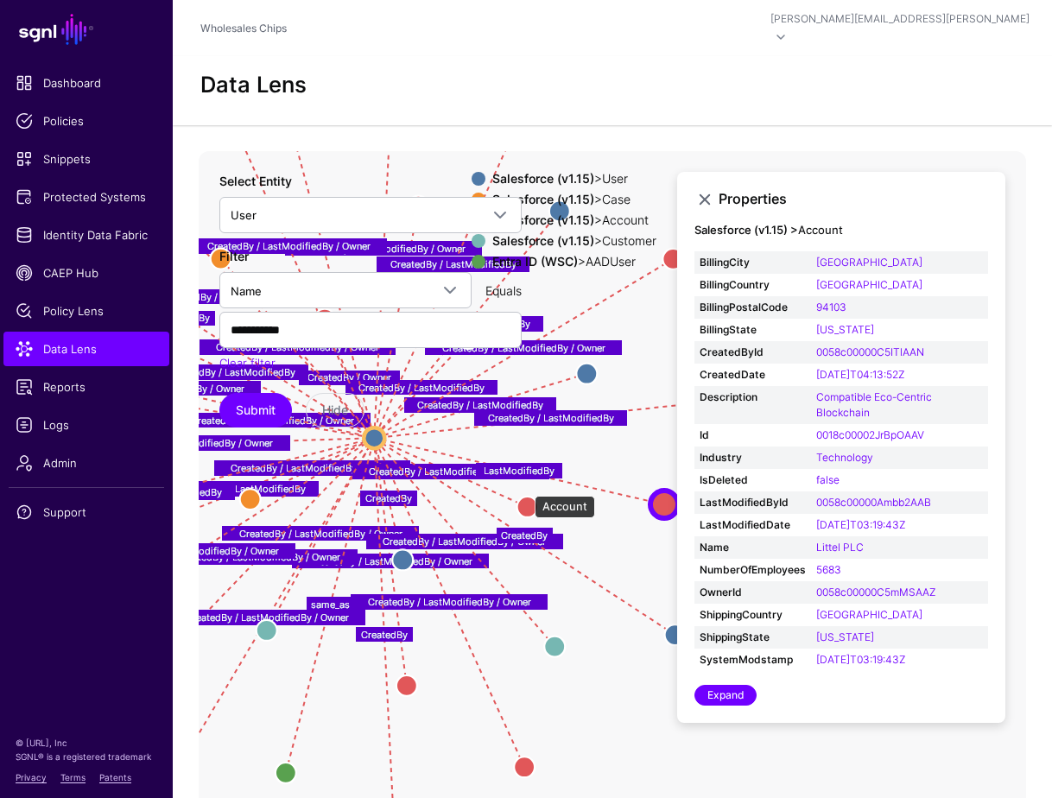
click at [526, 497] on circle at bounding box center [527, 507] width 21 height 21
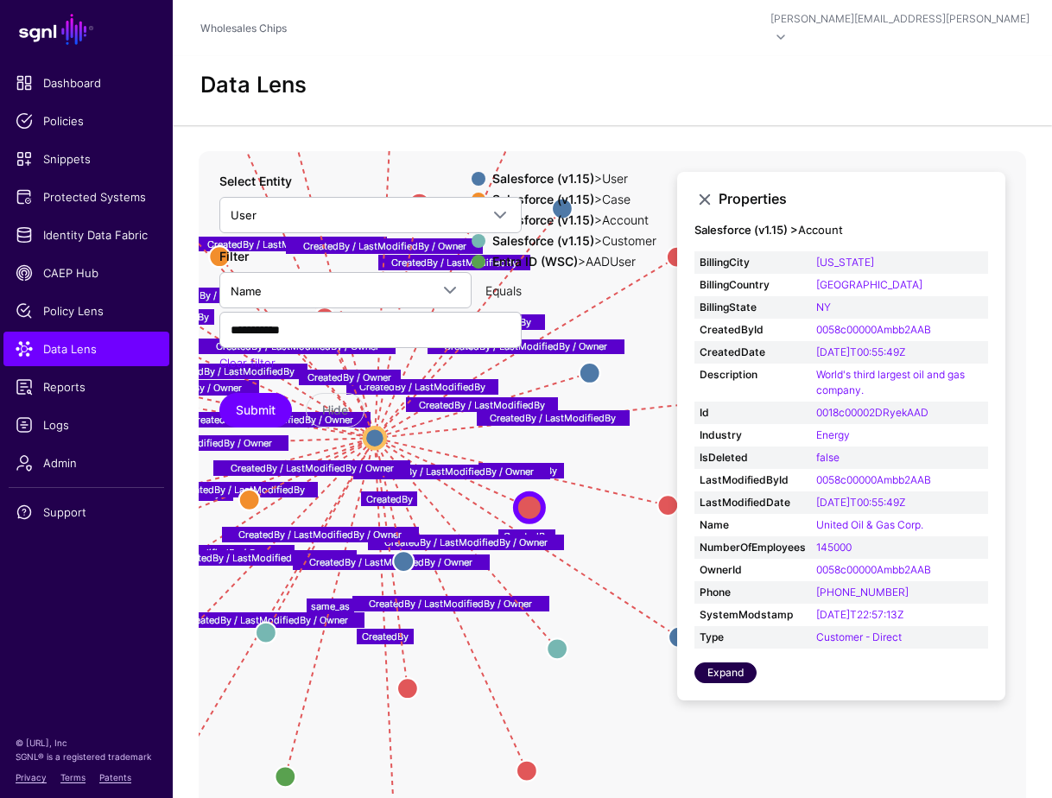
click at [741, 663] on link "Expand" at bounding box center [726, 673] width 62 height 21
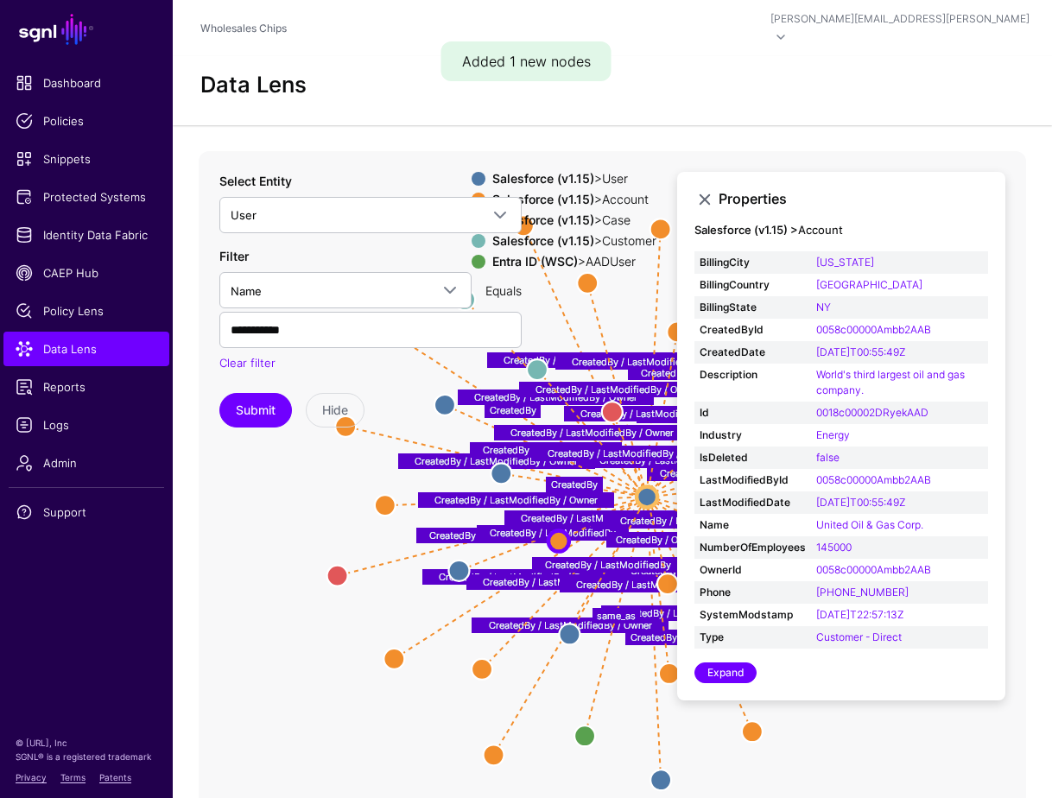
click at [496, 701] on icon "CreatedBy / LastModifiedBy CreatedBy CreatedBy CreatedBy / LastModifiedBy Creat…" at bounding box center [613, 496] width 828 height 691
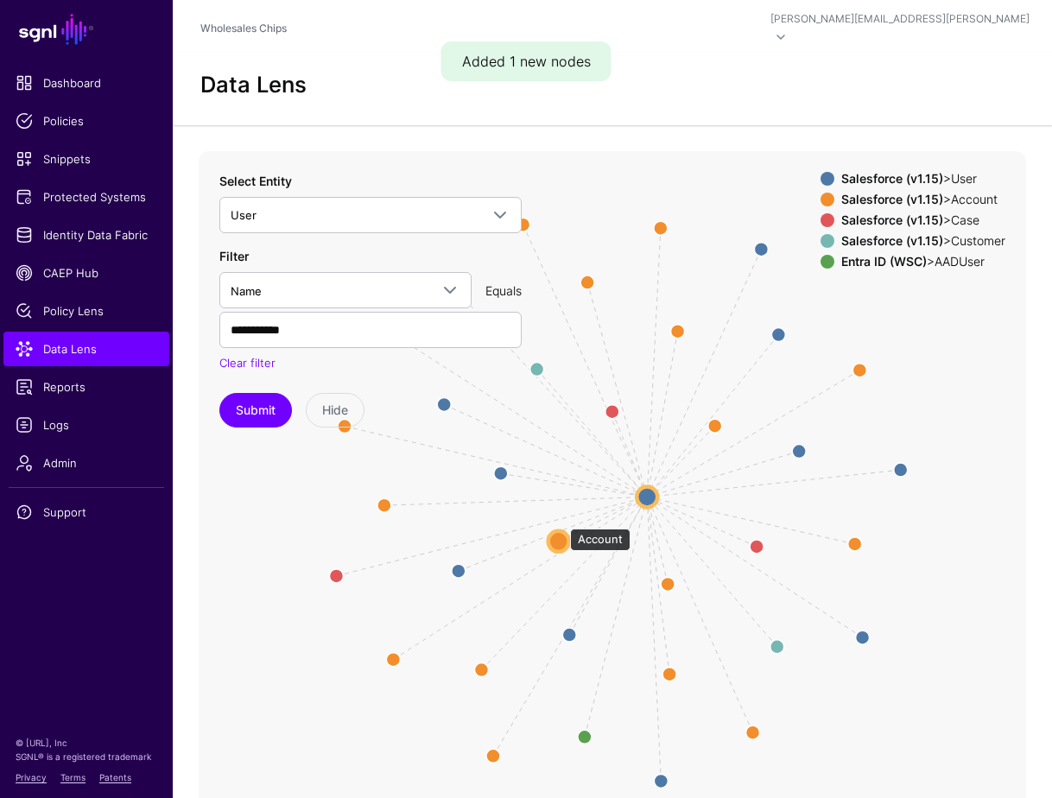
click at [562, 531] on circle at bounding box center [559, 541] width 21 height 21
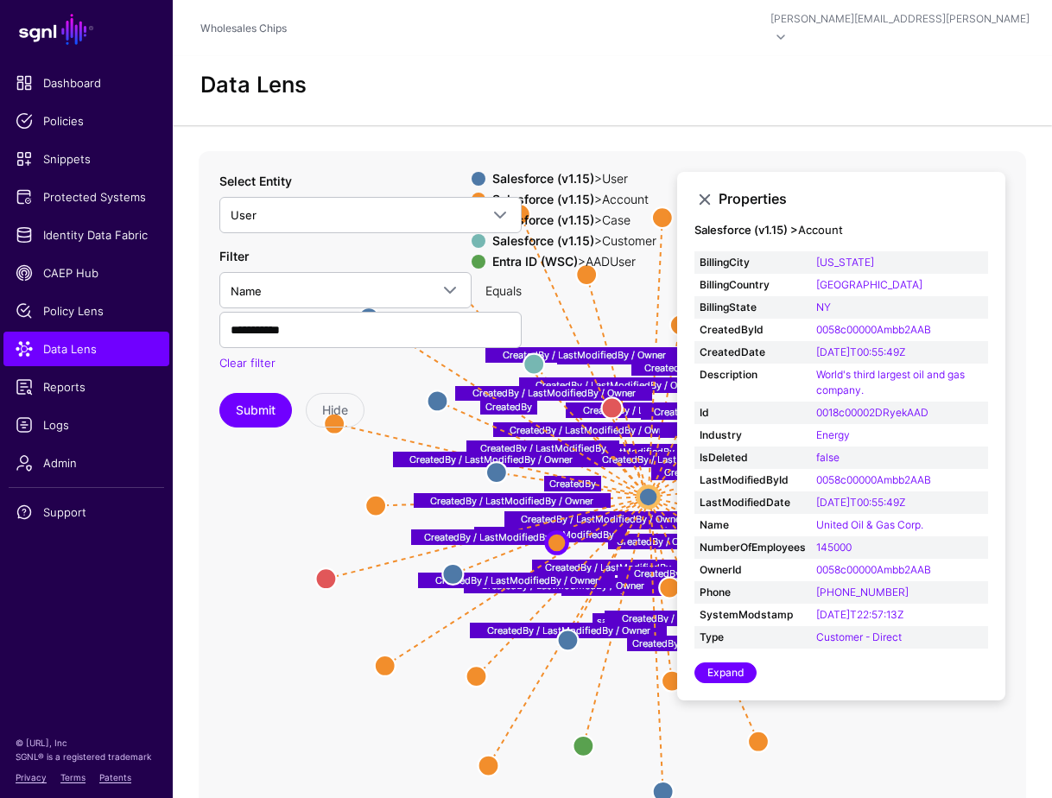
click at [248, 521] on icon "CreatedBy / LastModifiedBy / Owner CreatedBy / Owner CreatedBy CreatedBy / Last…" at bounding box center [613, 496] width 828 height 691
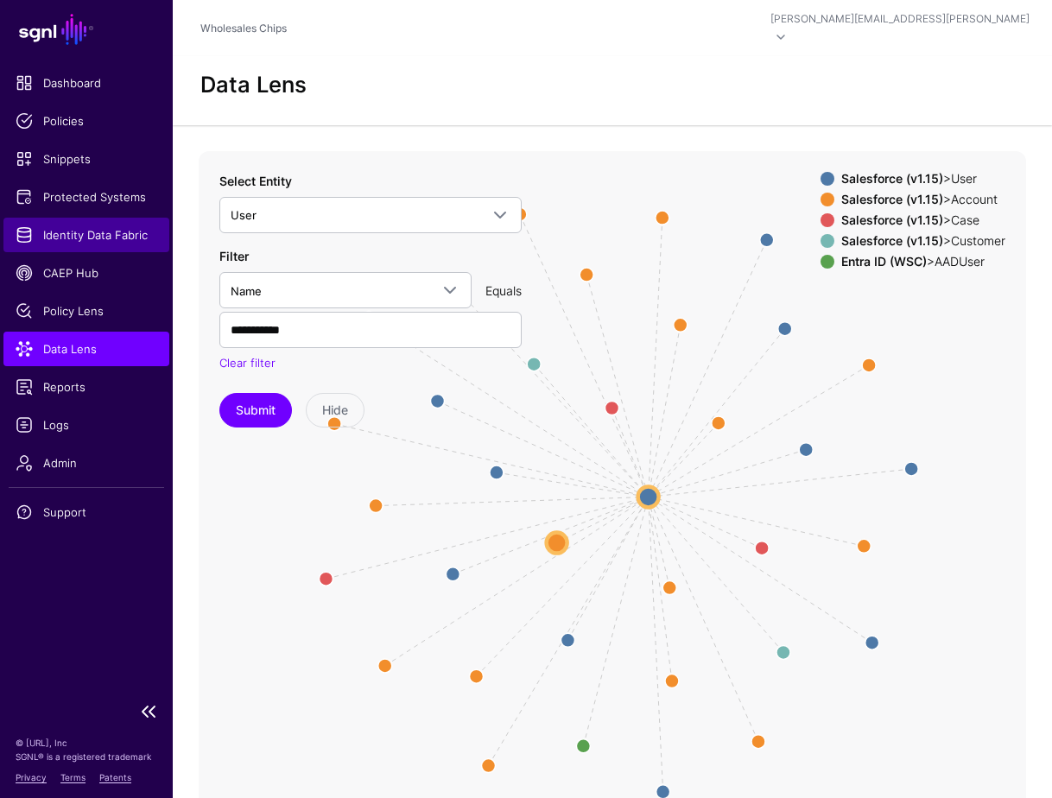
click at [87, 249] on link "Identity Data Fabric" at bounding box center [86, 235] width 166 height 35
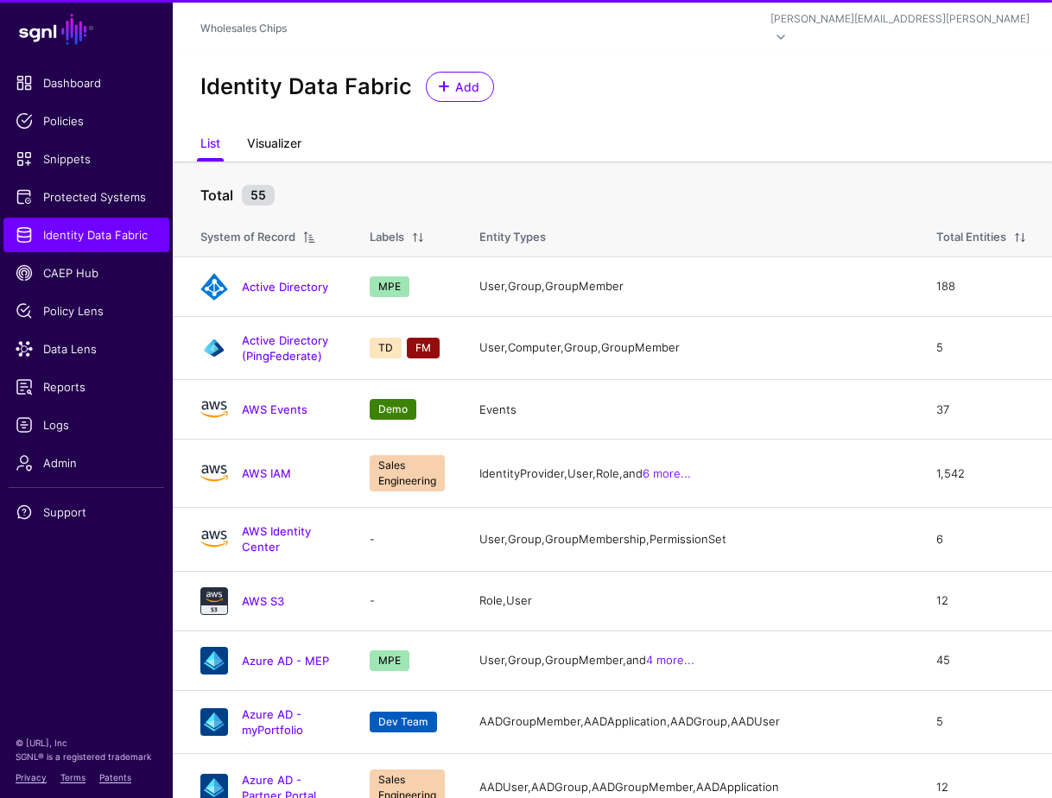
click at [274, 130] on link "Visualizer" at bounding box center [274, 145] width 54 height 33
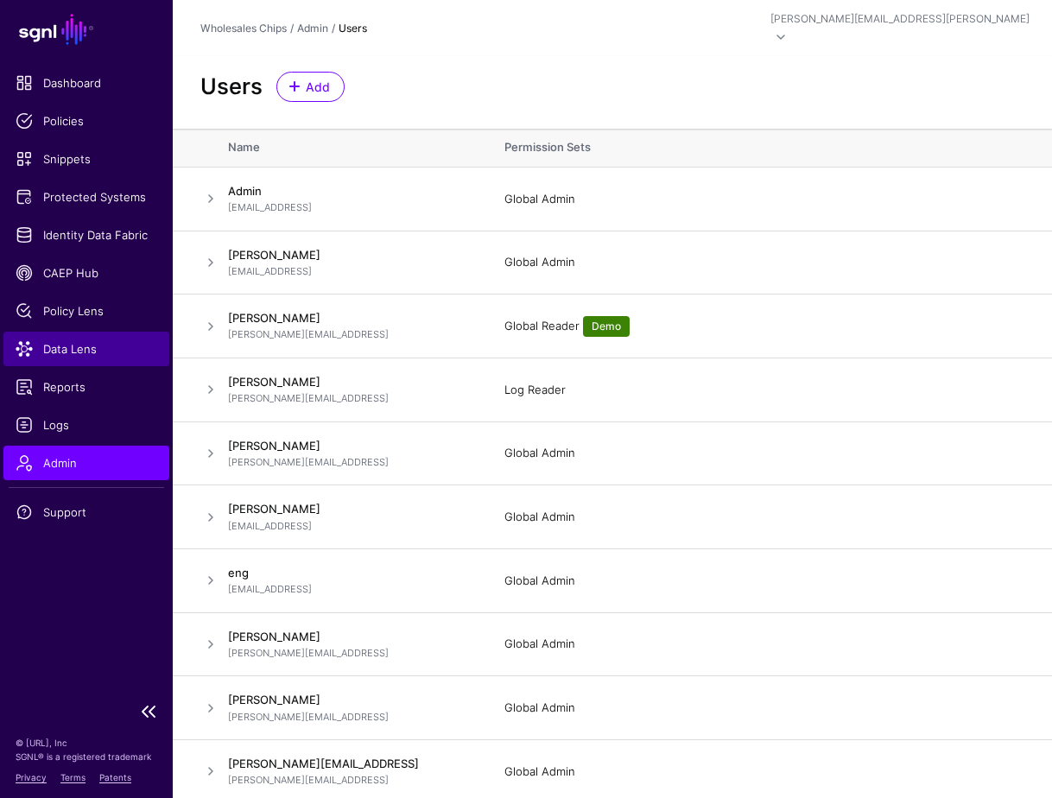
click at [73, 347] on span "Data Lens" at bounding box center [87, 348] width 142 height 17
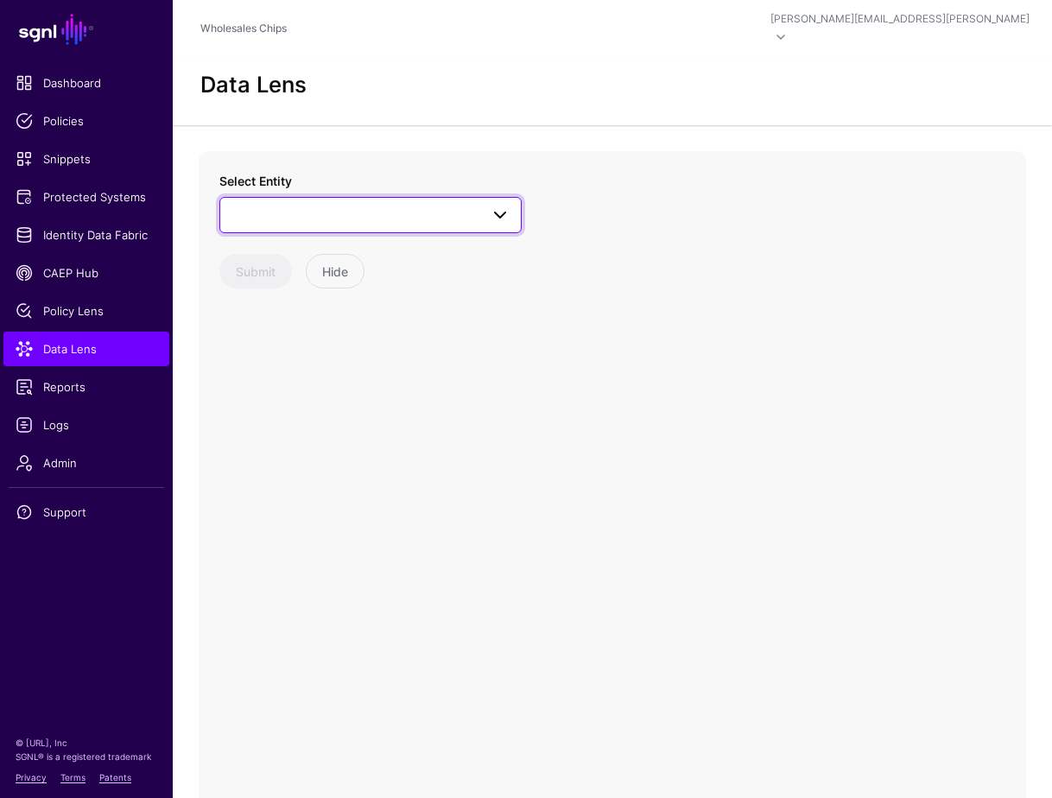
click at [483, 205] on span at bounding box center [494, 215] width 31 height 21
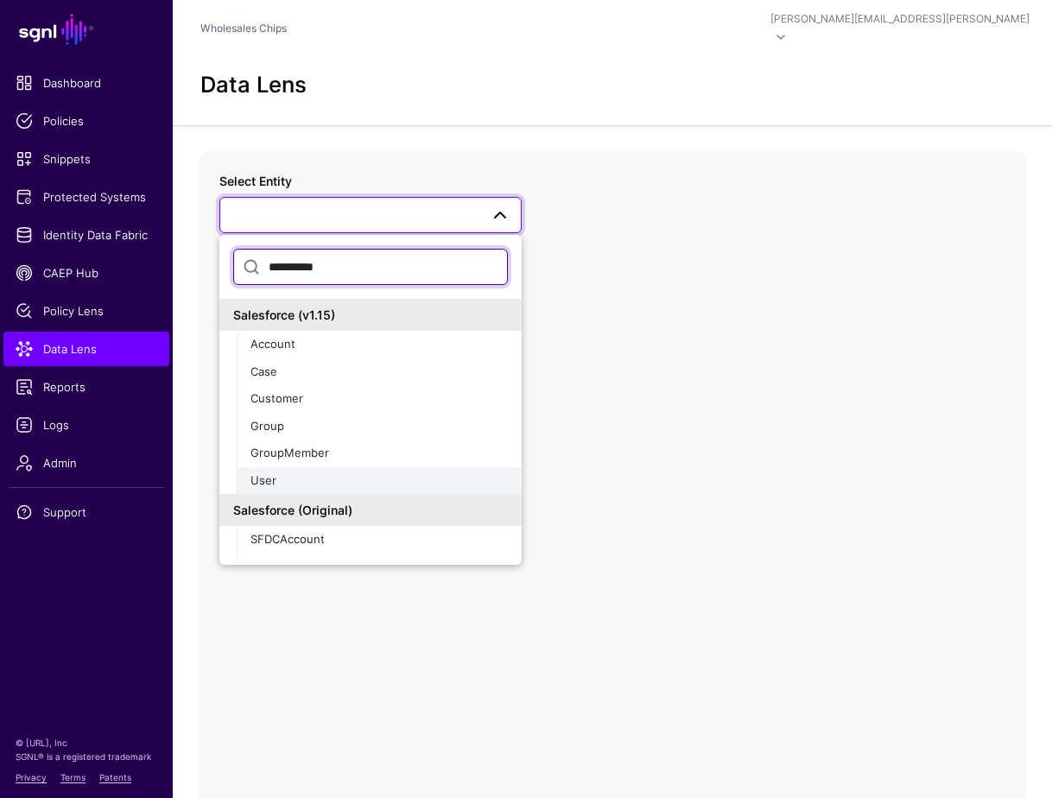
type input "**********"
click at [310, 473] on div "User" at bounding box center [379, 481] width 257 height 17
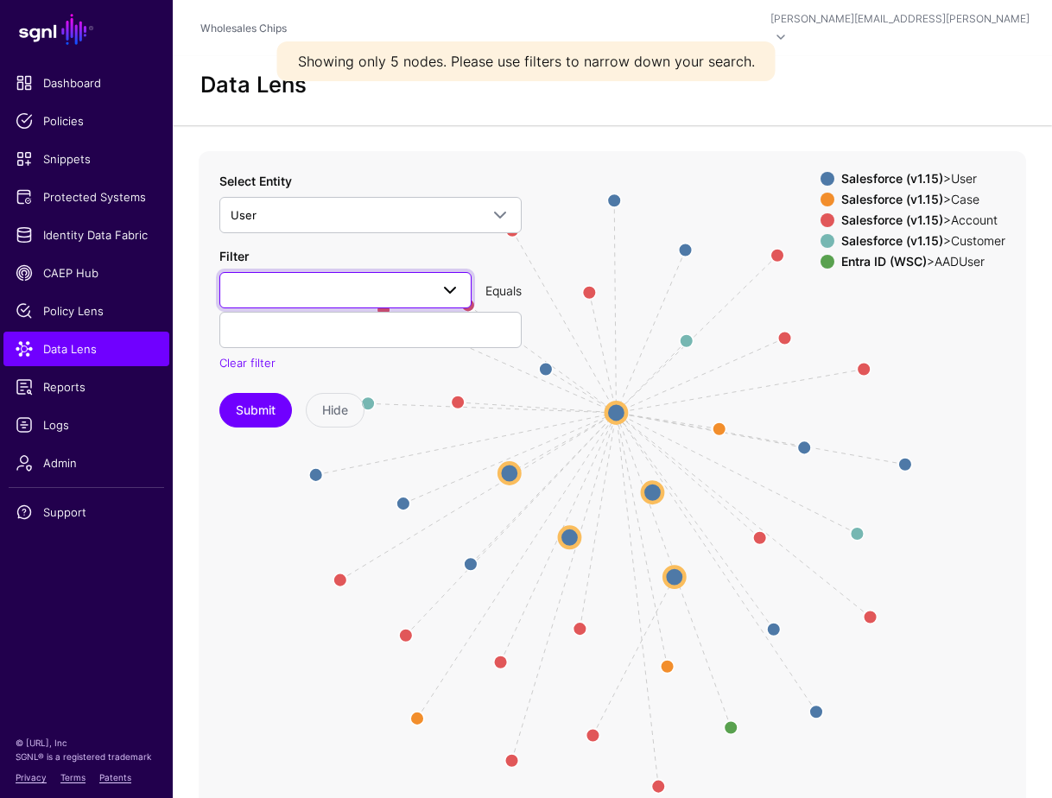
click at [348, 280] on span at bounding box center [346, 290] width 230 height 21
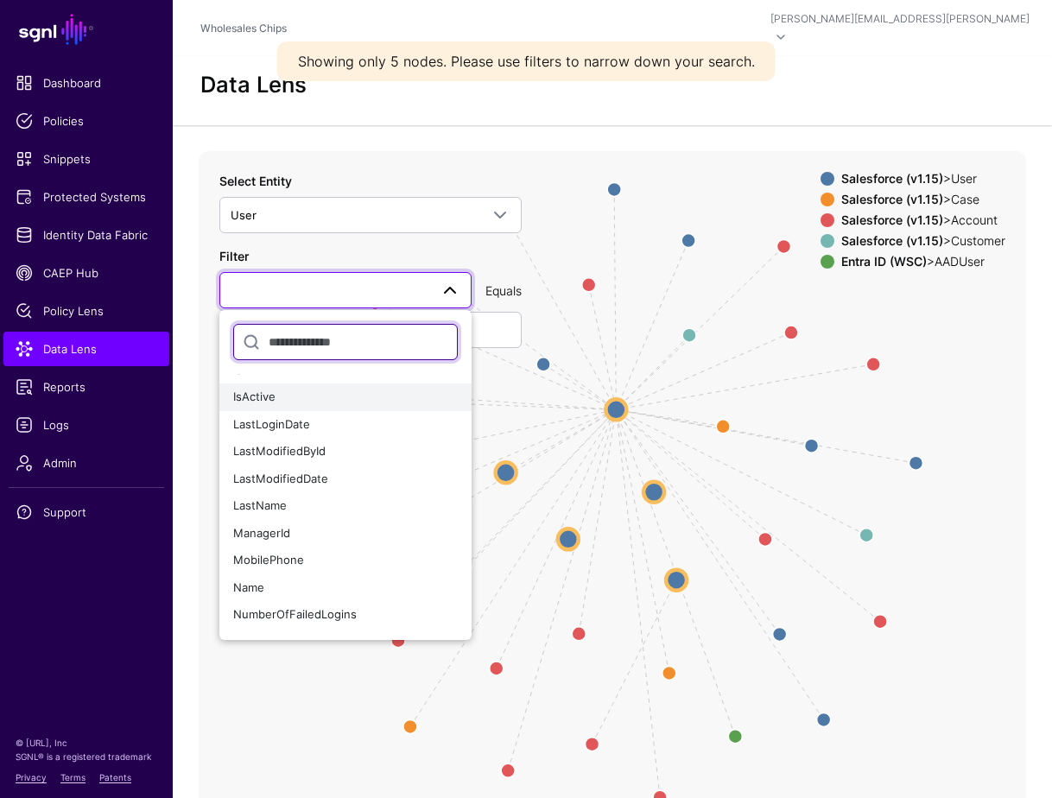
scroll to position [436, 0]
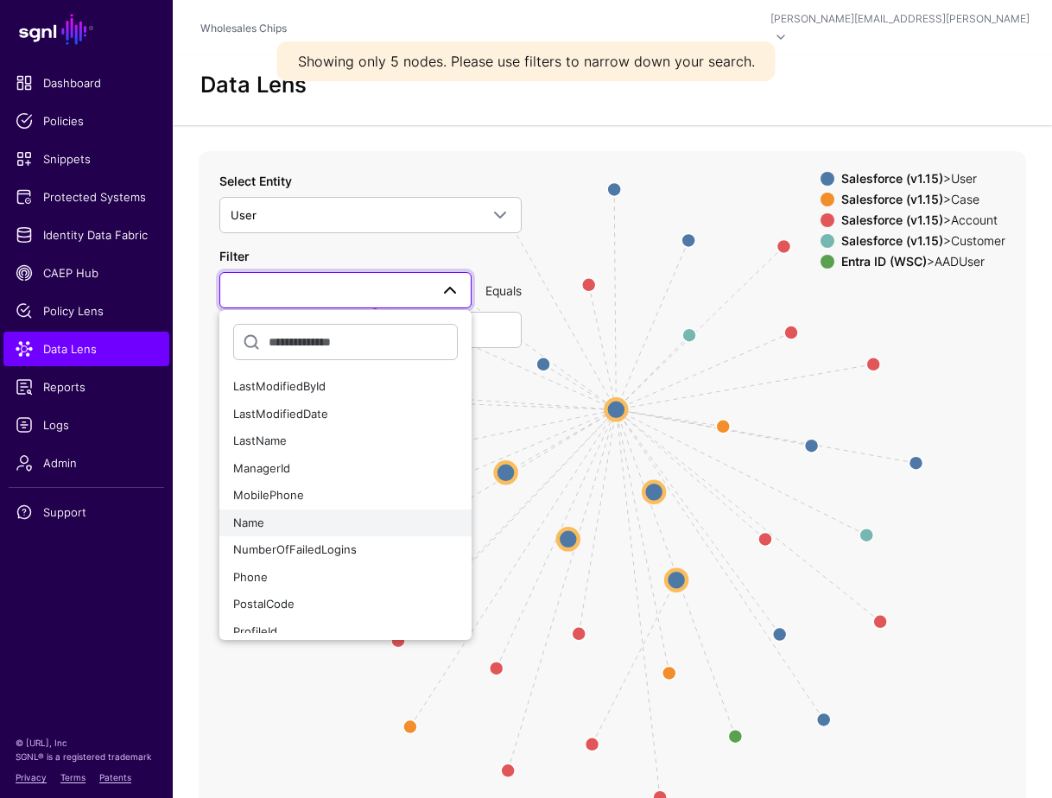
click at [280, 515] on div "Name" at bounding box center [345, 523] width 225 height 17
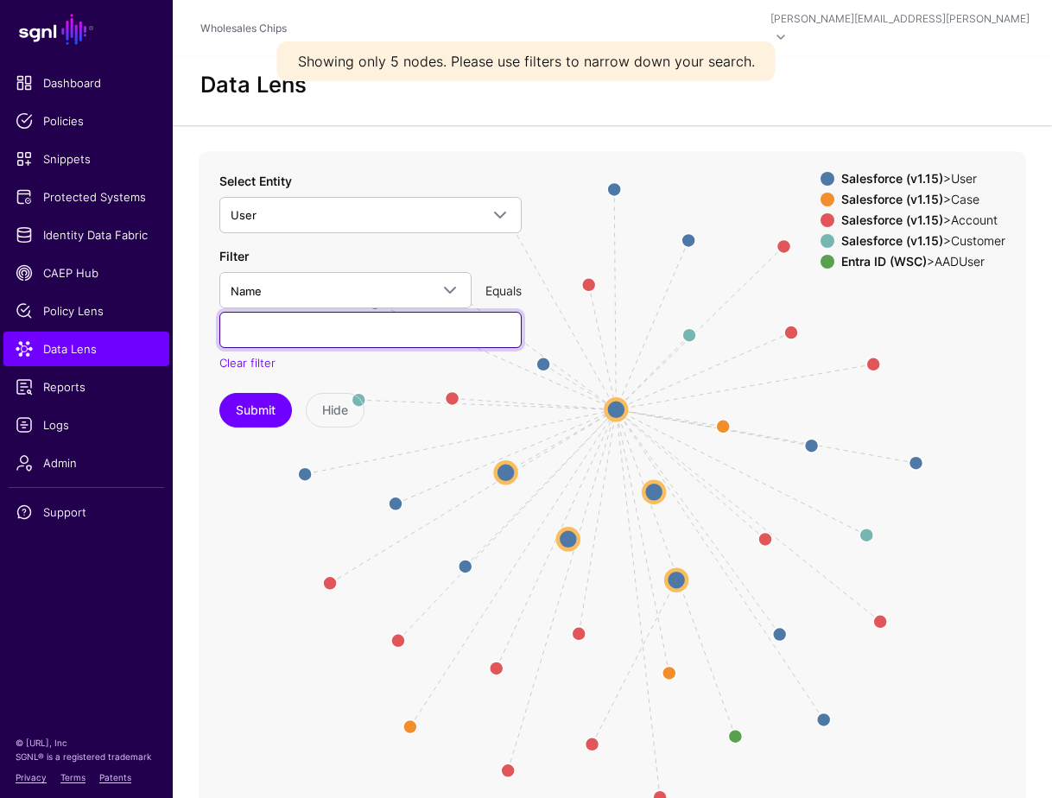
click at [289, 327] on input "text" at bounding box center [370, 330] width 302 height 36
type input "**********"
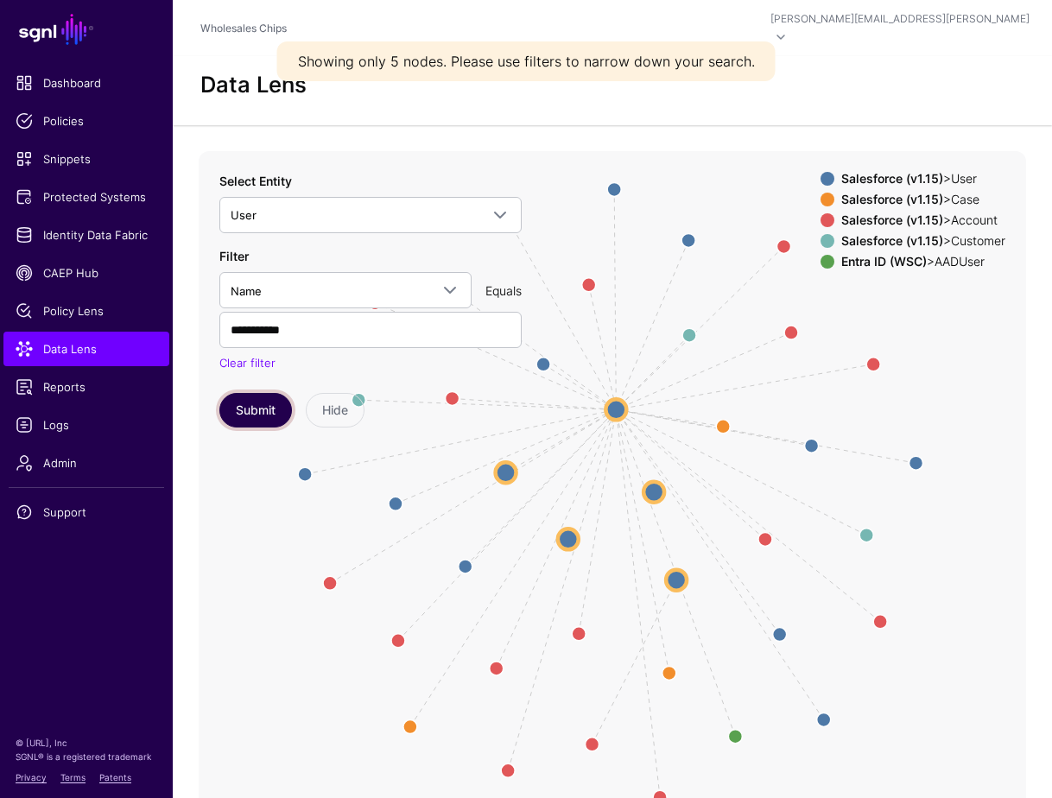
click at [250, 397] on button "Submit" at bounding box center [255, 410] width 73 height 35
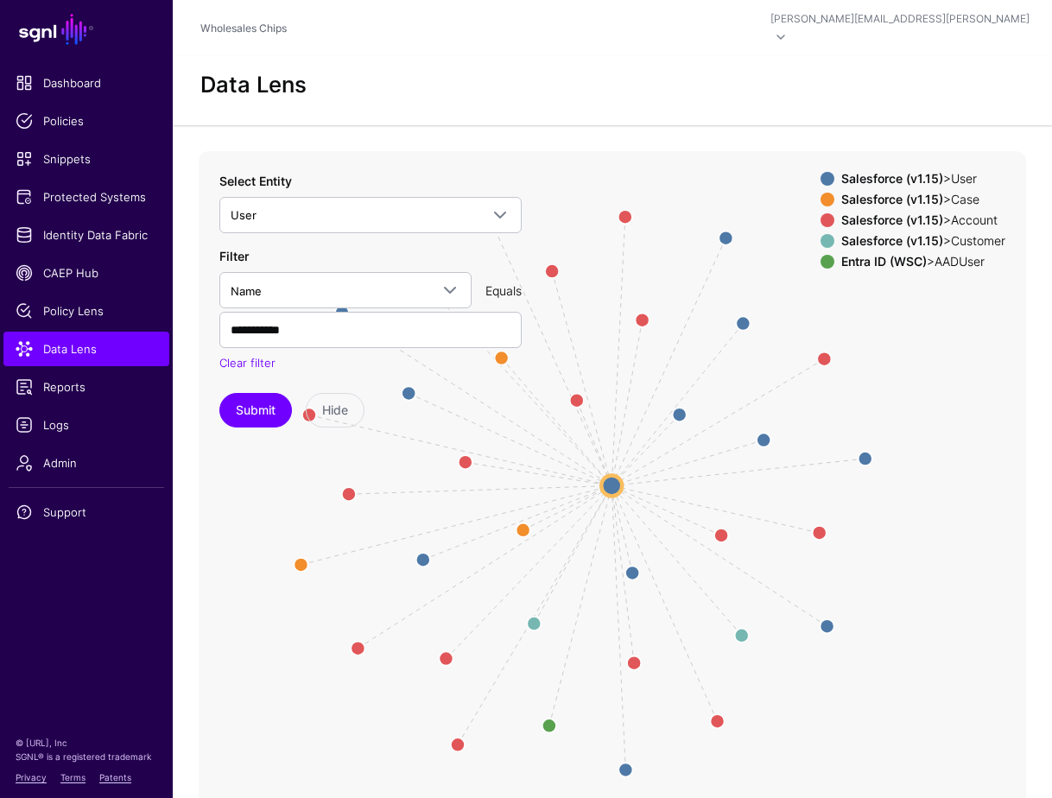
drag, startPoint x: 708, startPoint y: 378, endPoint x: 663, endPoint y: 363, distance: 48.1
click at [663, 363] on icon "CreatedBy / LastModifiedBy / Owner CreatedBy / Owner CreatedBy CreatedBy / Last…" at bounding box center [613, 496] width 828 height 691
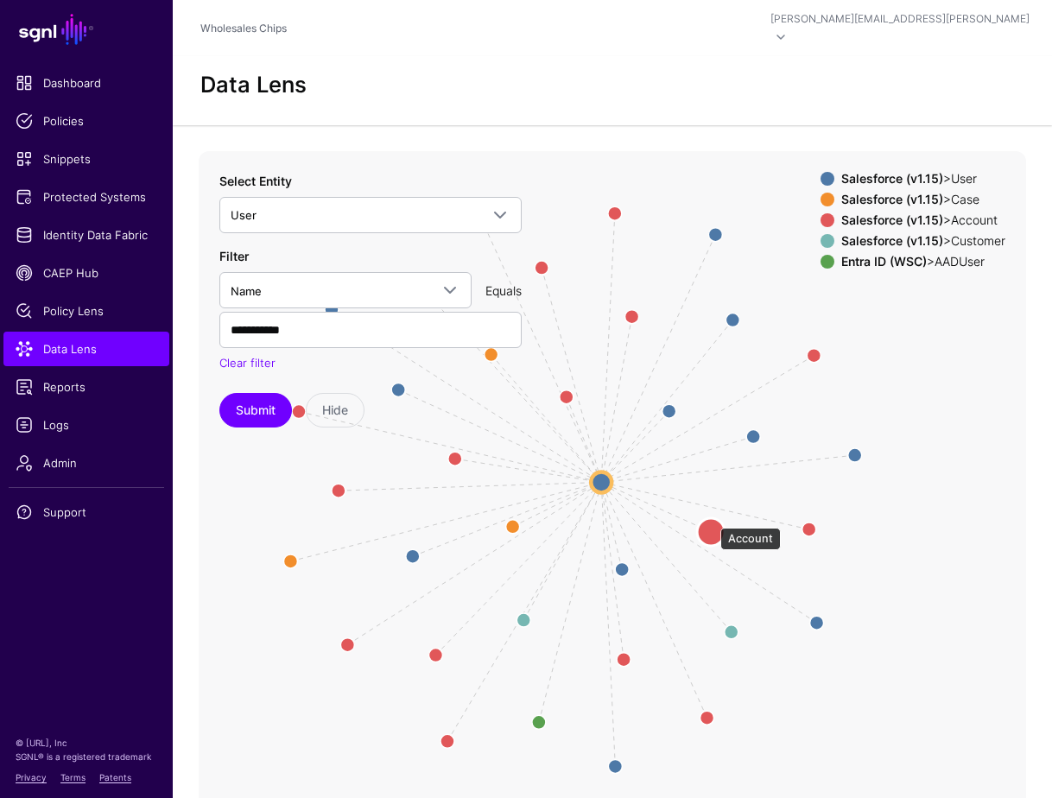
click at [712, 518] on circle at bounding box center [711, 532] width 28 height 28
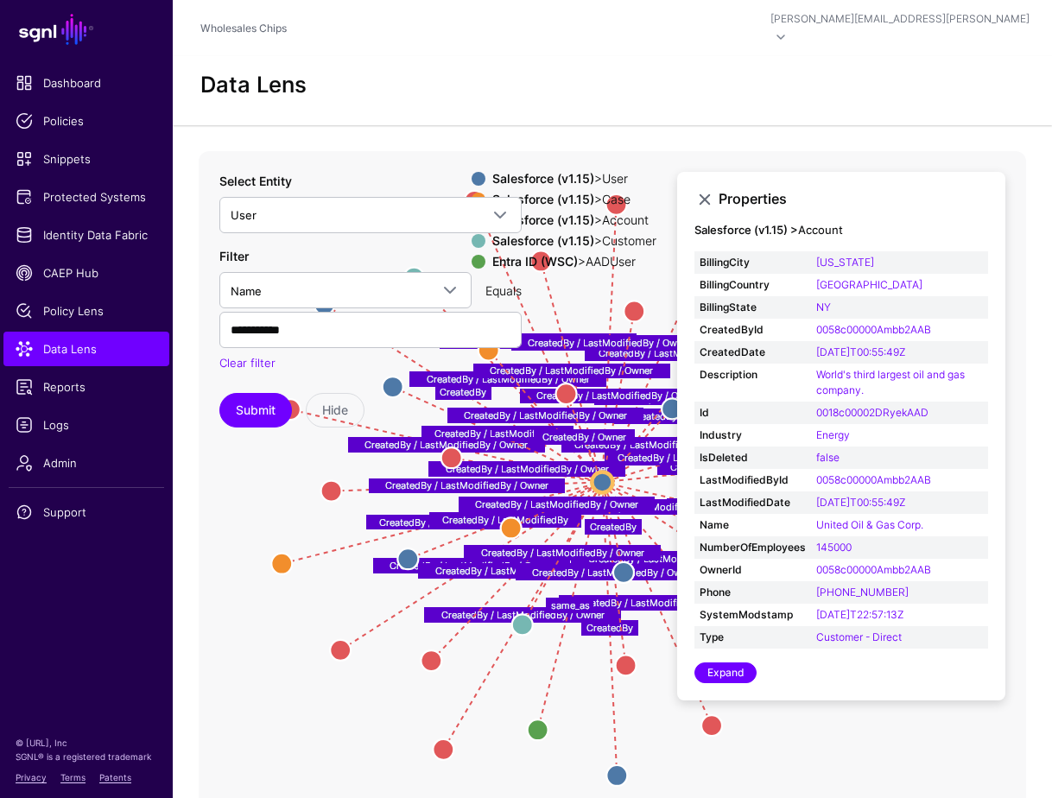
click at [536, 662] on icon "CreatedBy / LastModifiedBy CreatedBy CreatedBy CreatedBy / LastModifiedBy Creat…" at bounding box center [613, 496] width 828 height 691
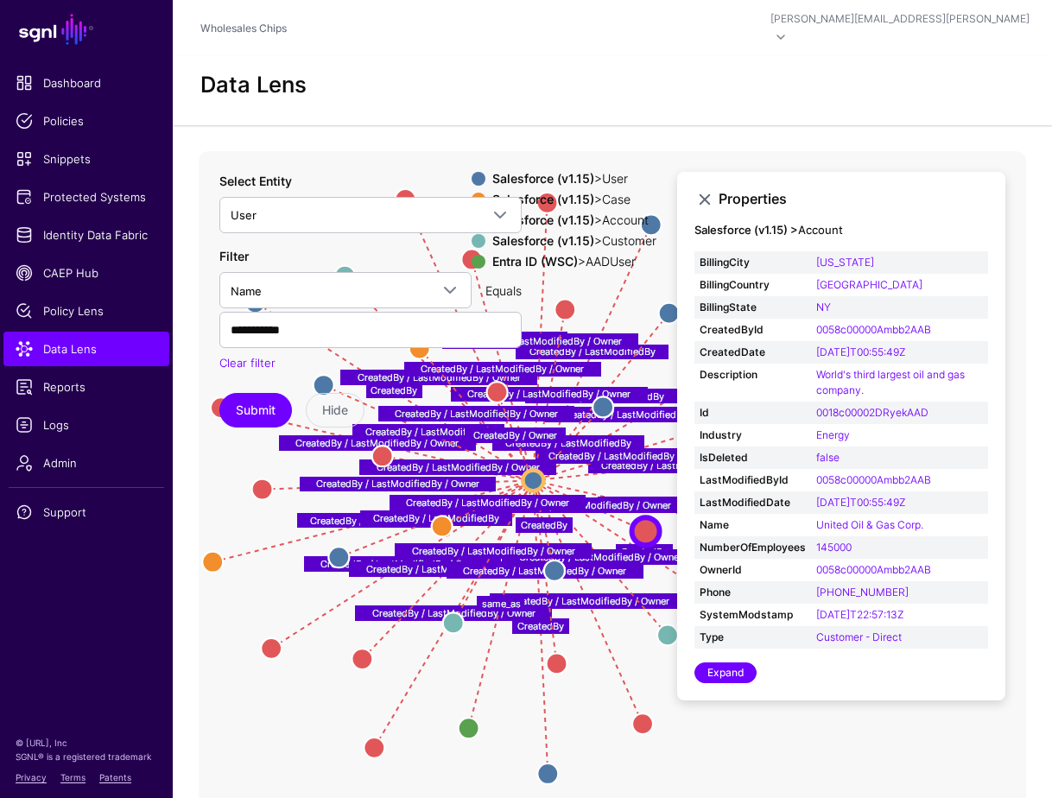
drag, startPoint x: 695, startPoint y: 721, endPoint x: 621, endPoint y: 720, distance: 74.3
click at [621, 720] on icon "CreatedBy / LastModifiedBy CreatedBy CreatedBy CreatedBy / LastModifiedBy Creat…" at bounding box center [613, 496] width 828 height 691
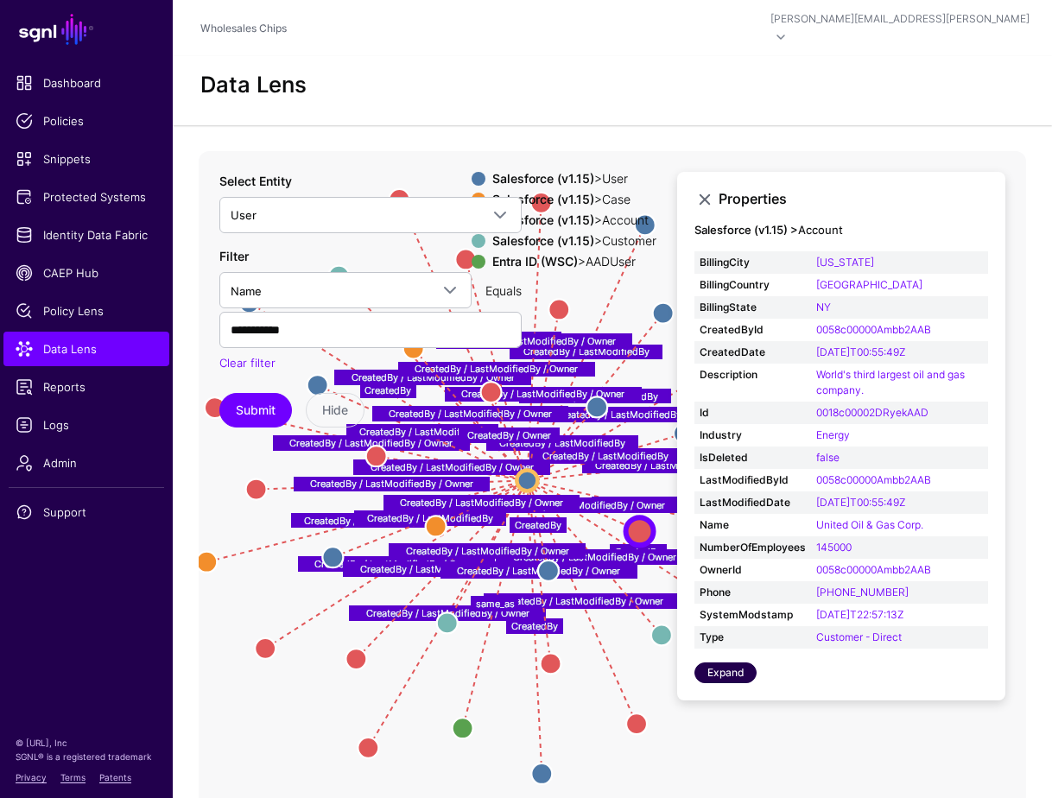
click at [720, 663] on link "Expand" at bounding box center [726, 673] width 62 height 21
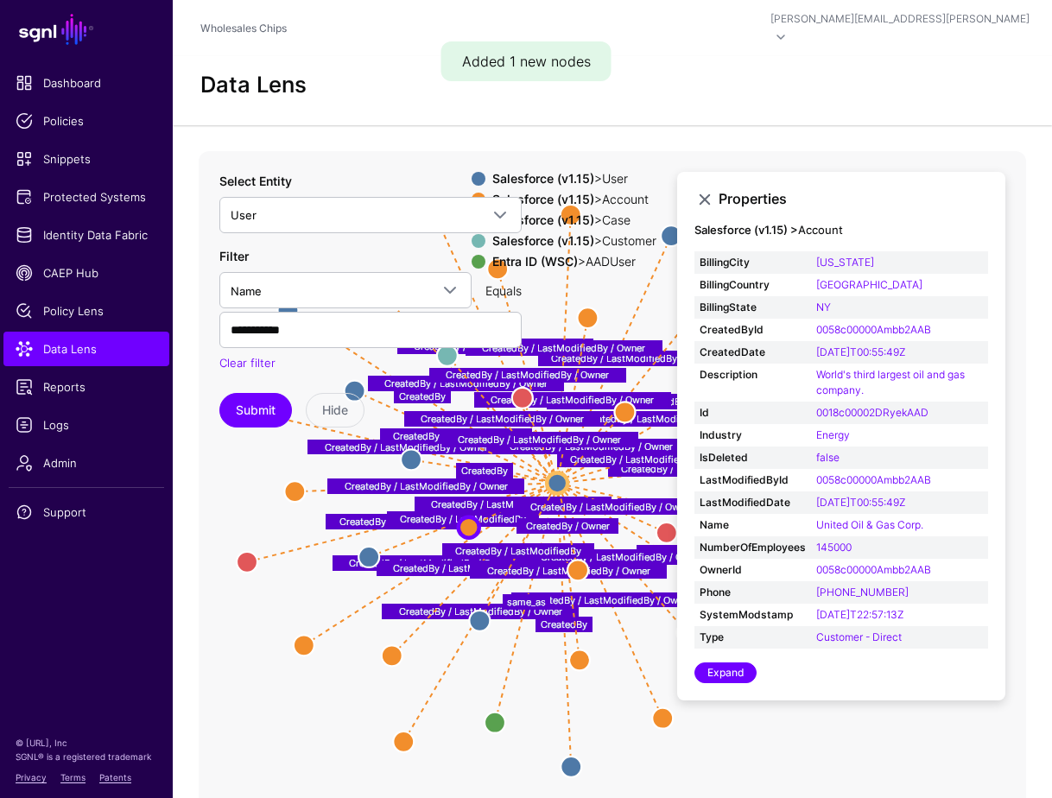
drag, startPoint x: 614, startPoint y: 695, endPoint x: 518, endPoint y: 681, distance: 96.9
click at [518, 681] on icon "CreatedBy / LastModifiedBy CreatedBy CreatedBy CreatedBy / LastModifiedBy Creat…" at bounding box center [613, 496] width 828 height 691
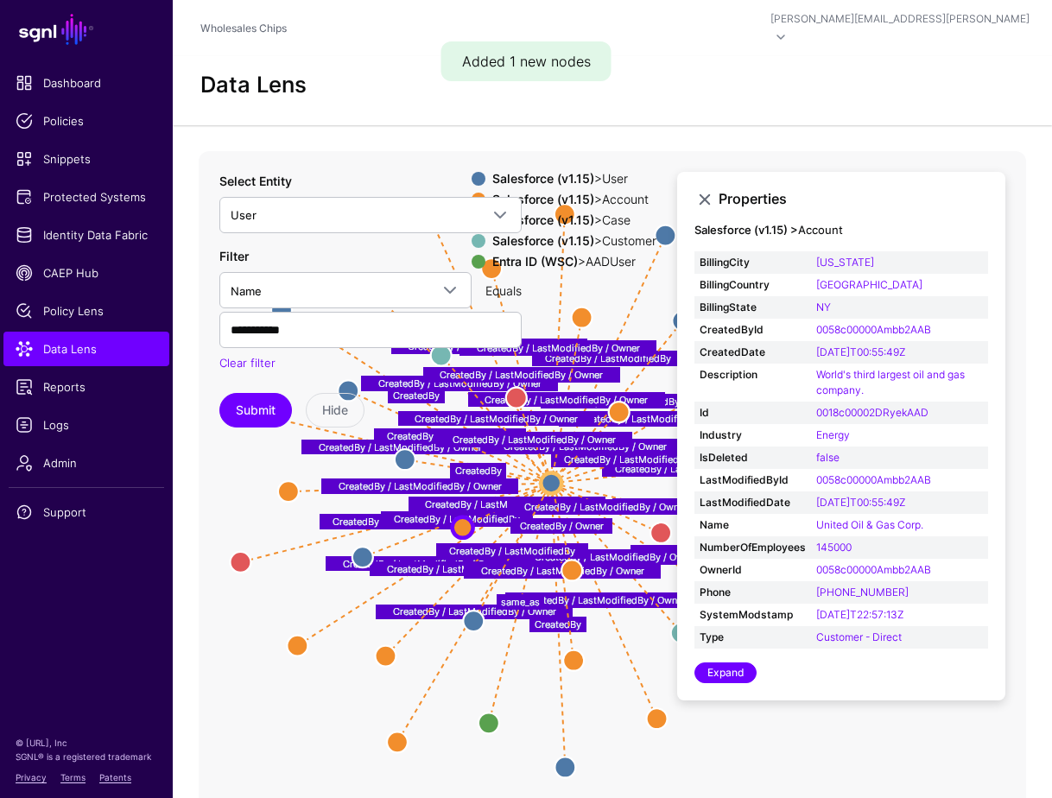
click at [599, 706] on icon "CreatedBy / LastModifiedBy CreatedBy CreatedBy CreatedBy / LastModifiedBy Creat…" at bounding box center [613, 496] width 828 height 691
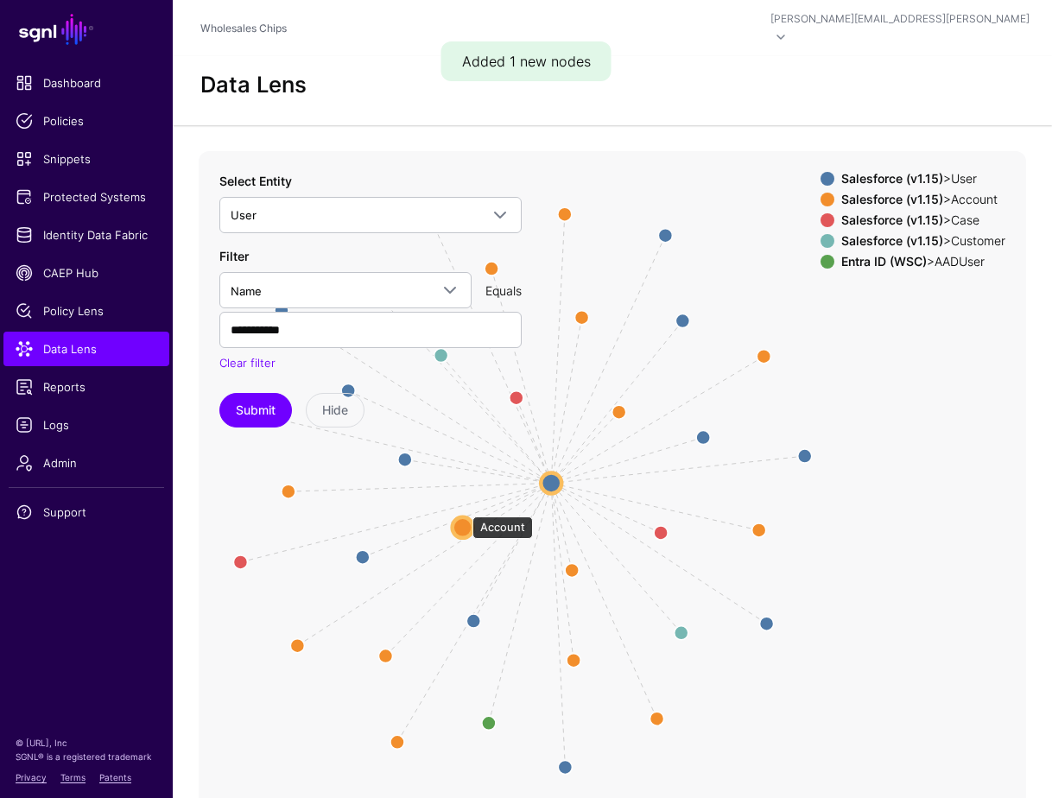
click at [464, 517] on circle at bounding box center [463, 527] width 21 height 21
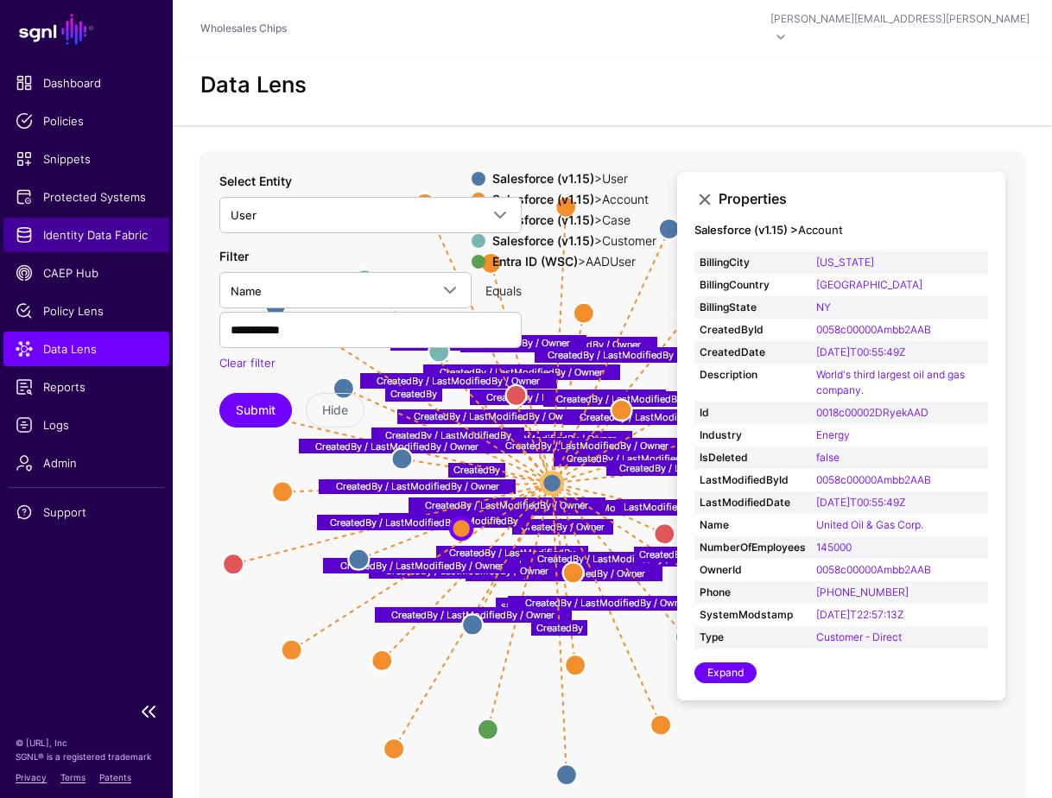
click at [91, 228] on span "Identity Data Fabric" at bounding box center [87, 234] width 142 height 17
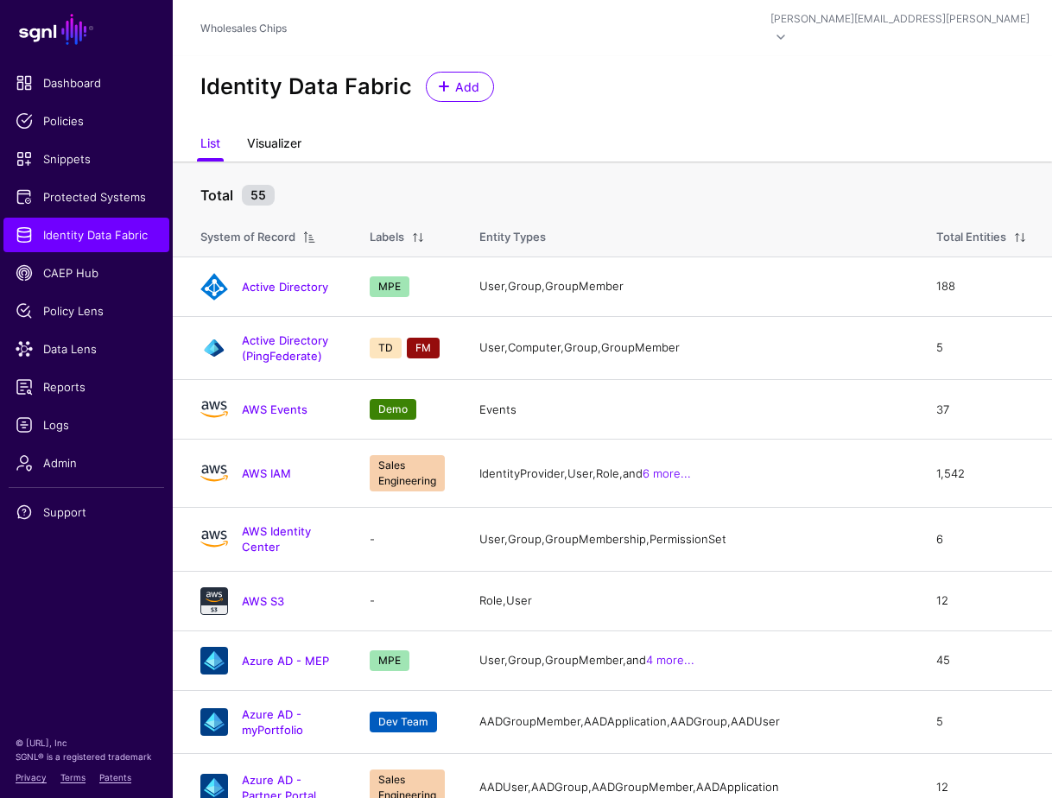
click at [289, 130] on link "Visualizer" at bounding box center [274, 145] width 54 height 33
